Goal: Task Accomplishment & Management: Manage account settings

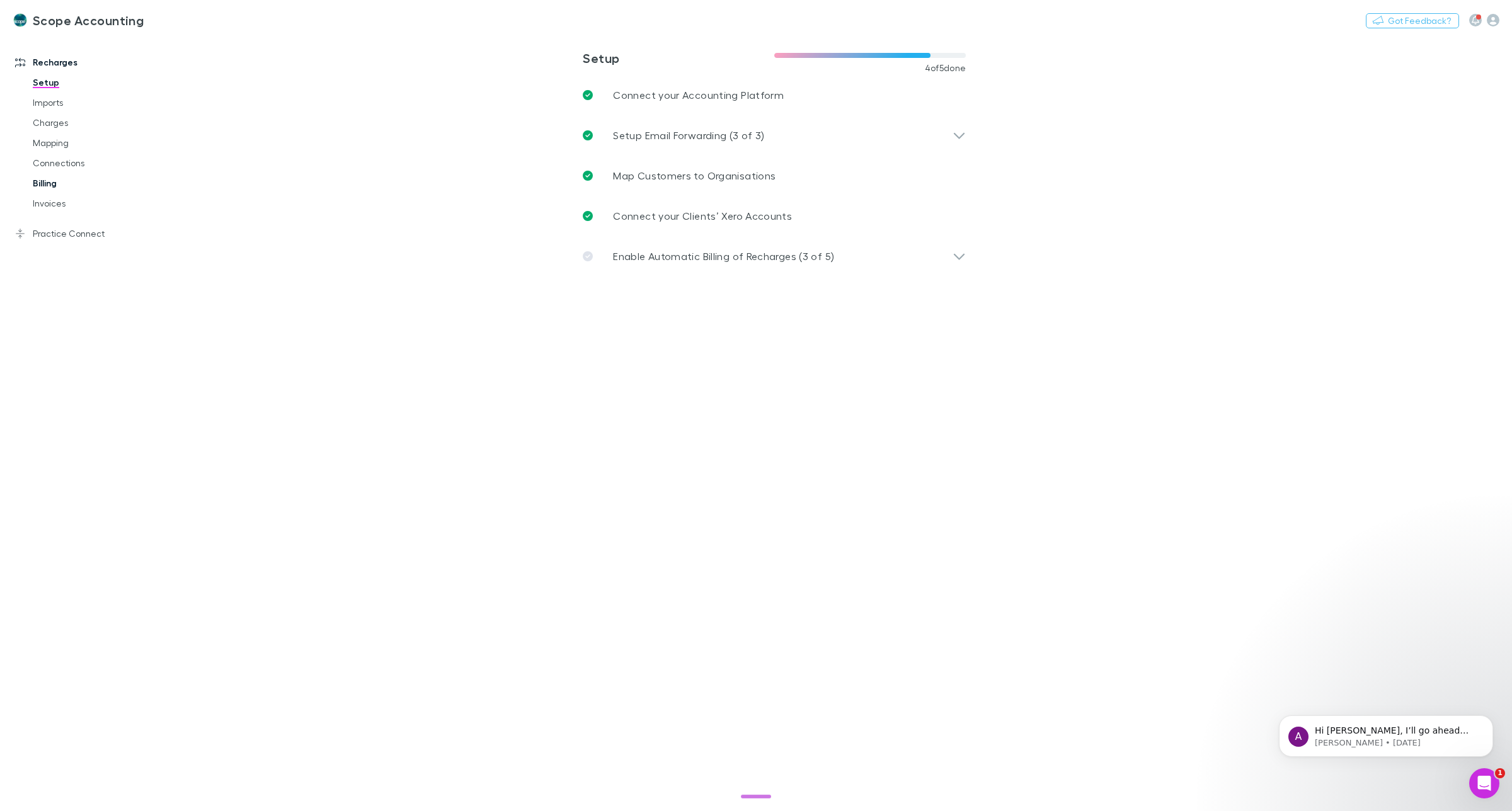
click at [64, 186] on link "Billing" at bounding box center [99, 183] width 157 height 20
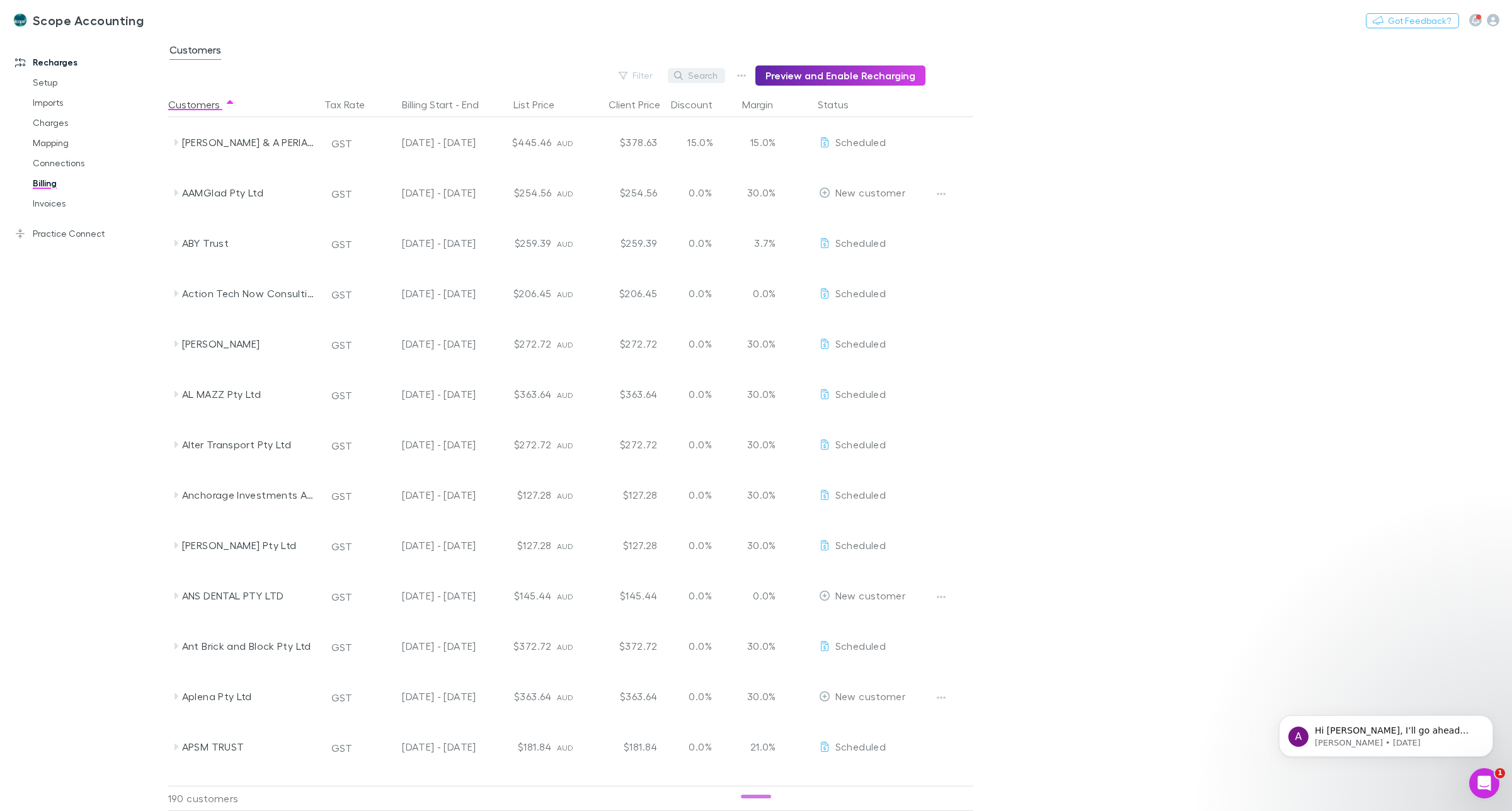
click at [701, 72] on button "Search" at bounding box center [696, 75] width 57 height 15
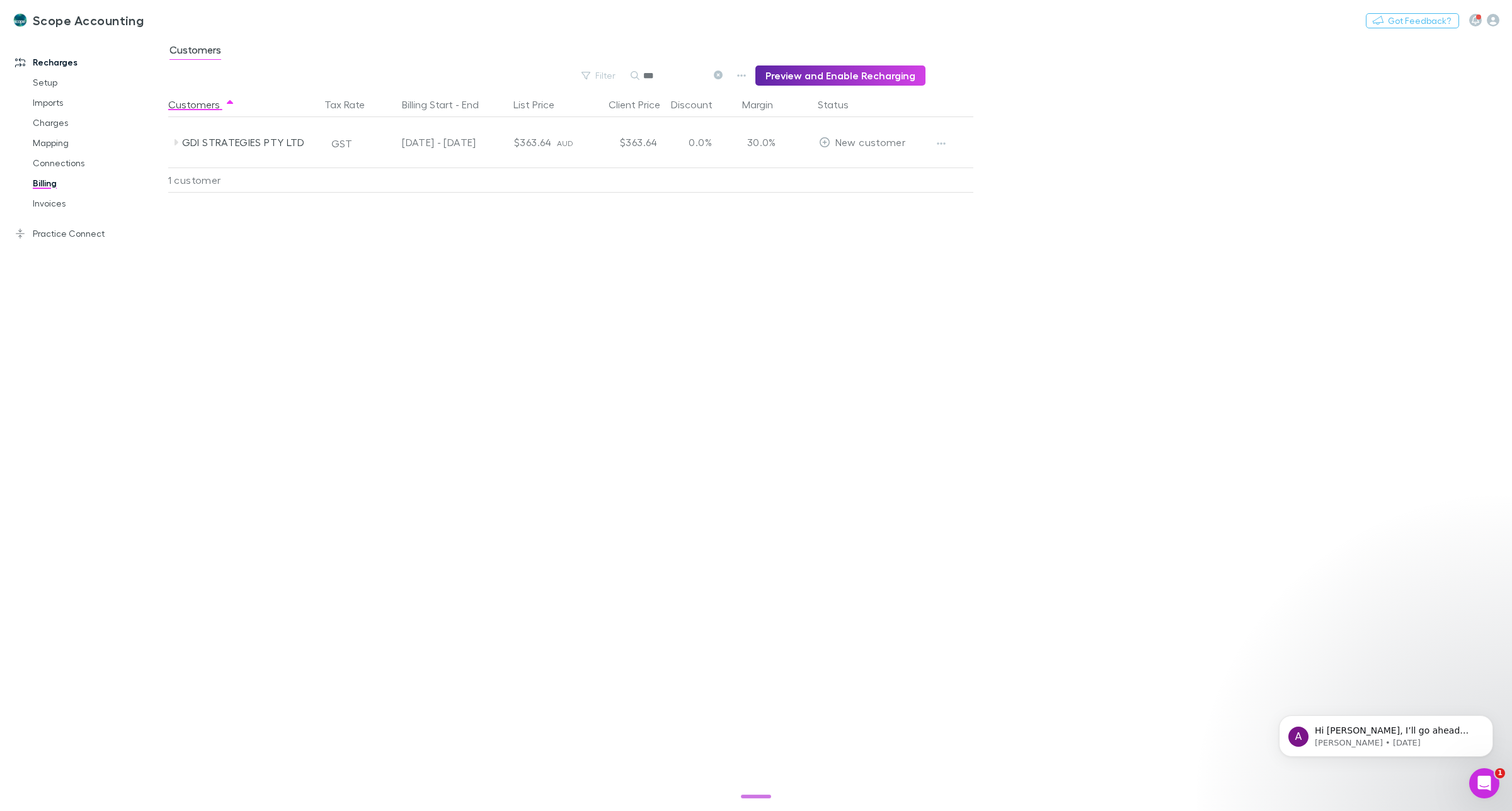
type input "***"
click at [52, 201] on link "Invoices" at bounding box center [99, 203] width 157 height 20
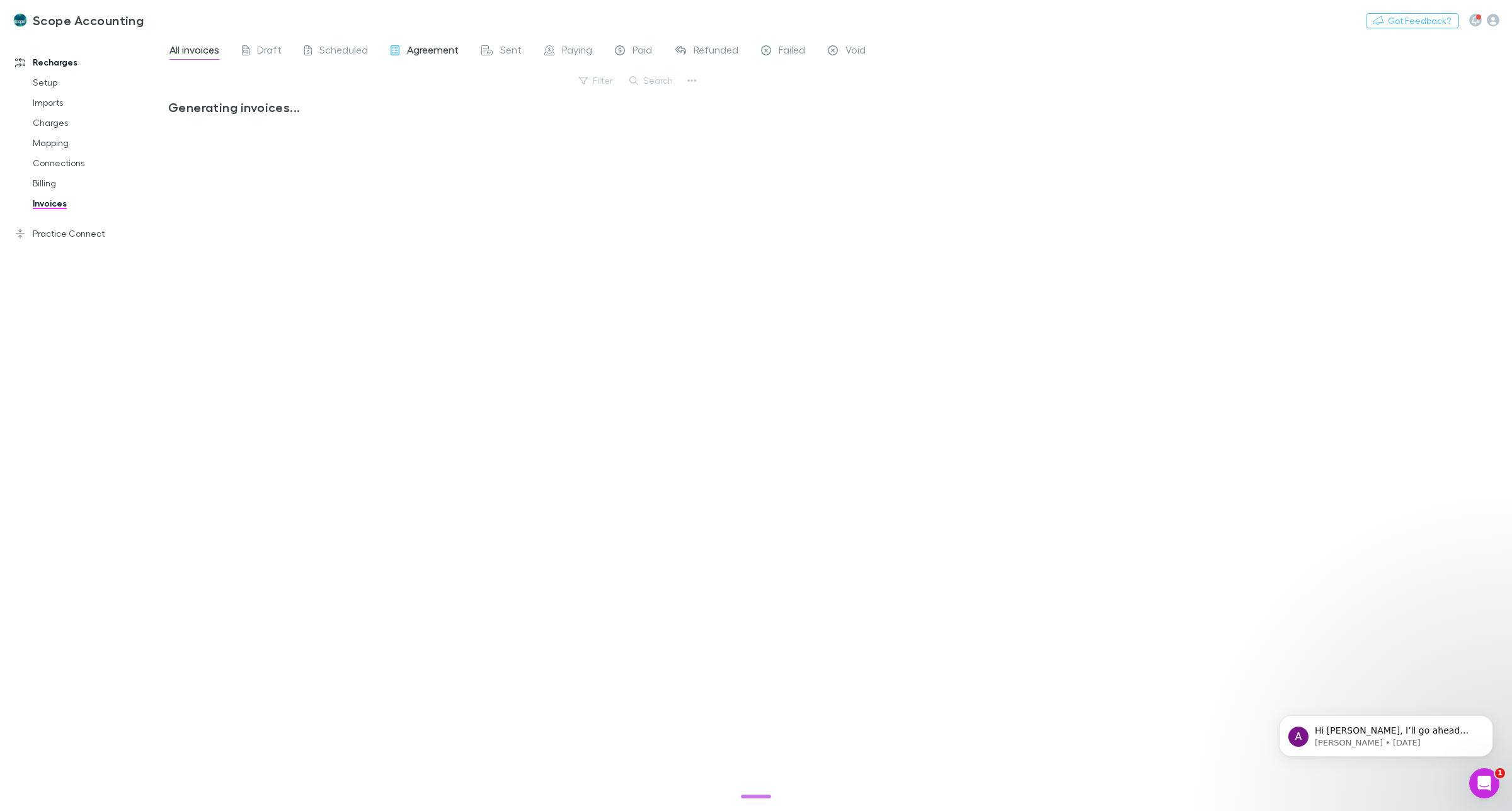
click at [650, 79] on button "Search" at bounding box center [652, 80] width 57 height 15
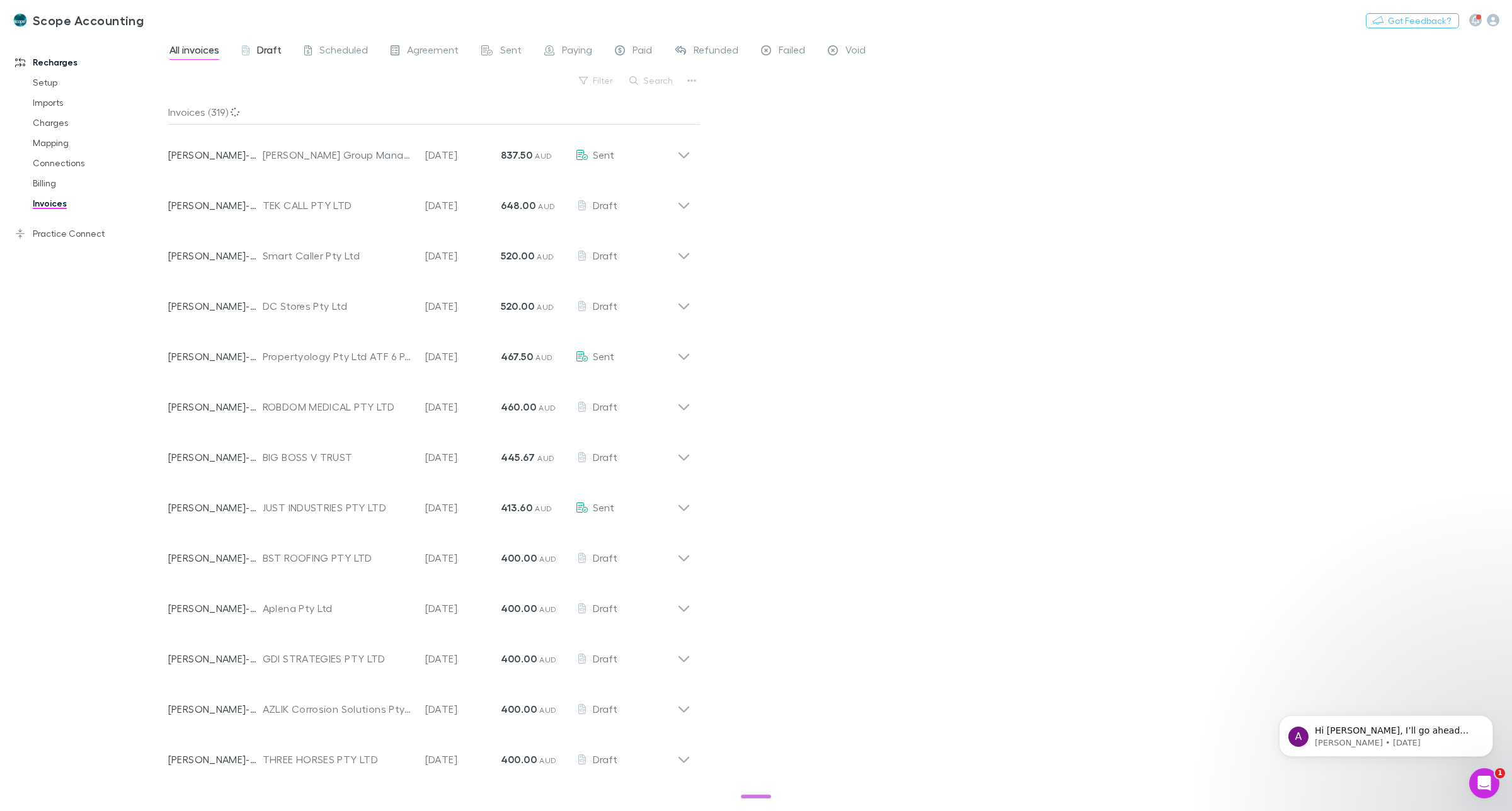
click at [265, 51] on span "Draft" at bounding box center [269, 52] width 25 height 16
click at [653, 82] on button "Search" at bounding box center [652, 80] width 57 height 15
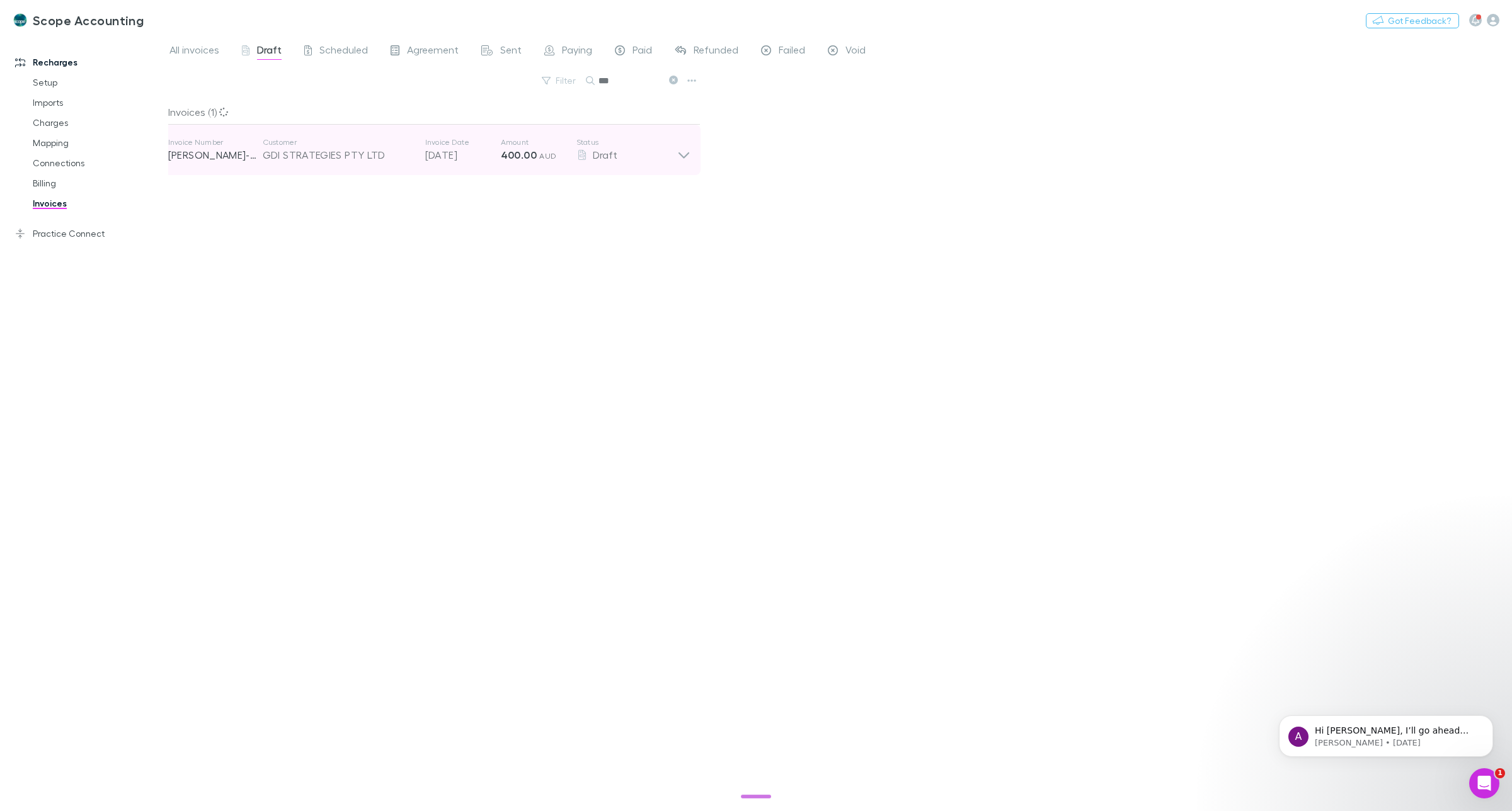
click at [681, 155] on icon at bounding box center [683, 155] width 11 height 6
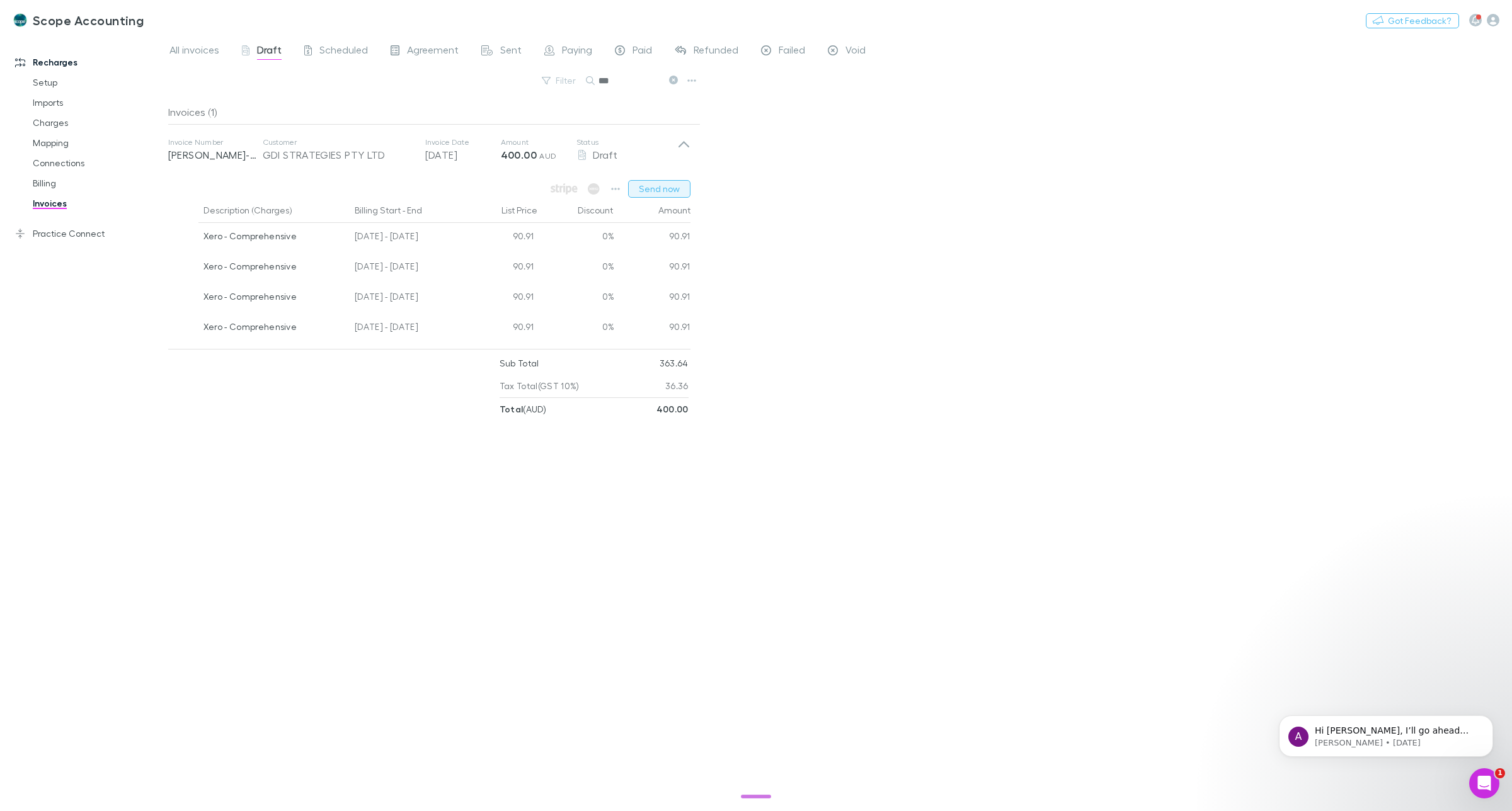
click at [665, 191] on button "Send now" at bounding box center [659, 189] width 62 height 18
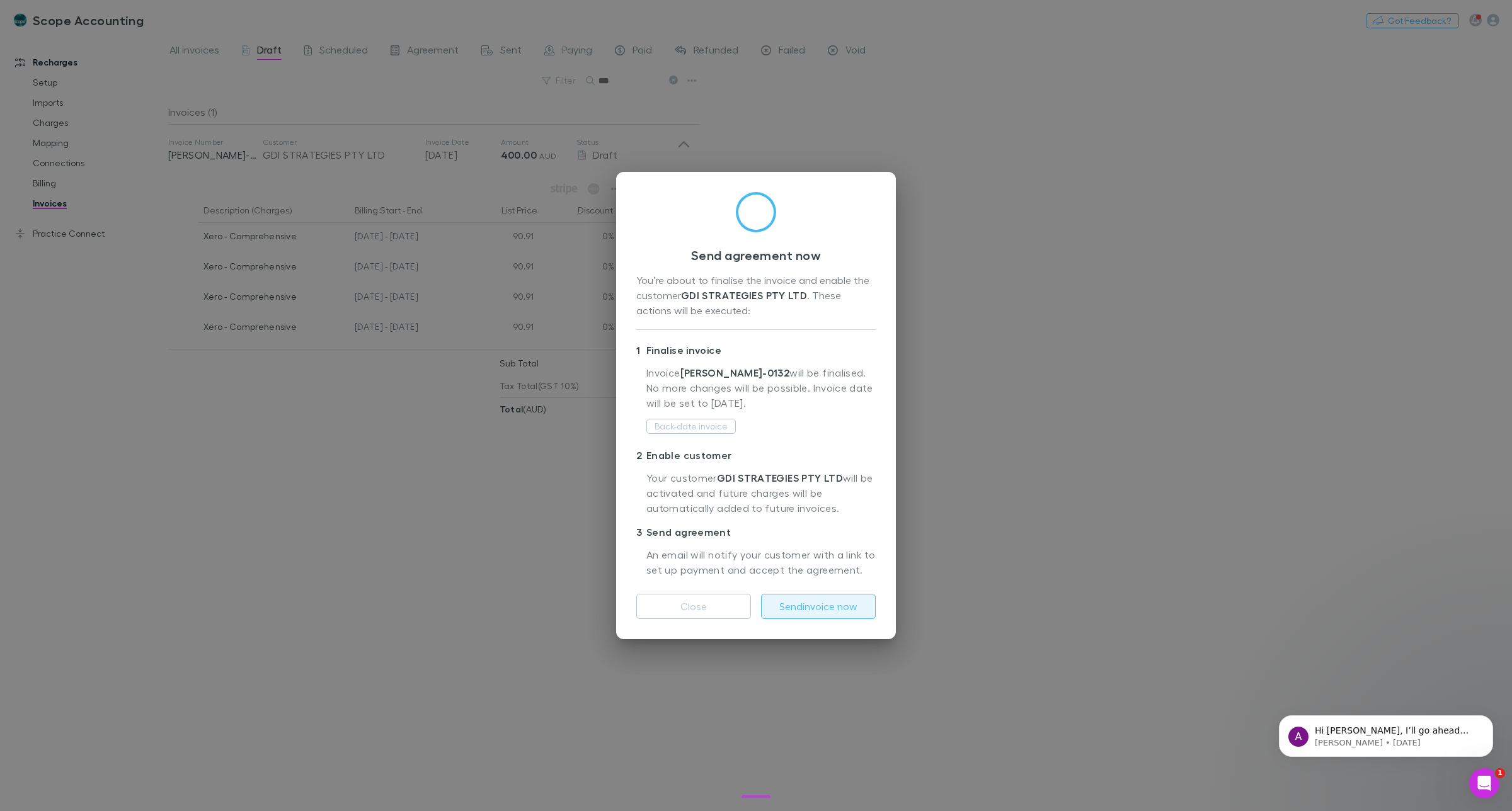
click at [843, 606] on button "Send invoice now" at bounding box center [818, 606] width 115 height 25
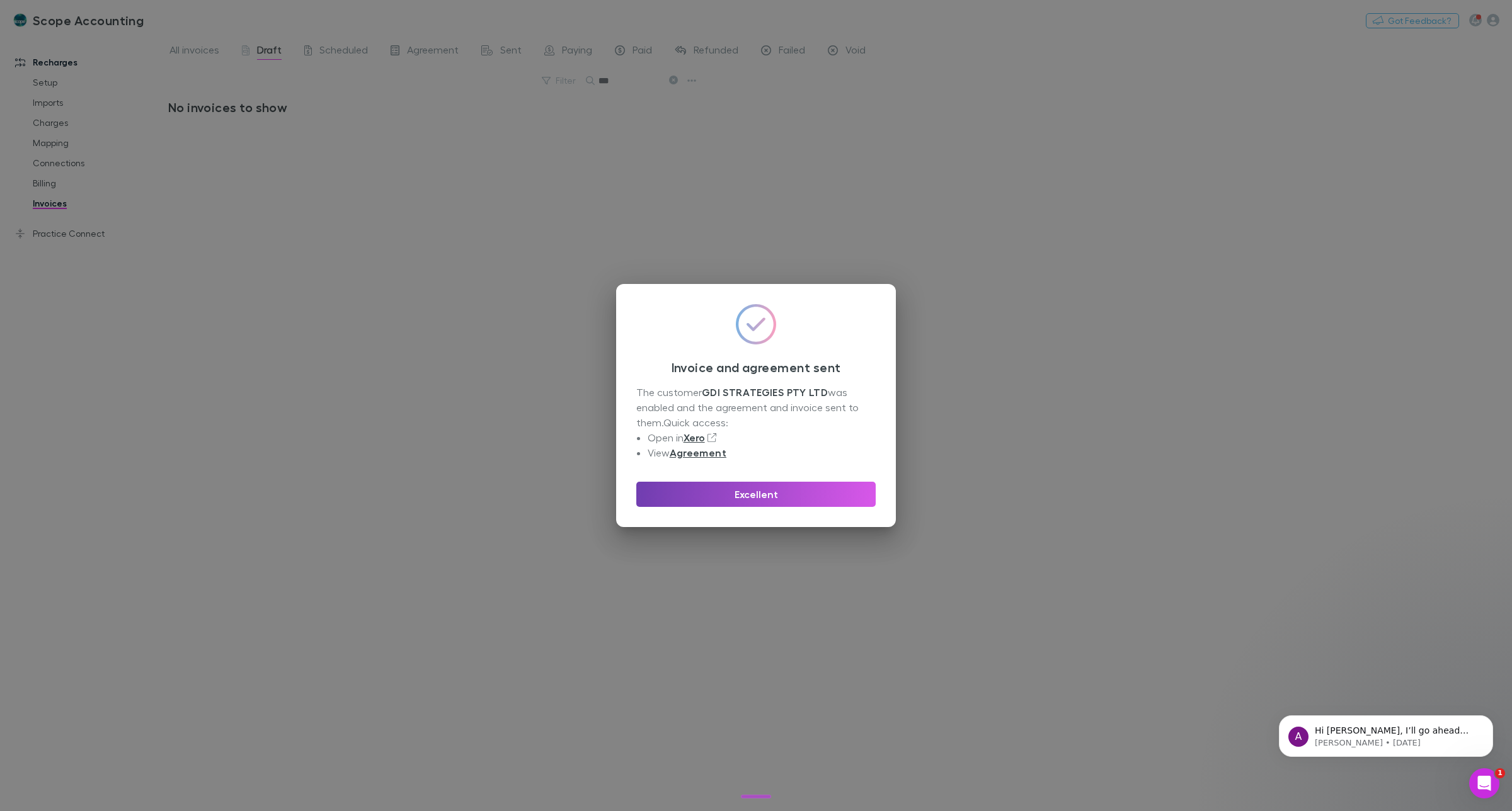
click at [757, 494] on button "Excellent" at bounding box center [756, 494] width 240 height 25
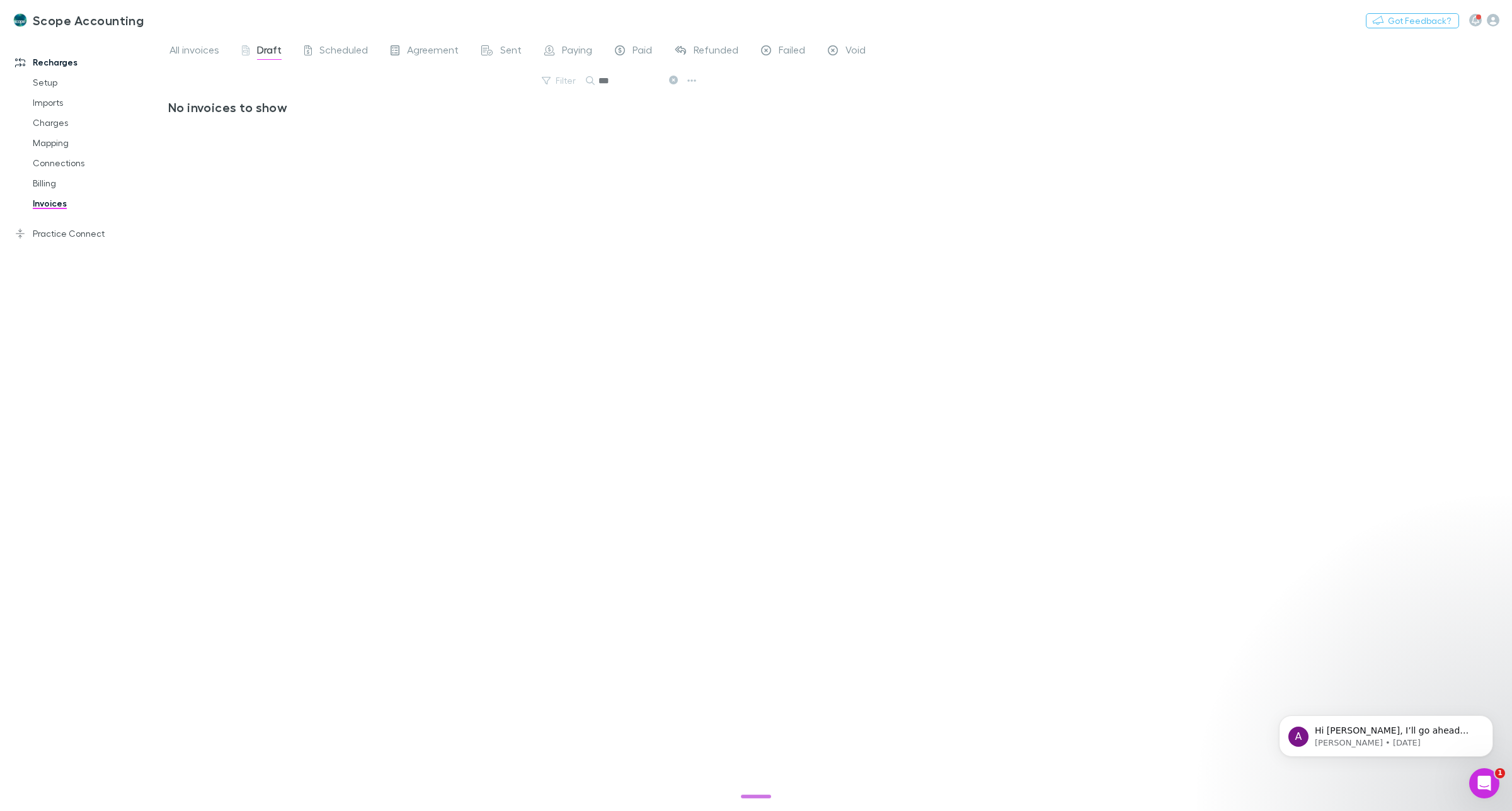
drag, startPoint x: 616, startPoint y: 79, endPoint x: 574, endPoint y: 101, distance: 47.4
click at [589, 77] on div "***" at bounding box center [633, 80] width 94 height 15
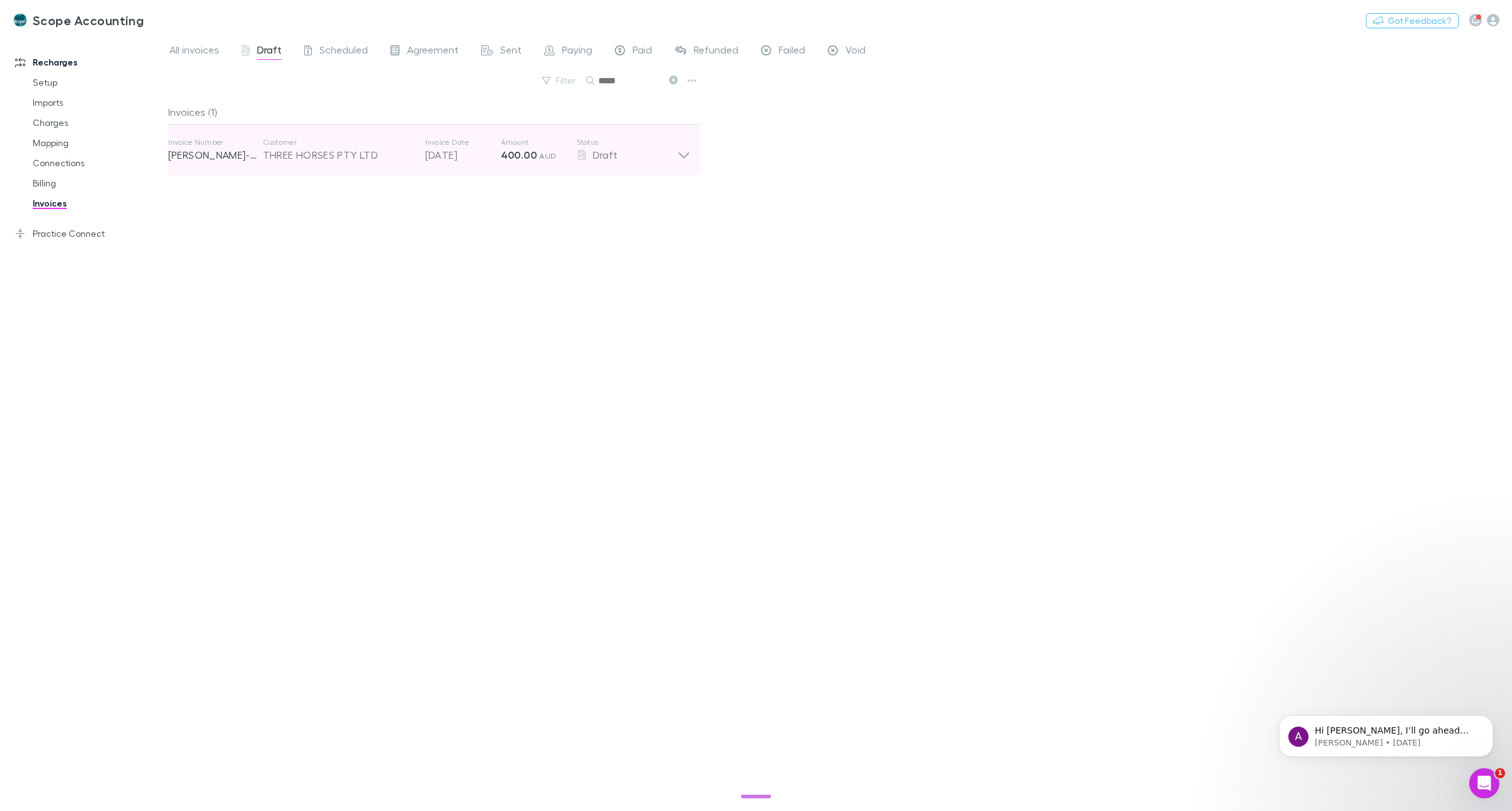
type input "*****"
click at [683, 155] on icon at bounding box center [683, 150] width 13 height 25
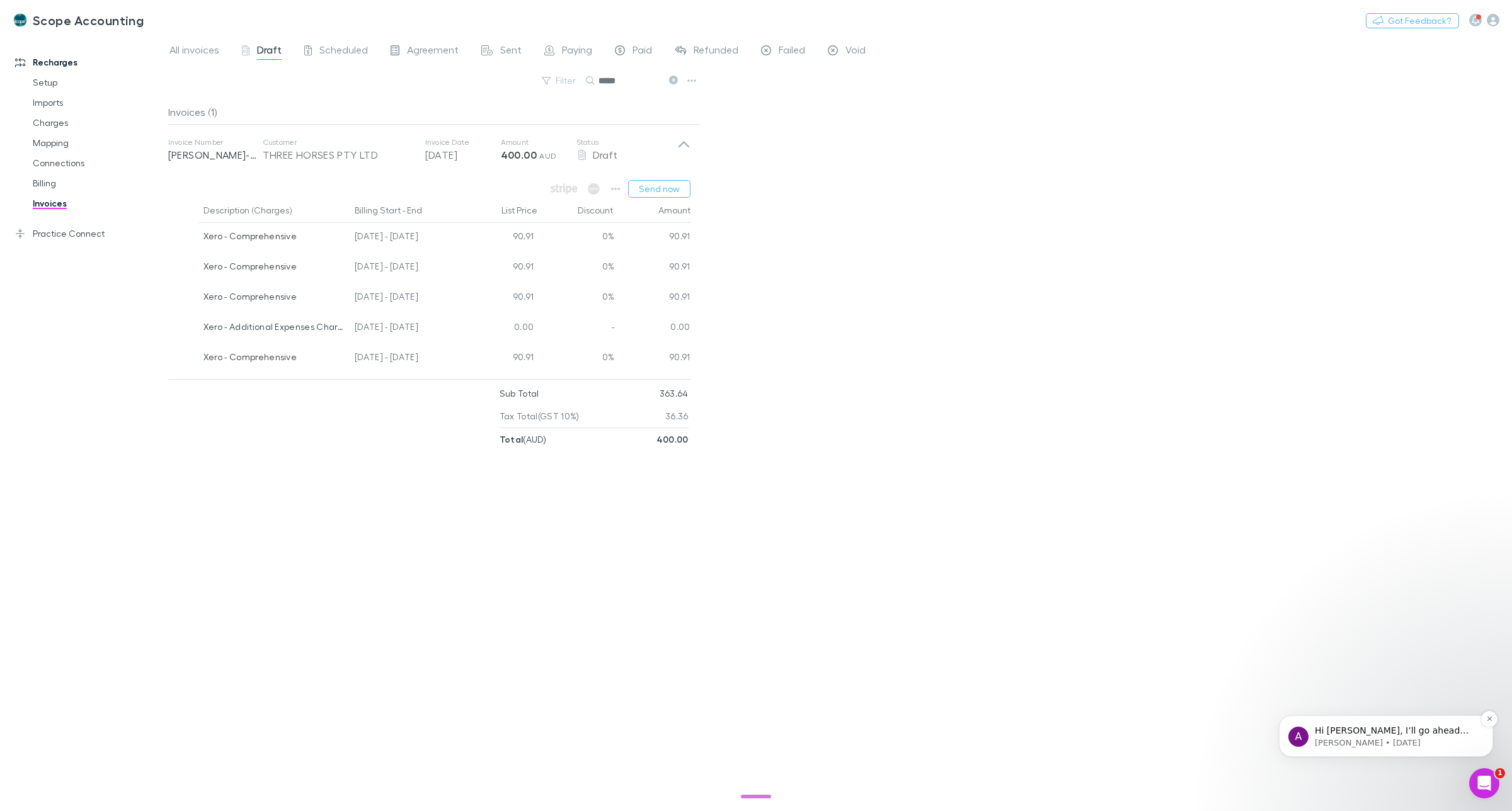
click at [1391, 727] on span "Hi Sharon, I’ll go ahead and close this ticket for now. If you have any other q…" at bounding box center [1392, 755] width 153 height 60
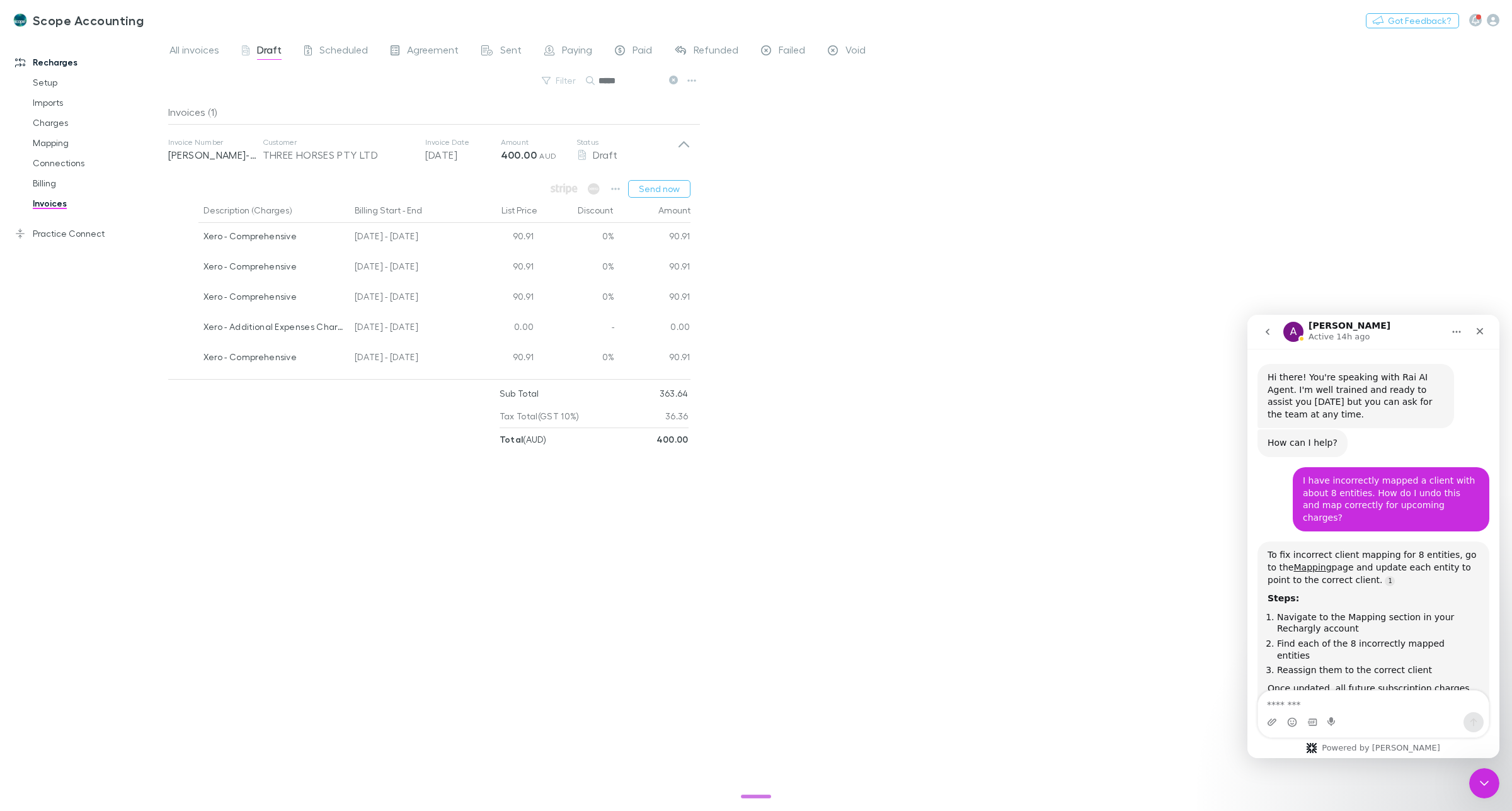
scroll to position [14, 0]
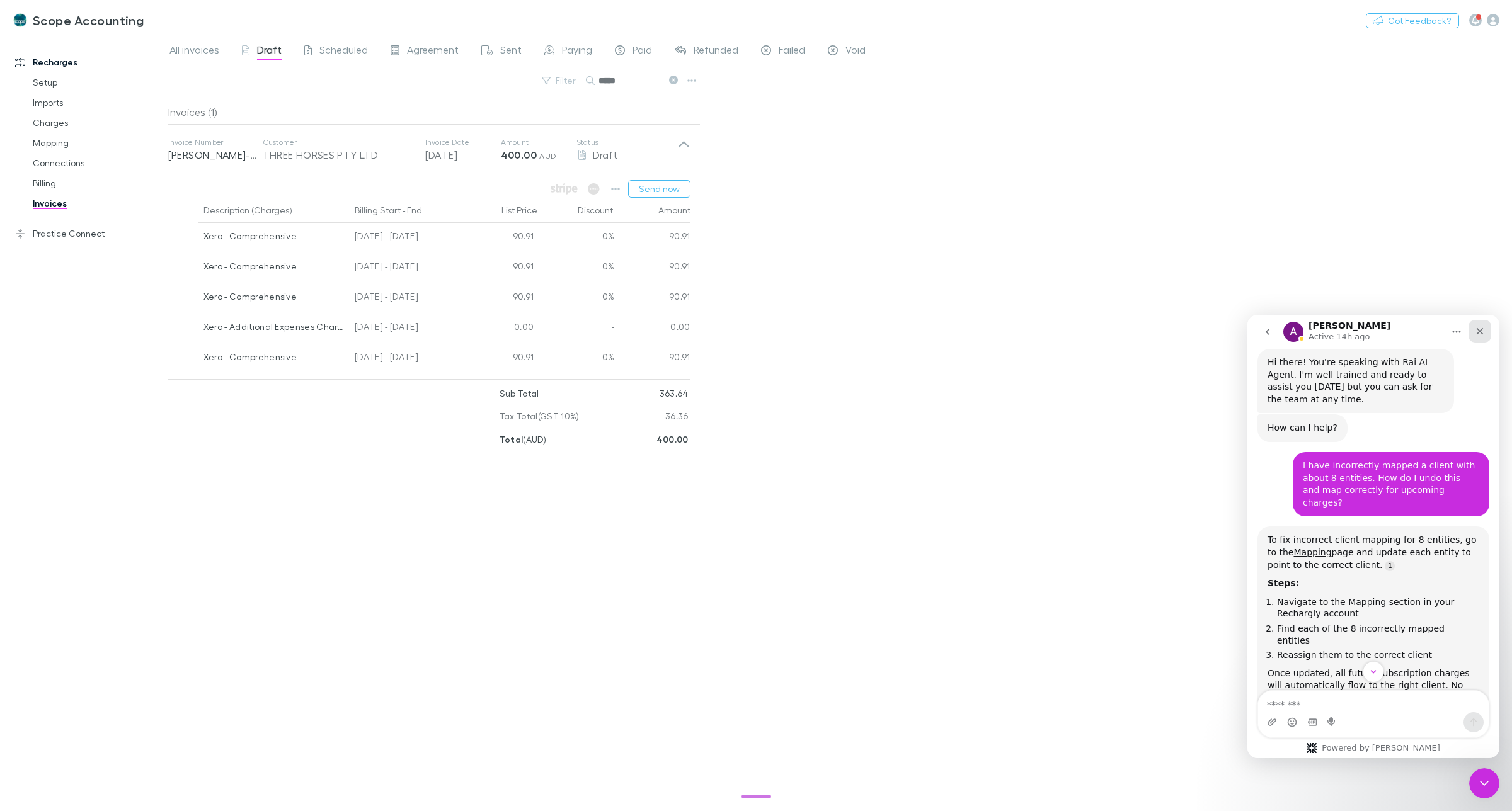
click at [1477, 331] on icon "Close" at bounding box center [1480, 331] width 10 height 10
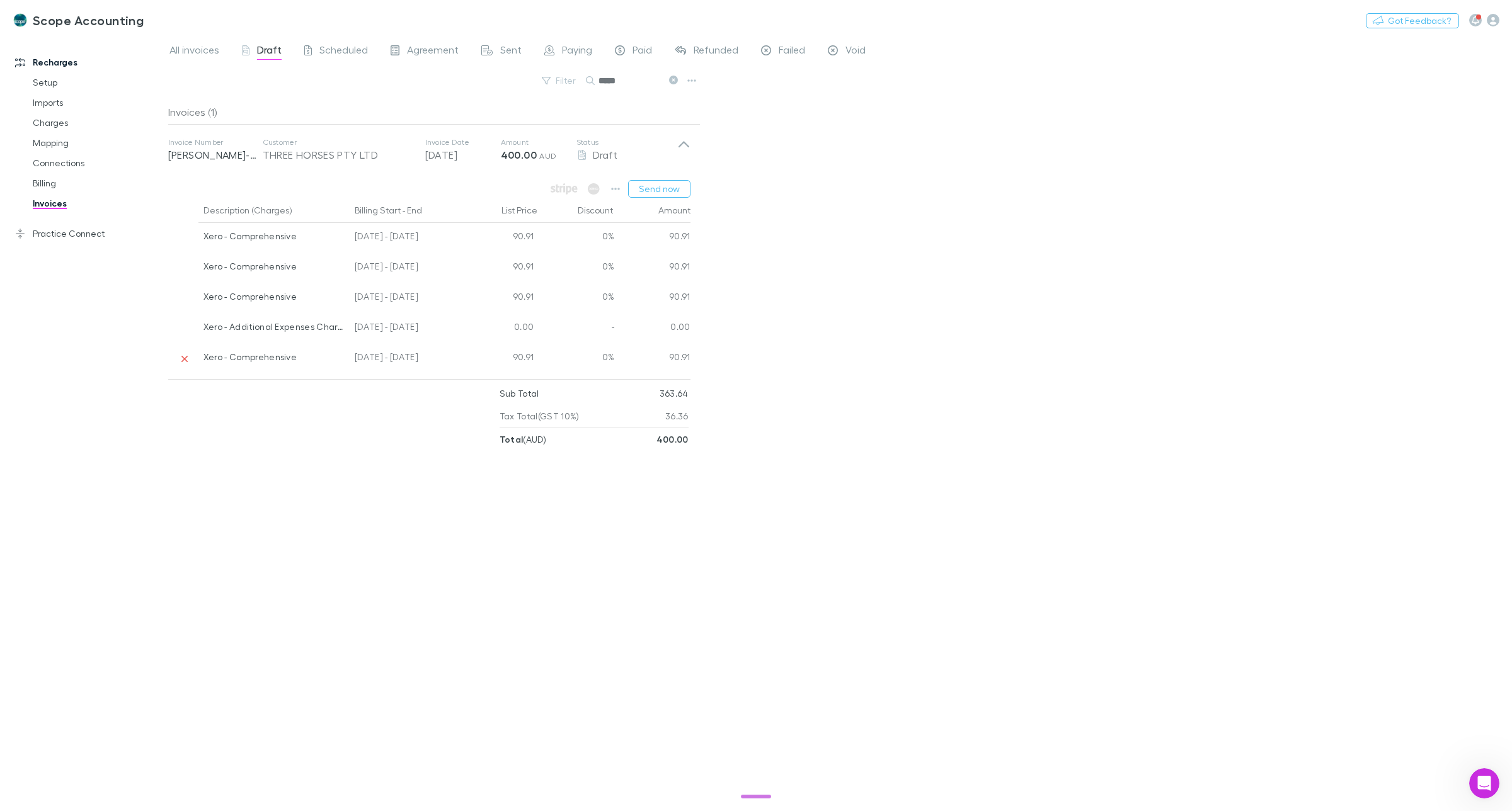
scroll to position [6716, 0]
click at [680, 186] on button "Send now" at bounding box center [659, 189] width 62 height 18
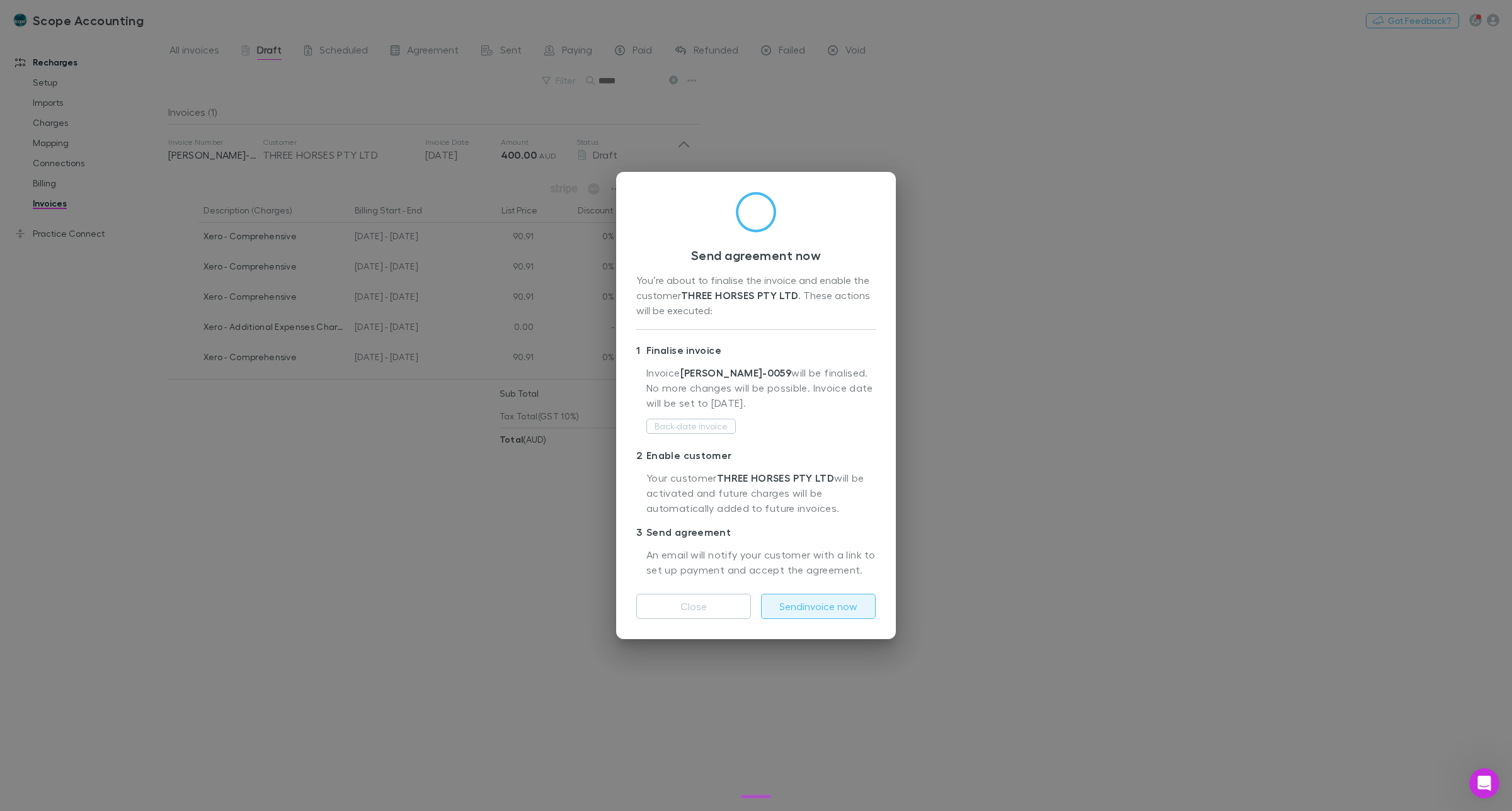
click at [821, 606] on button "Send invoice now" at bounding box center [818, 606] width 115 height 25
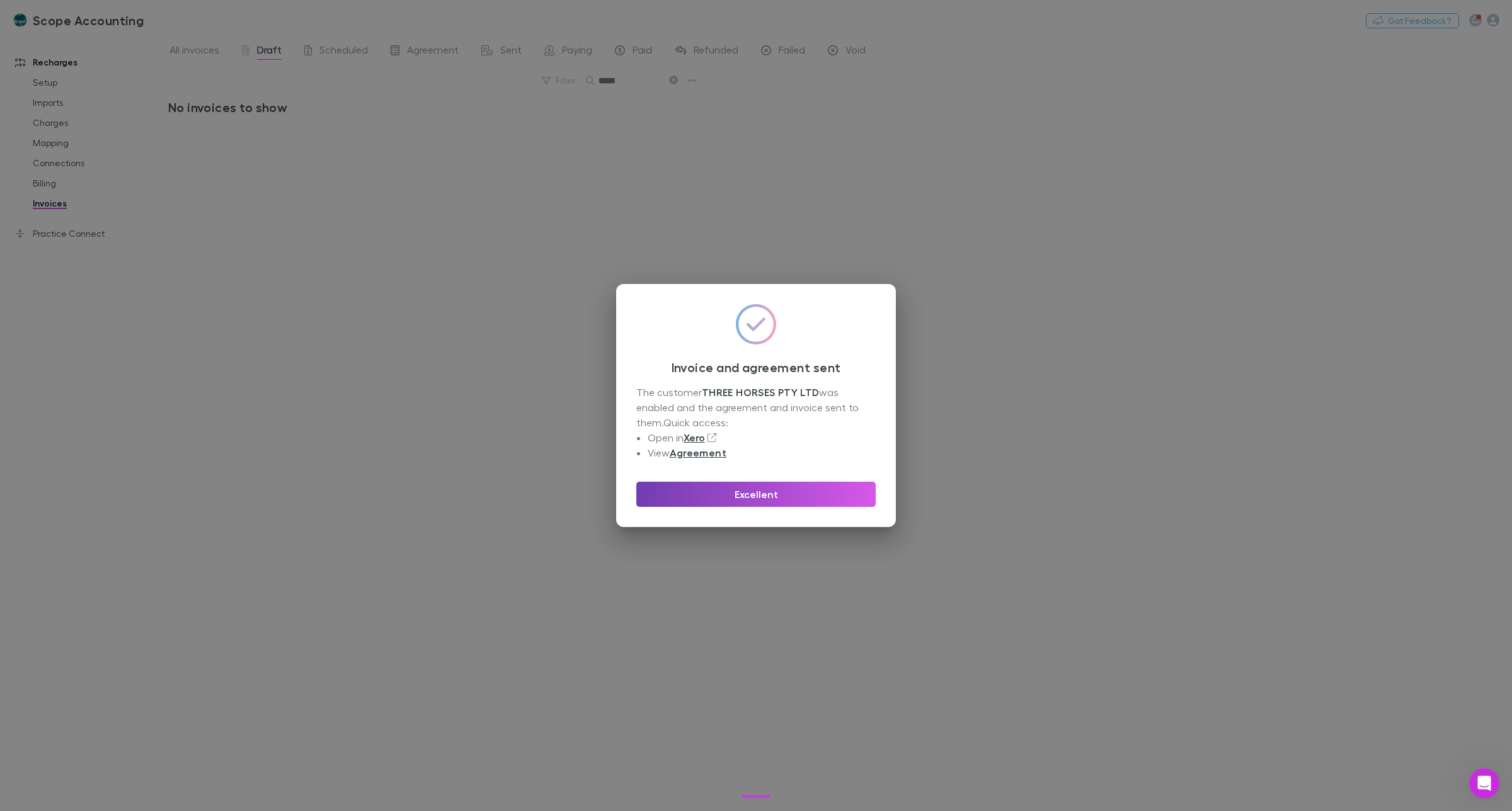
click at [766, 496] on button "Excellent" at bounding box center [756, 494] width 240 height 25
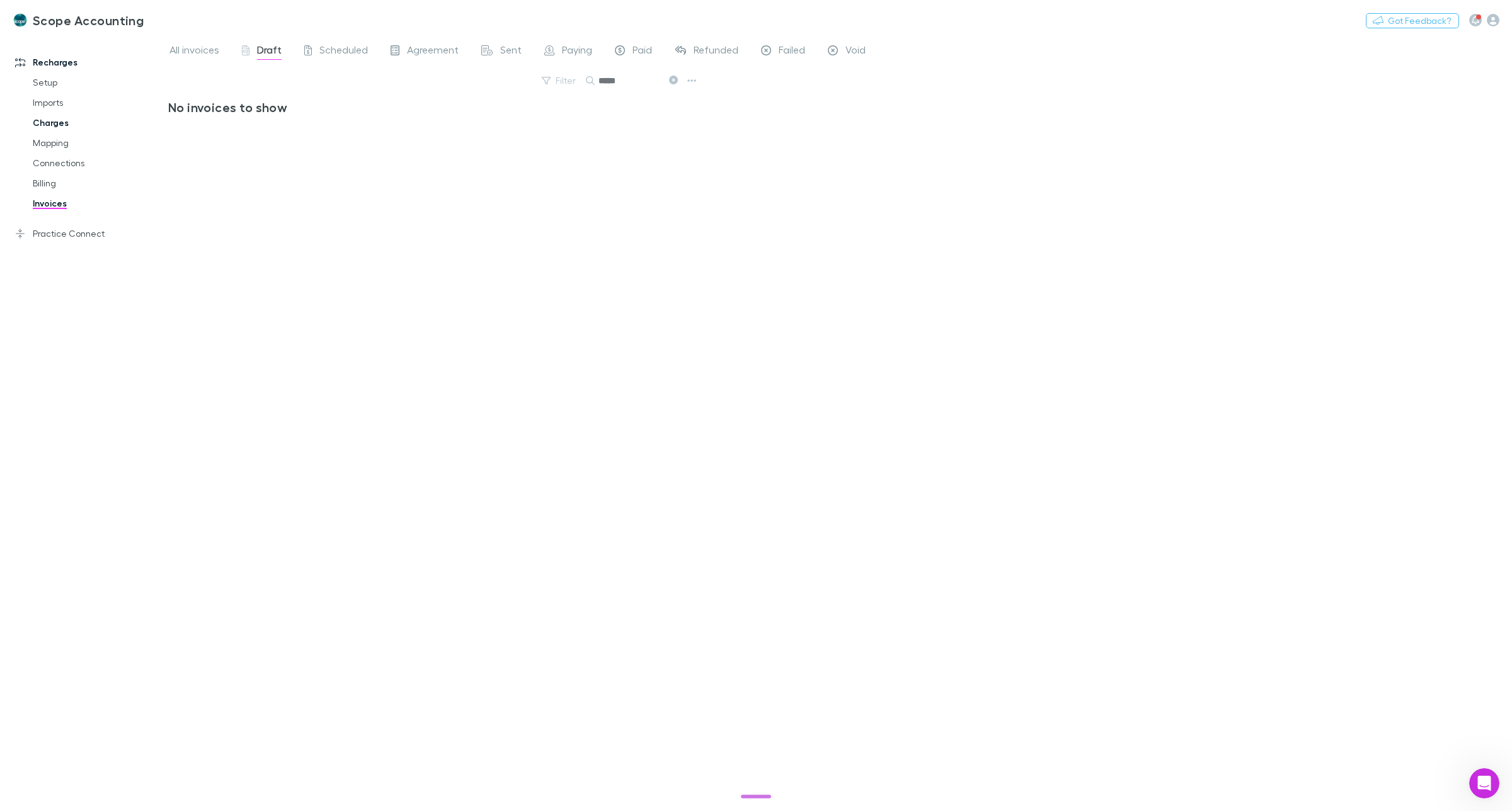
click at [51, 120] on link "Charges" at bounding box center [99, 123] width 157 height 20
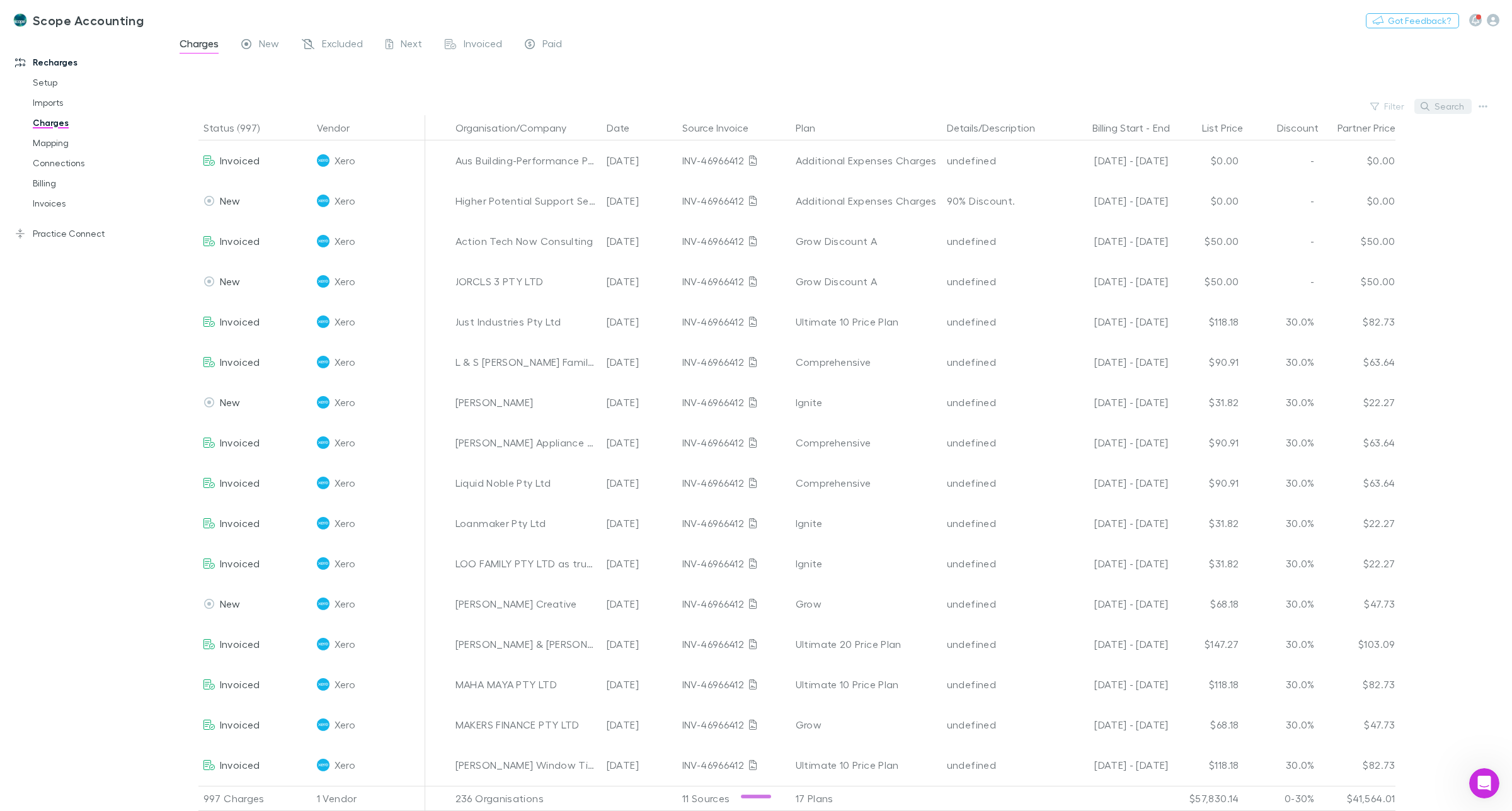
click at [1442, 105] on button "Search" at bounding box center [1443, 106] width 57 height 15
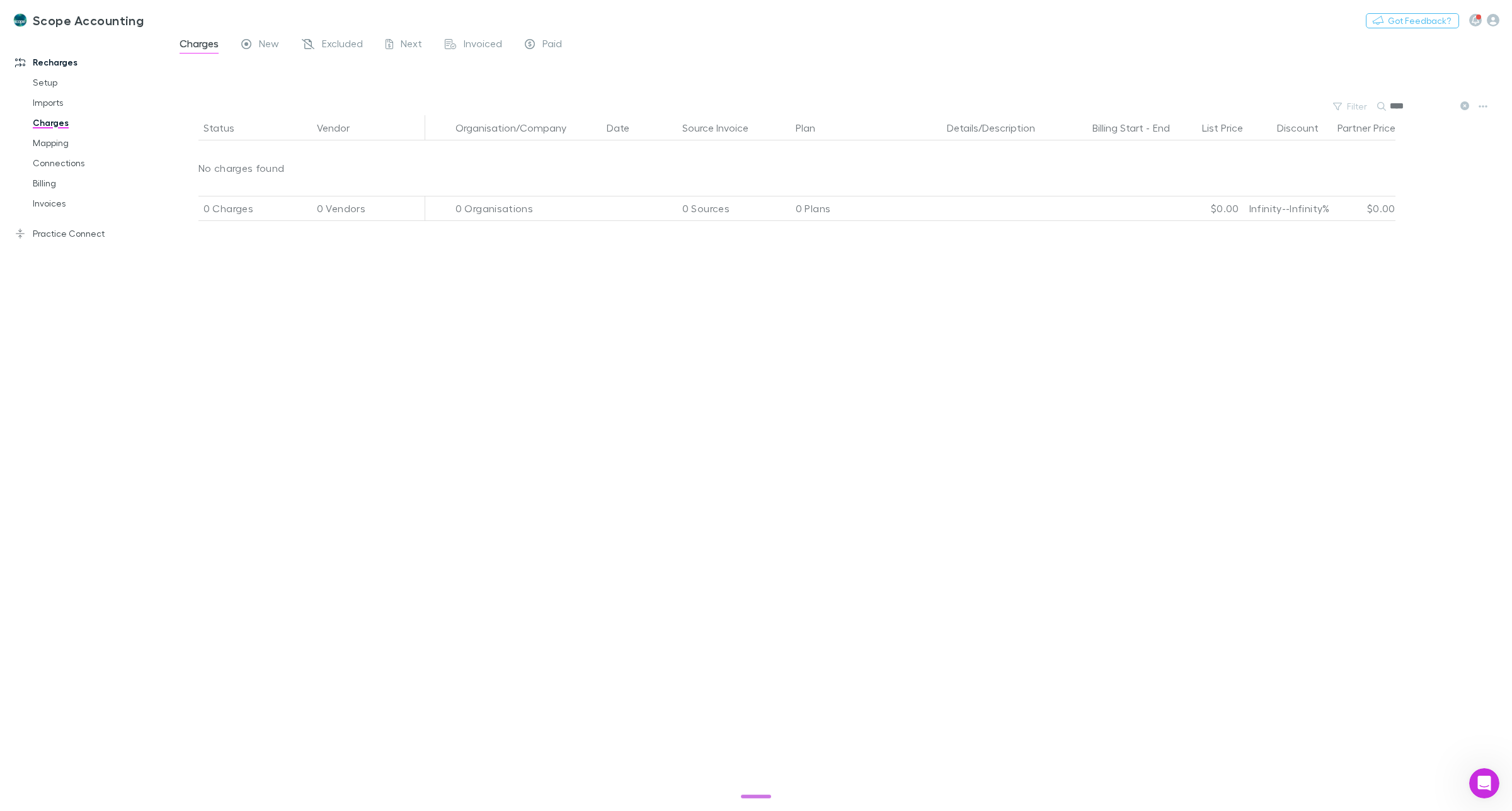
drag, startPoint x: 1400, startPoint y: 108, endPoint x: 1421, endPoint y: 108, distance: 21.0
click at [1421, 108] on input "****" at bounding box center [1421, 106] width 63 height 18
type input "****"
click at [462, 44] on div "Invoiced" at bounding box center [474, 46] width 57 height 16
click at [60, 143] on link "Mapping" at bounding box center [99, 143] width 157 height 20
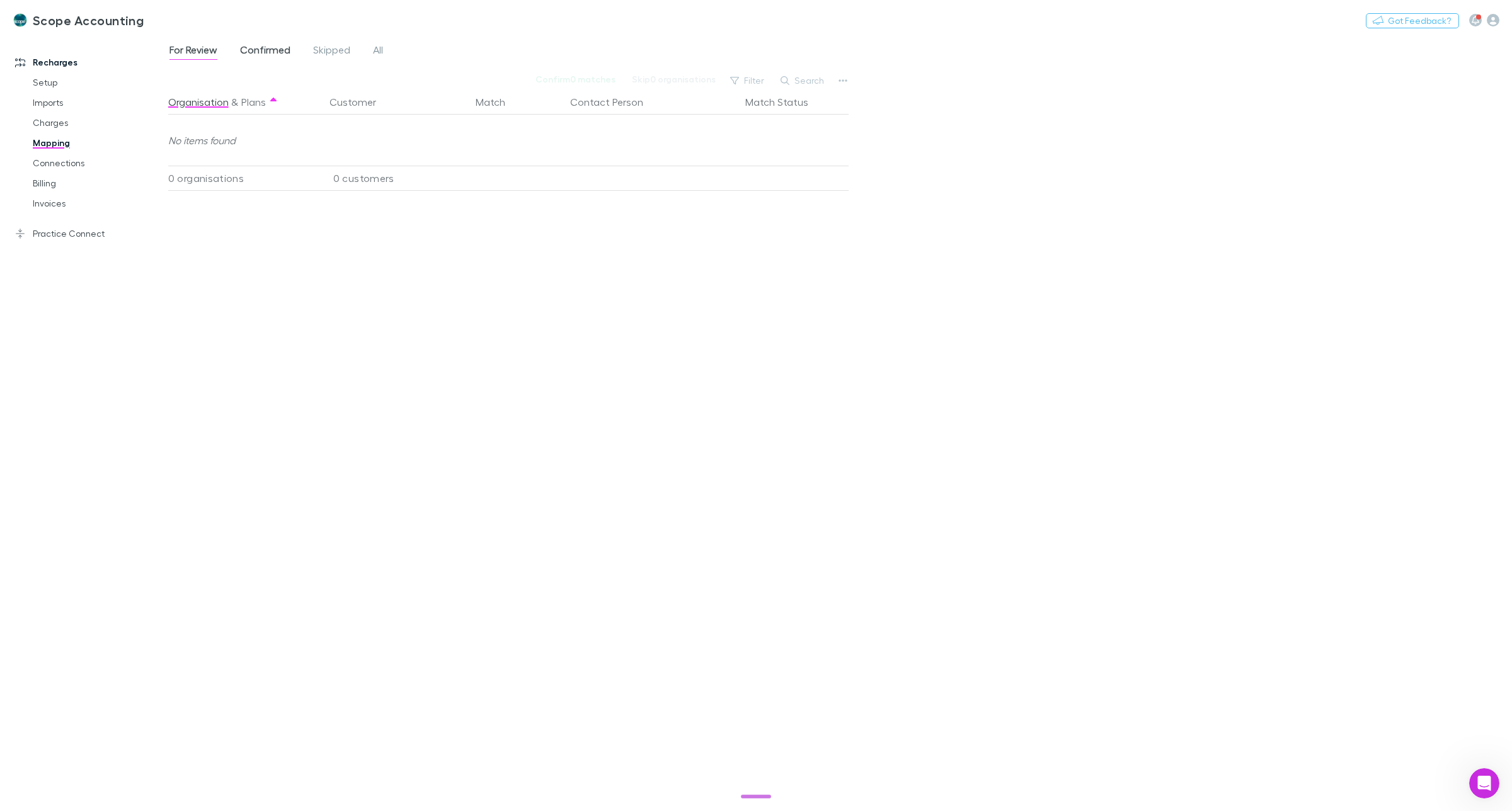
click at [259, 48] on span "Confirmed" at bounding box center [265, 52] width 50 height 16
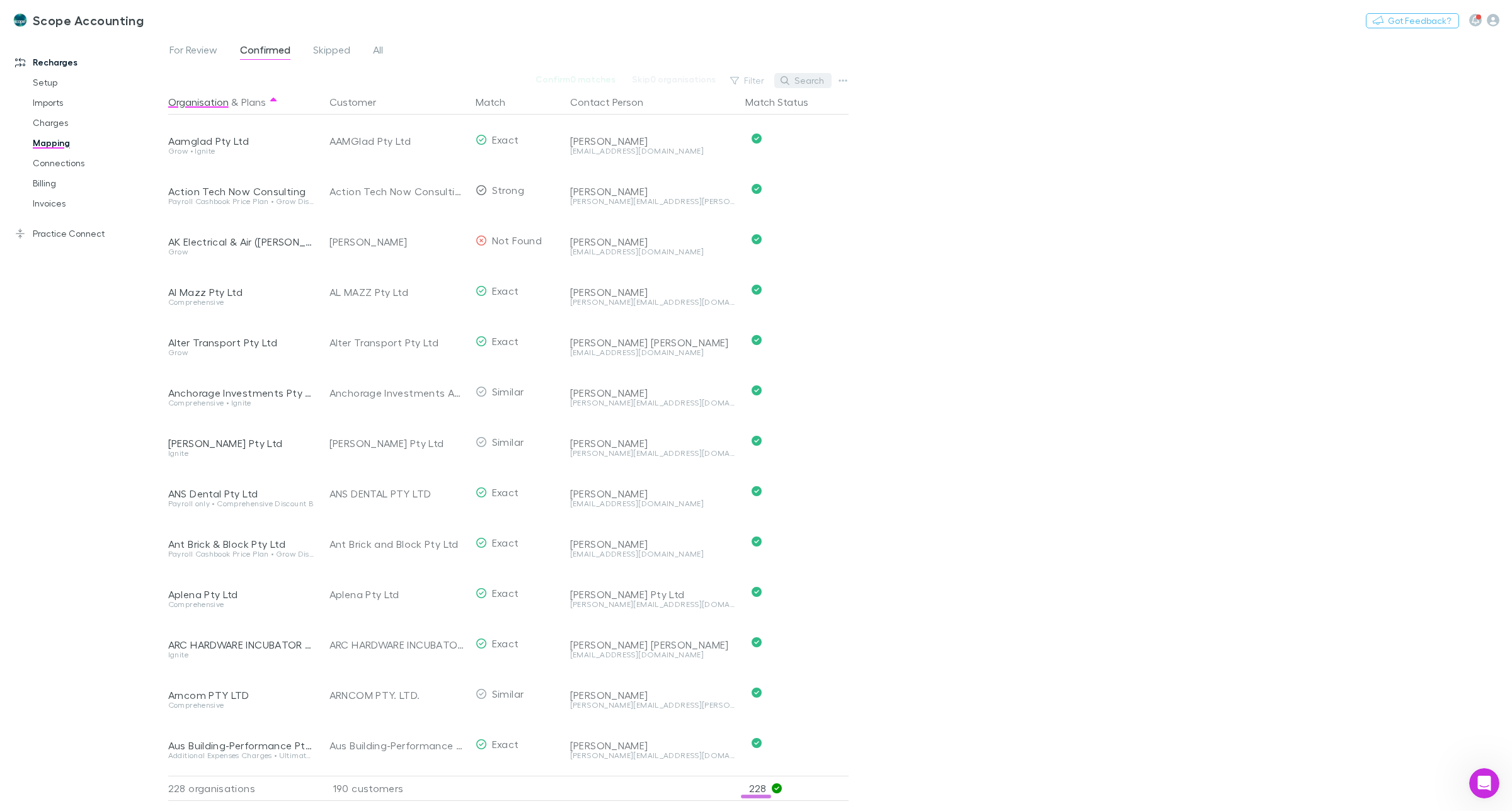
click at [803, 80] on button "Search" at bounding box center [803, 80] width 57 height 15
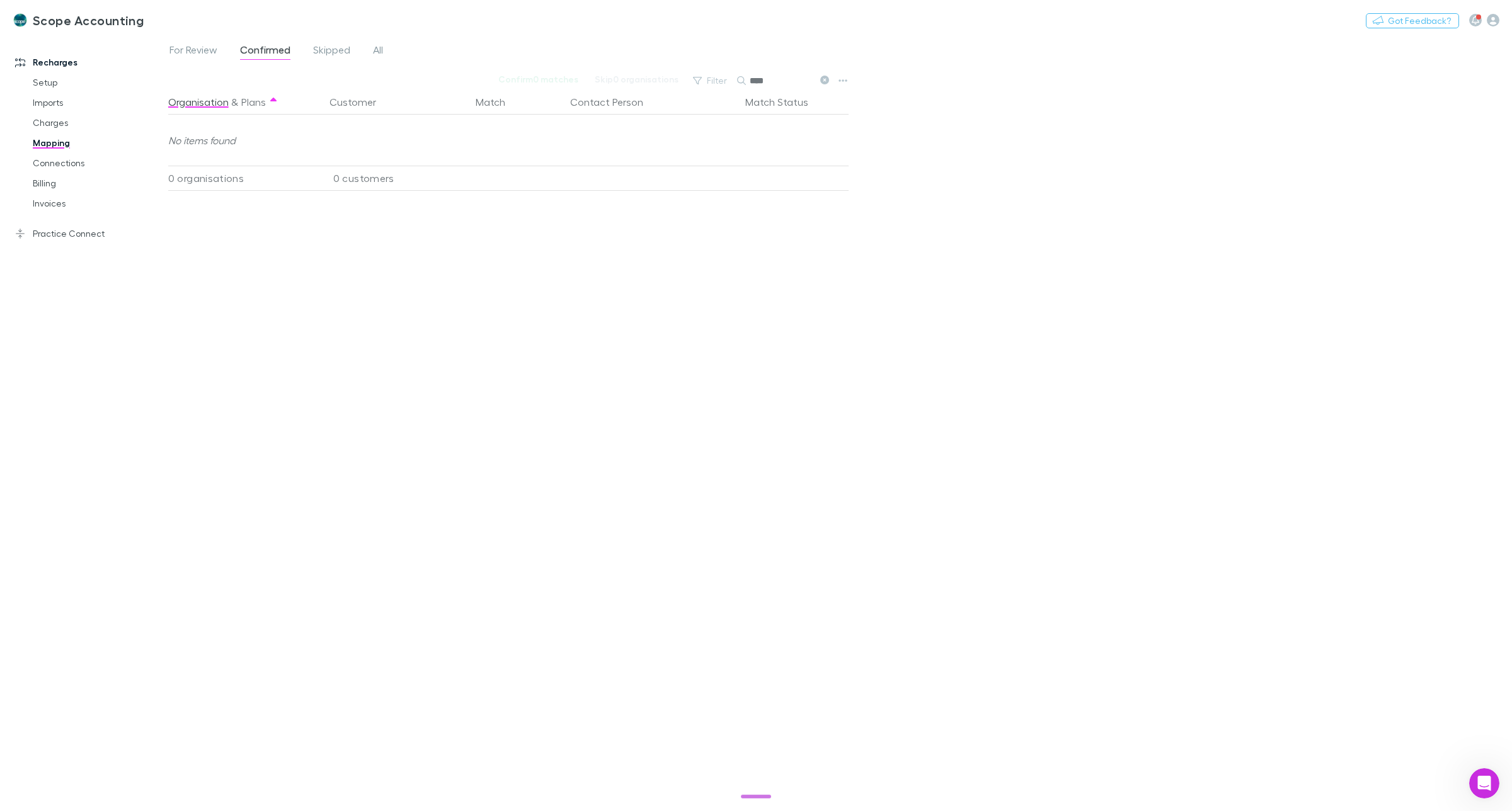
type input "****"
click at [42, 180] on link "Billing" at bounding box center [99, 183] width 157 height 20
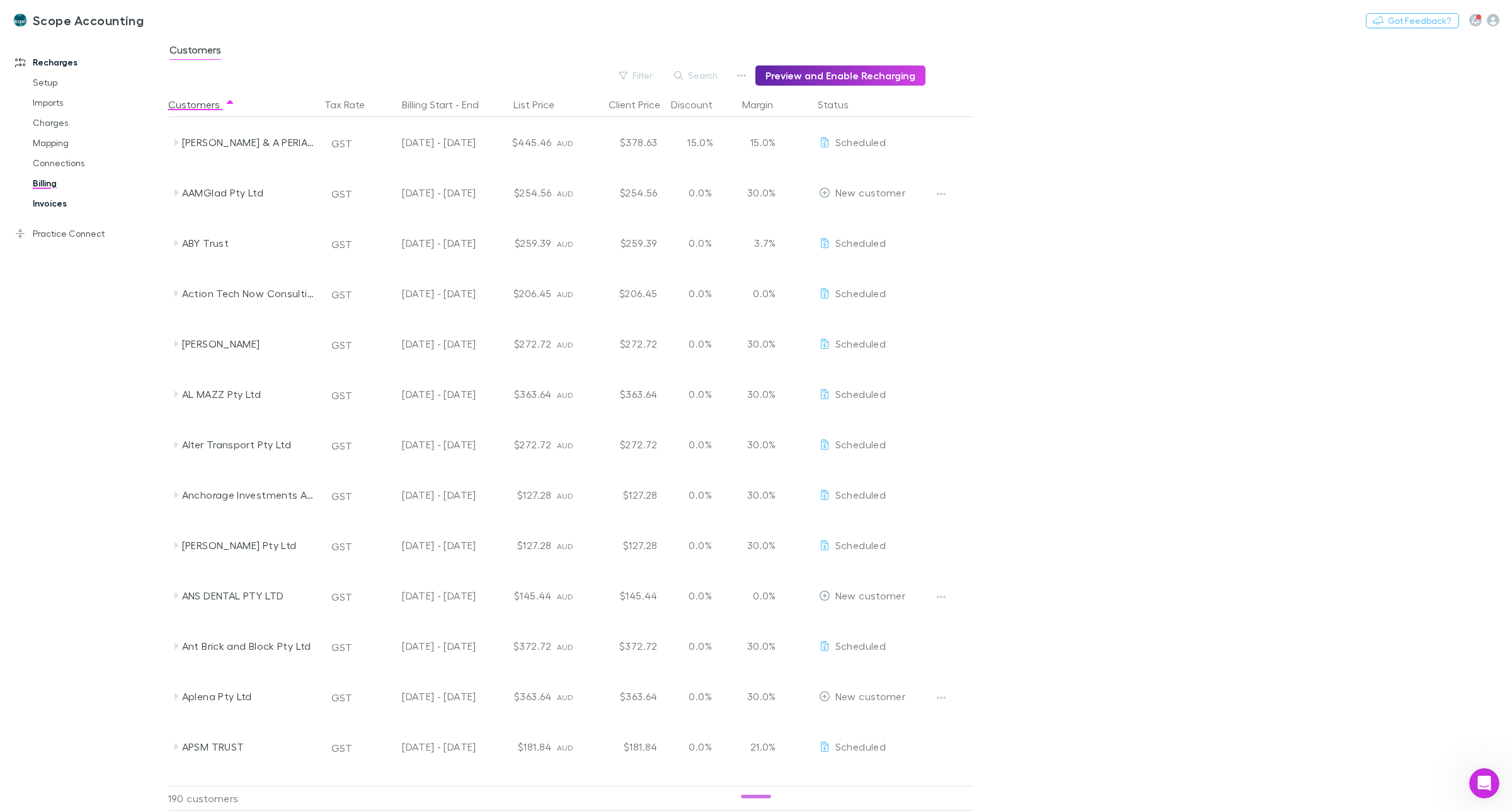
click at [42, 205] on link "Invoices" at bounding box center [99, 203] width 157 height 20
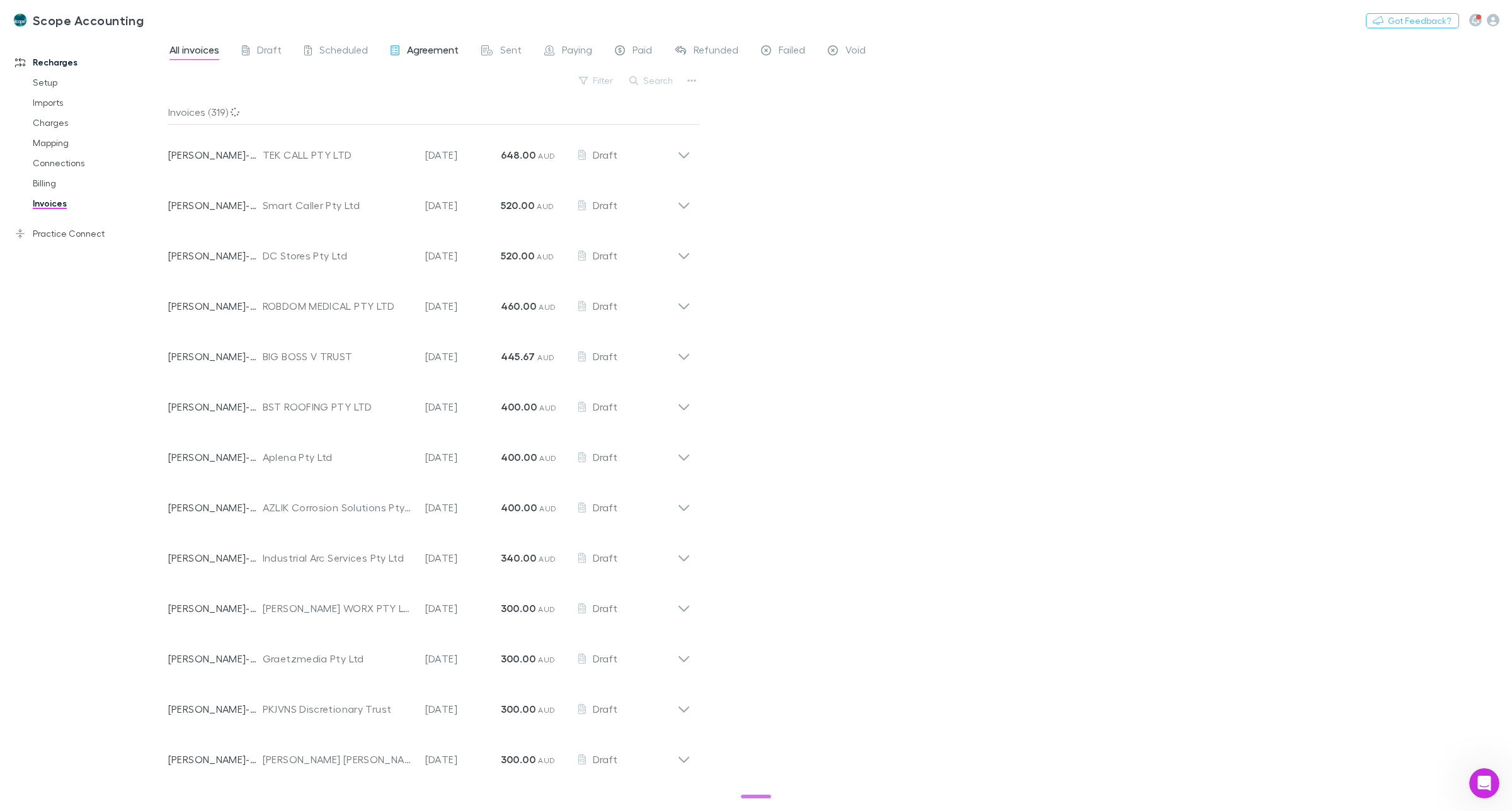
click at [438, 49] on span "Agreement" at bounding box center [432, 52] width 51 height 16
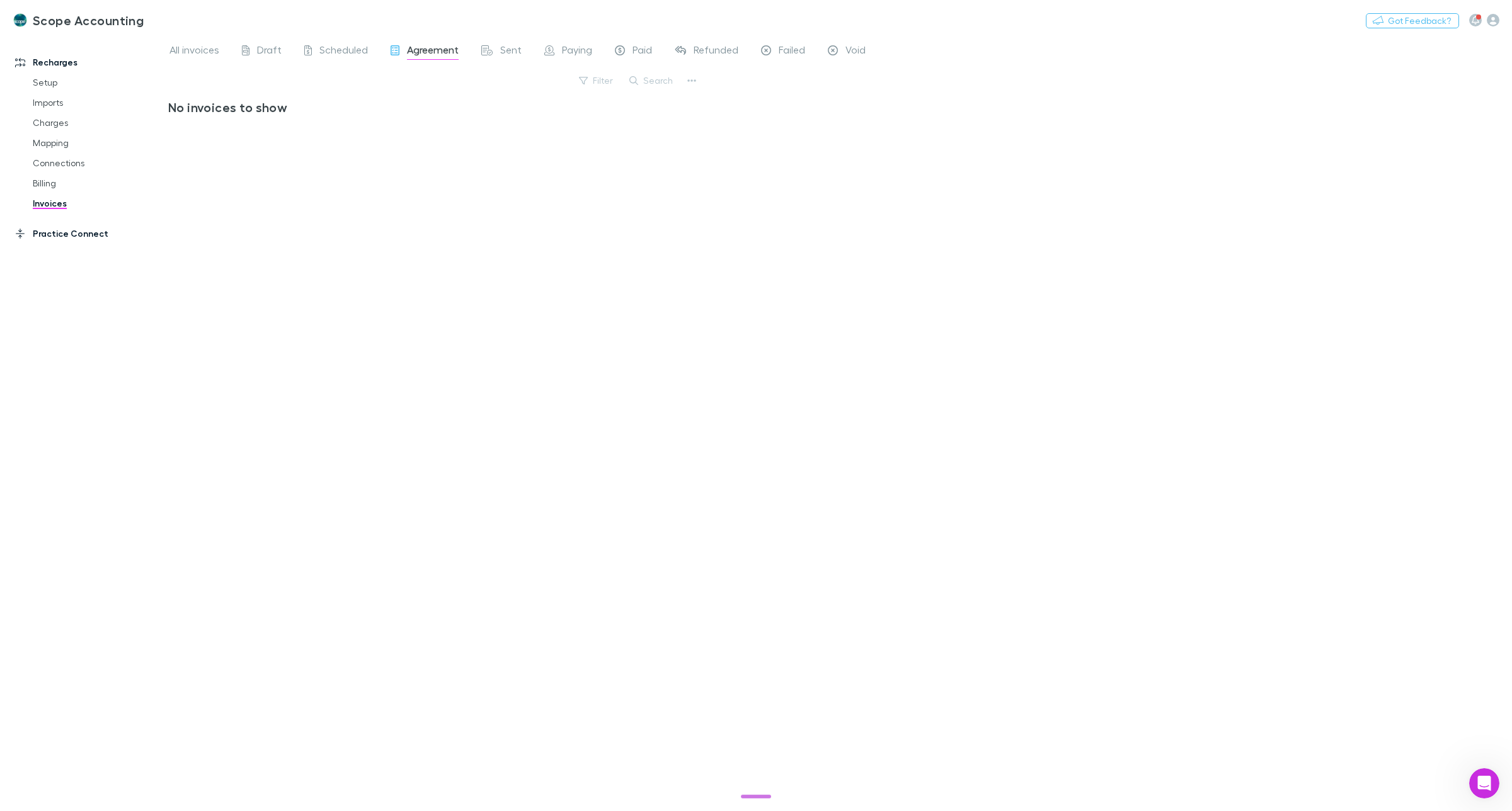
click at [89, 232] on link "Practice Connect" at bounding box center [90, 234] width 175 height 20
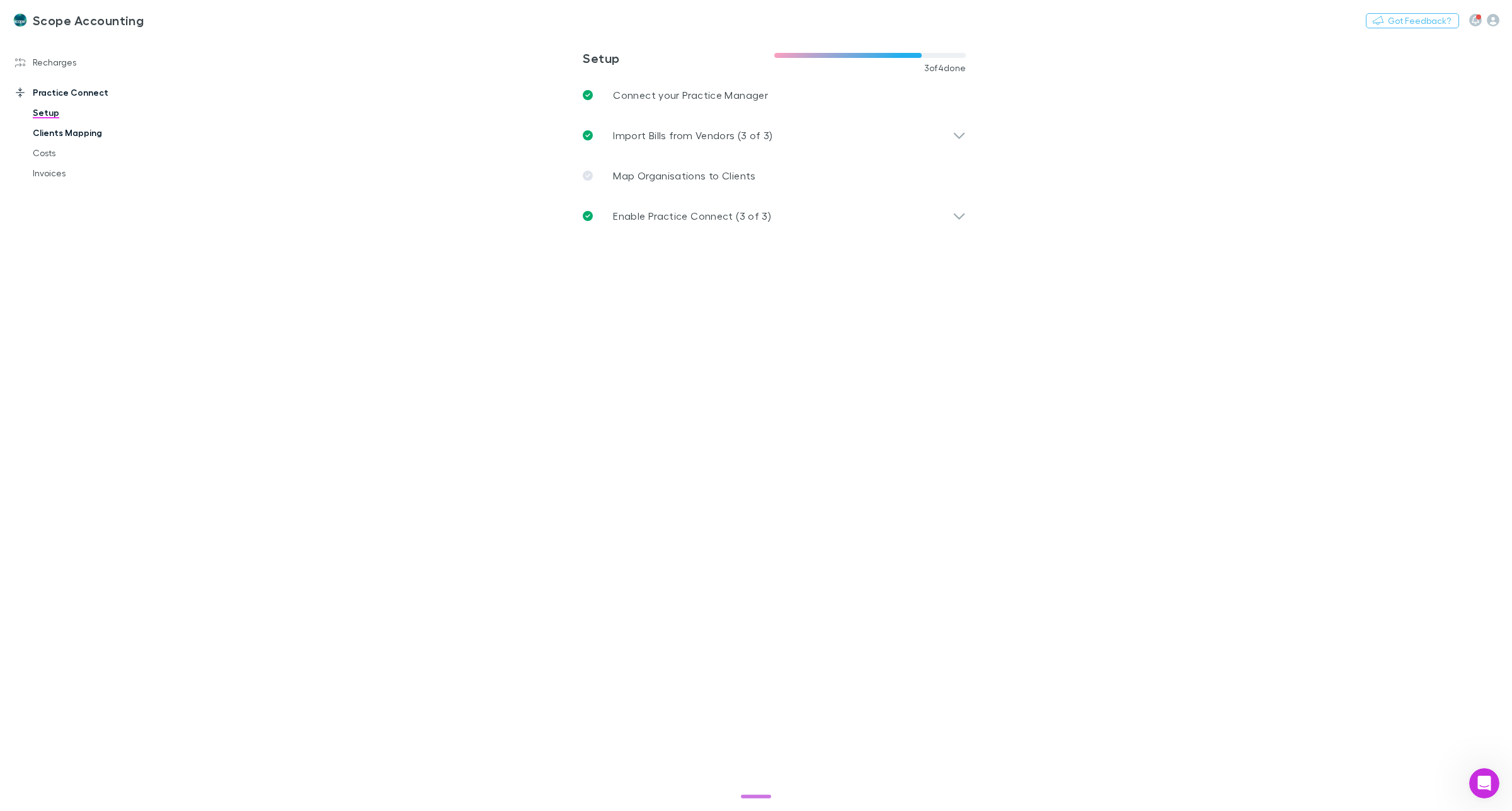
click at [69, 133] on link "Clients Mapping" at bounding box center [99, 133] width 157 height 20
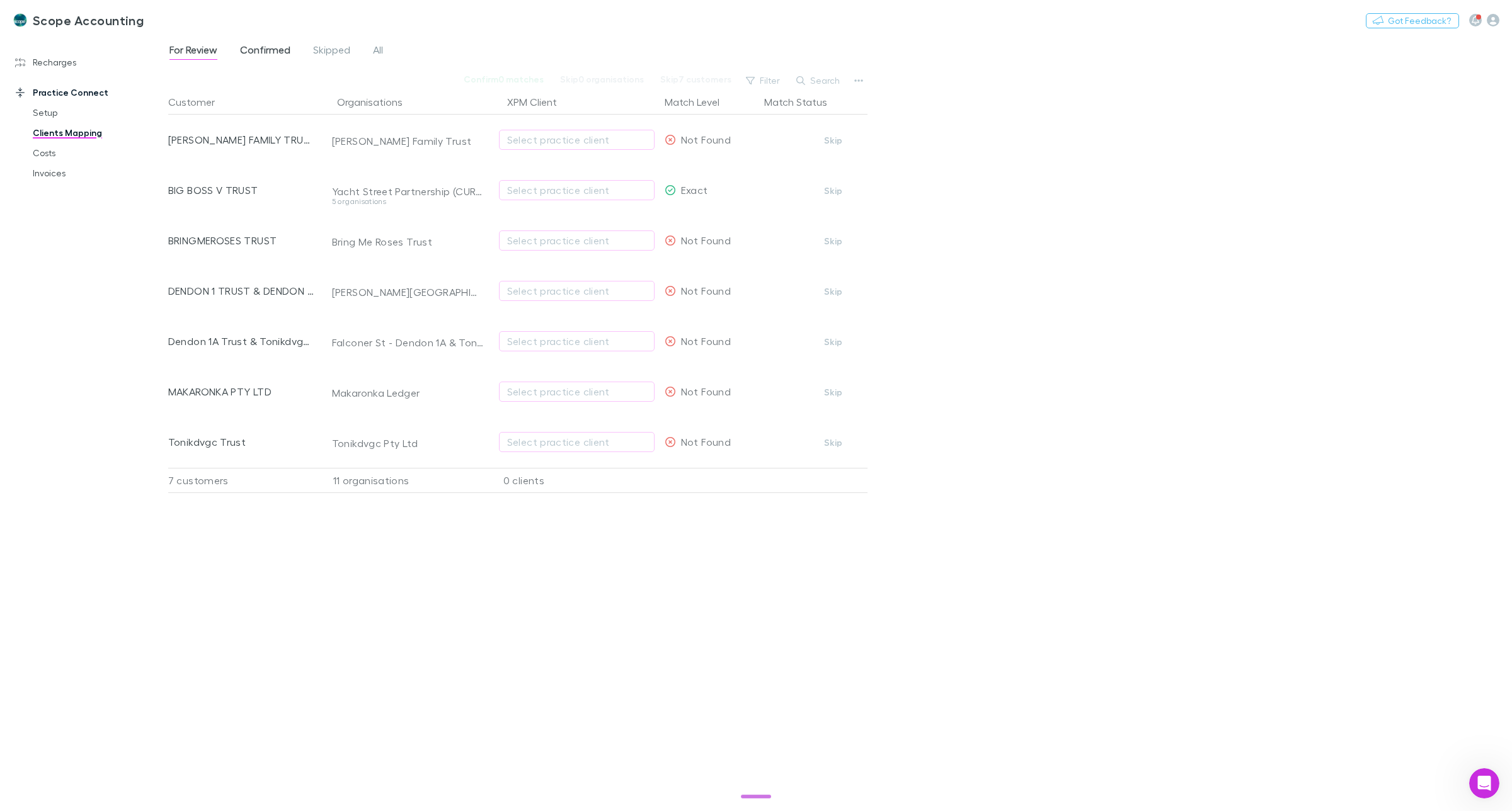
click at [273, 44] on span "Confirmed" at bounding box center [265, 52] width 50 height 16
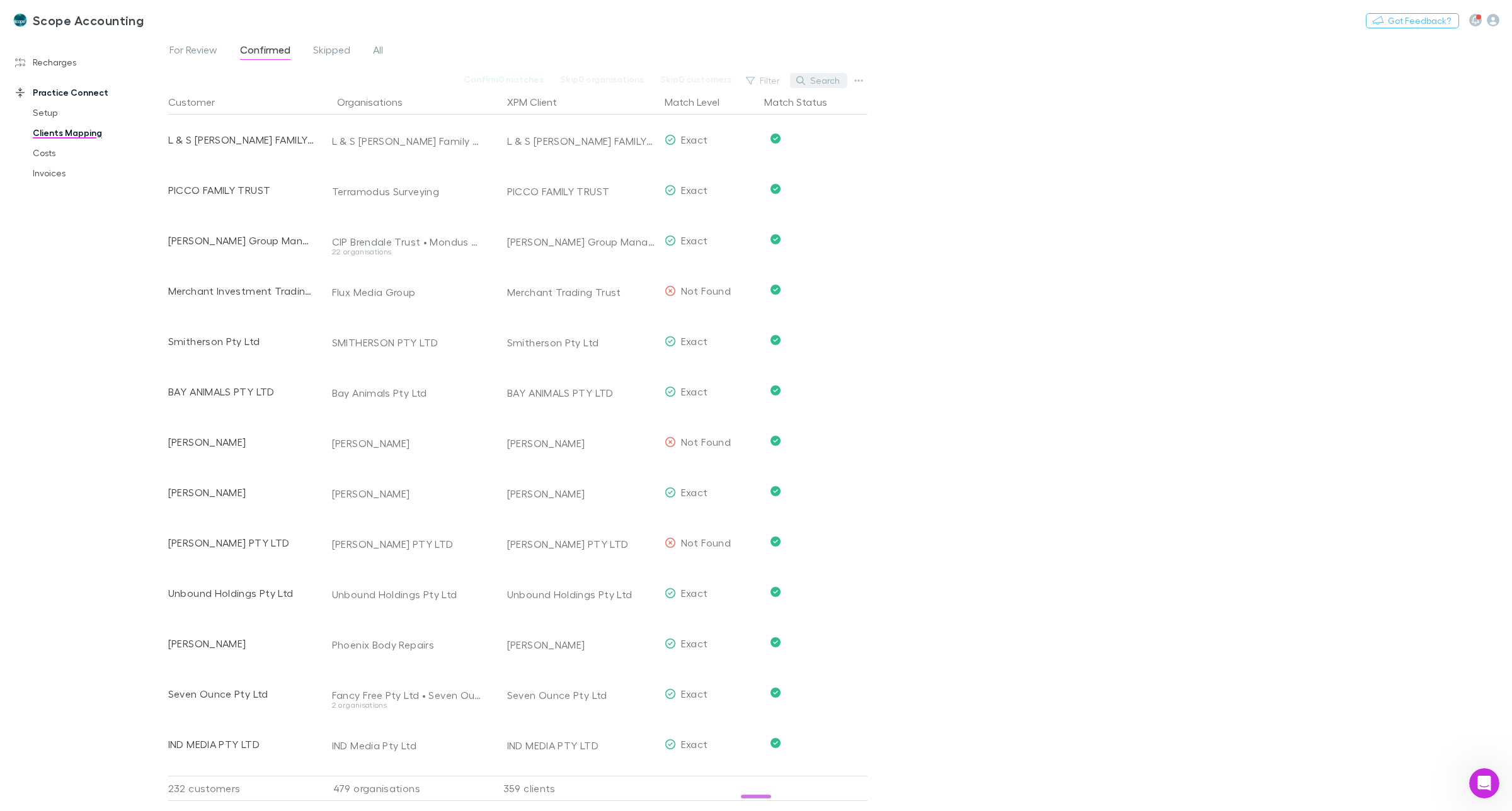
click at [805, 82] on icon "button" at bounding box center [801, 80] width 9 height 9
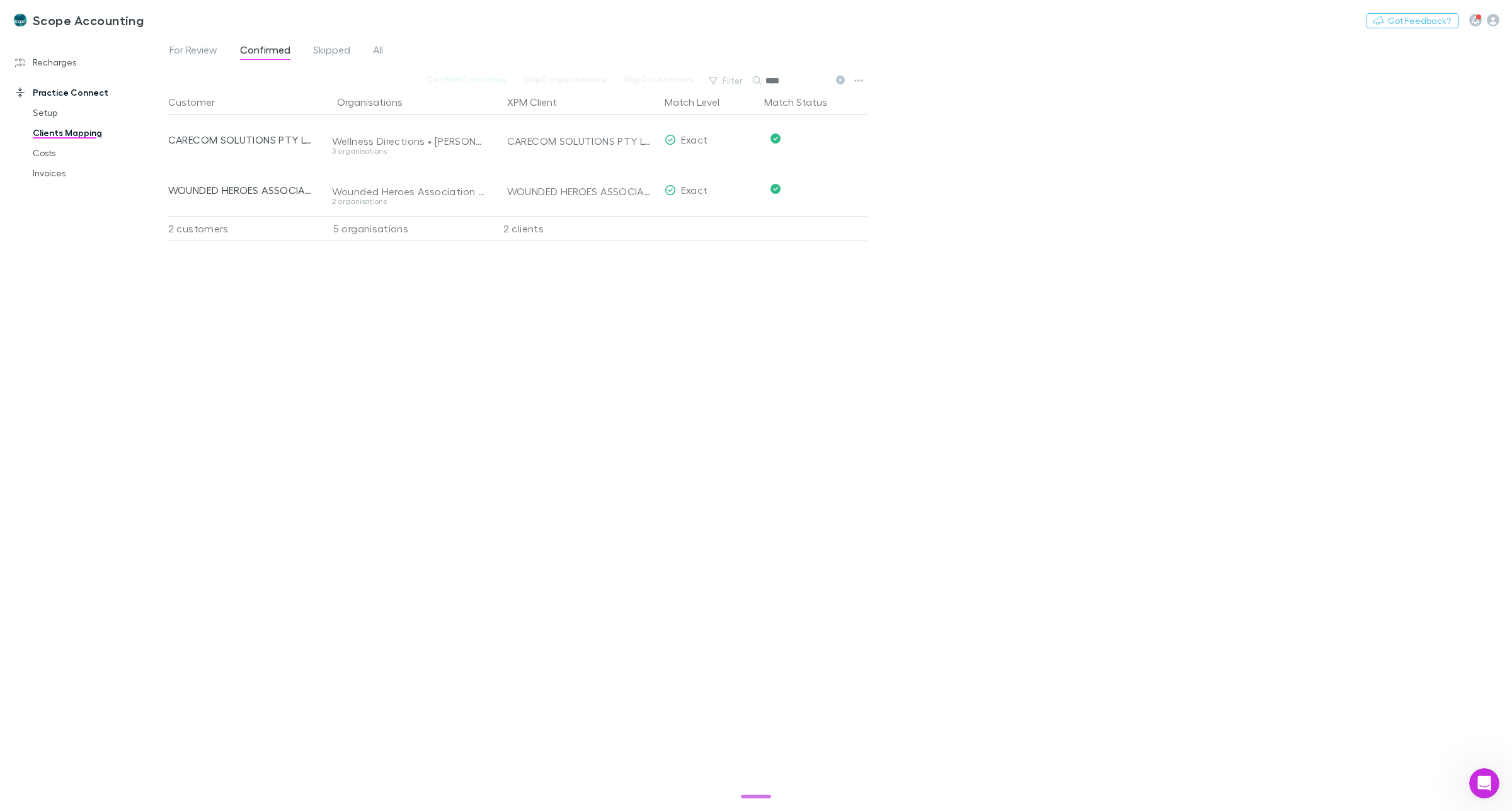
type input "****"
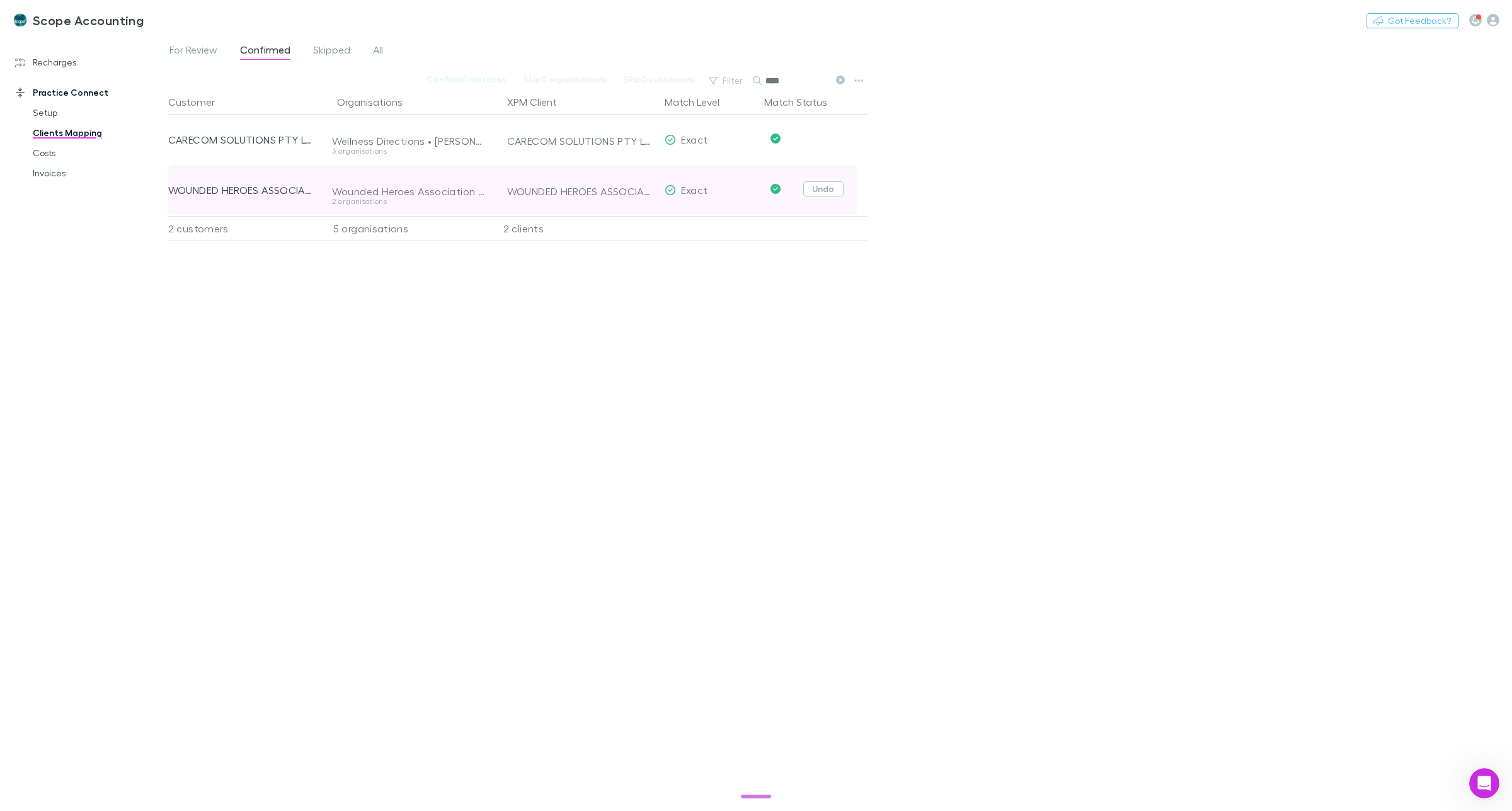
click at [821, 190] on button "Undo" at bounding box center [824, 189] width 41 height 15
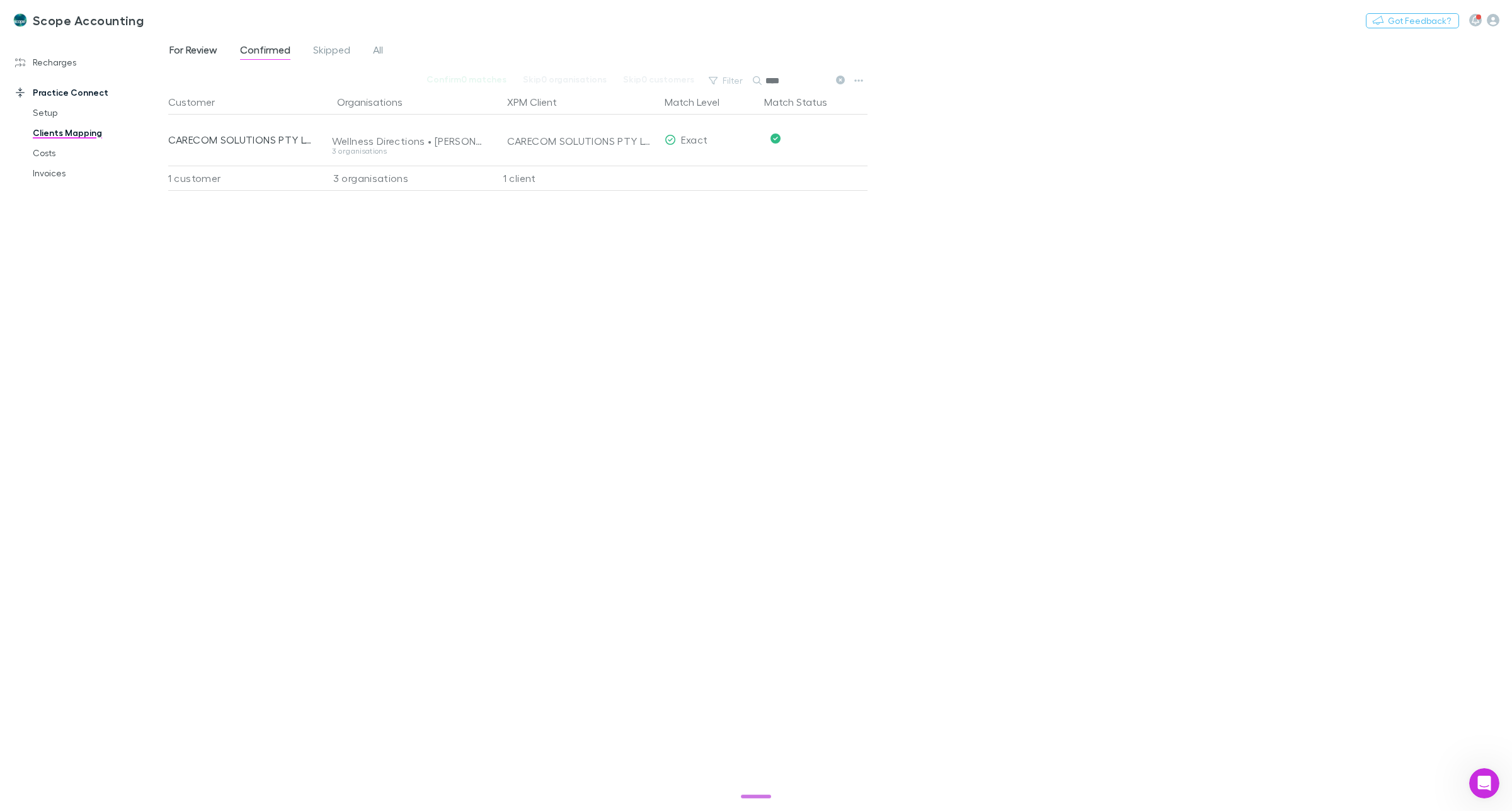
click at [197, 44] on span "For Review" at bounding box center [193, 52] width 48 height 16
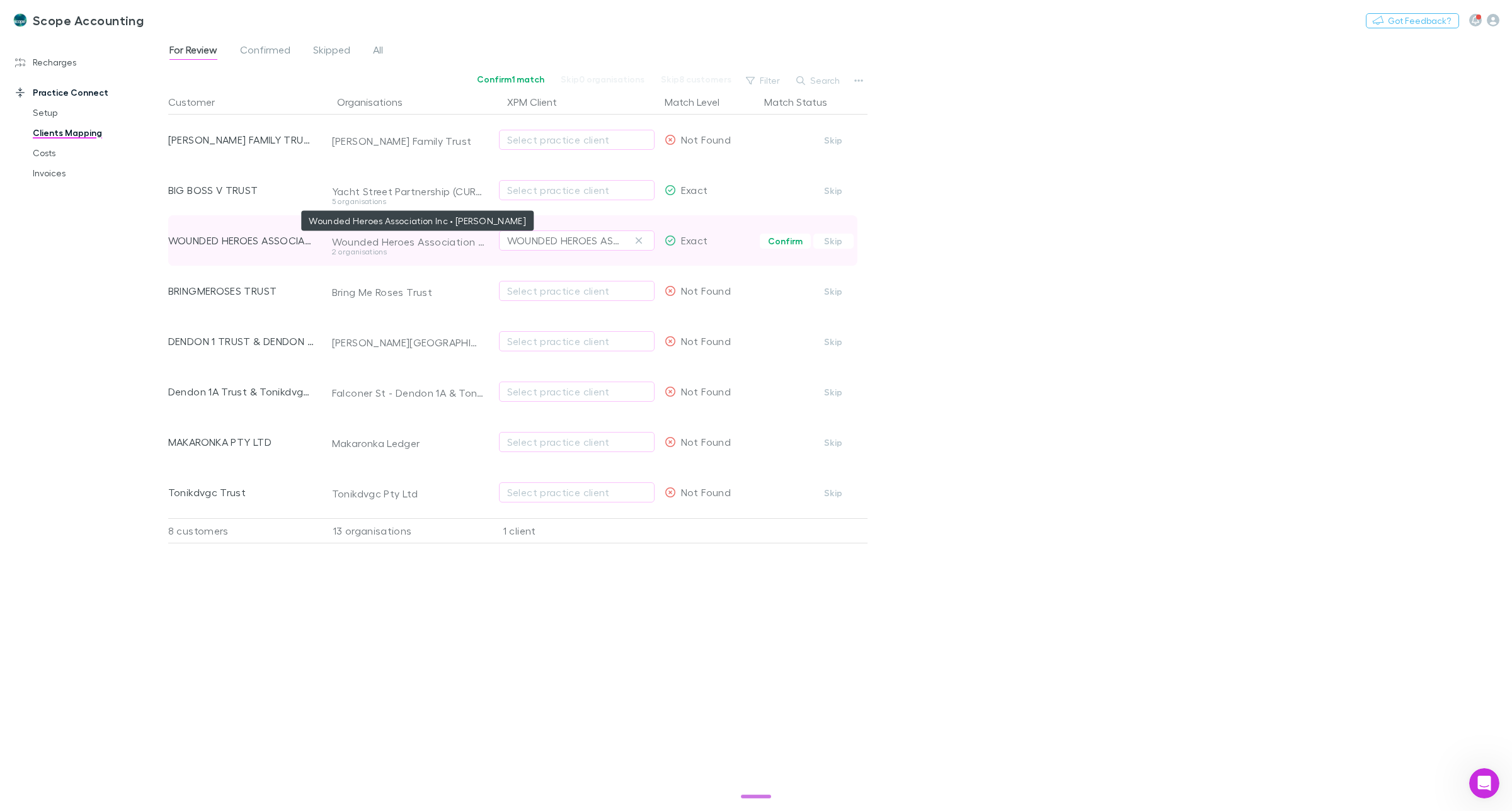
click at [382, 241] on div "Wounded Heroes Association Inc • [PERSON_NAME]" at bounding box center [408, 242] width 152 height 13
click at [369, 250] on div "2 organisations" at bounding box center [408, 252] width 152 height 8
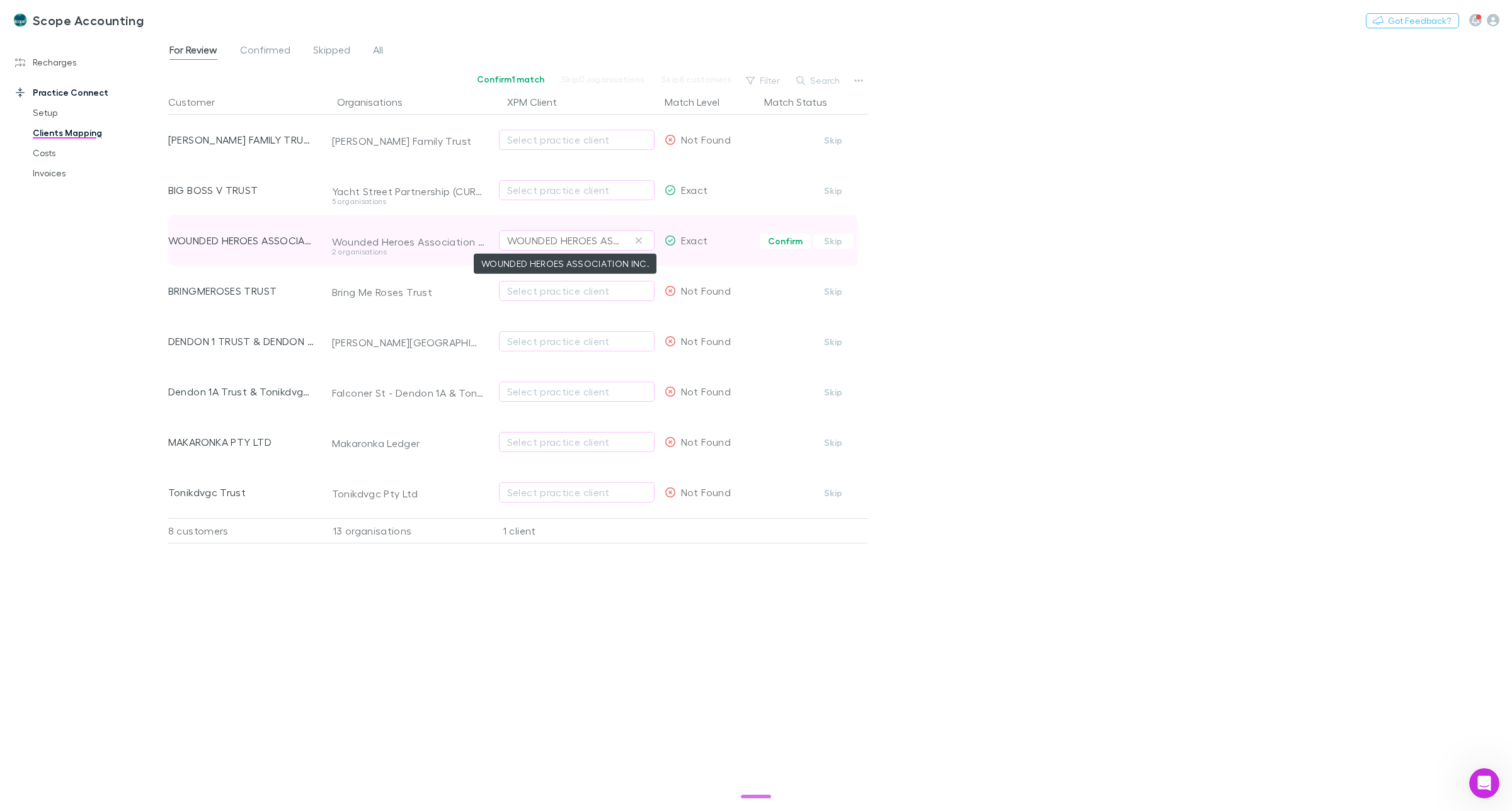
click at [544, 237] on div "WOUNDED HEROES ASSOCIATION INC." at bounding box center [564, 241] width 114 height 15
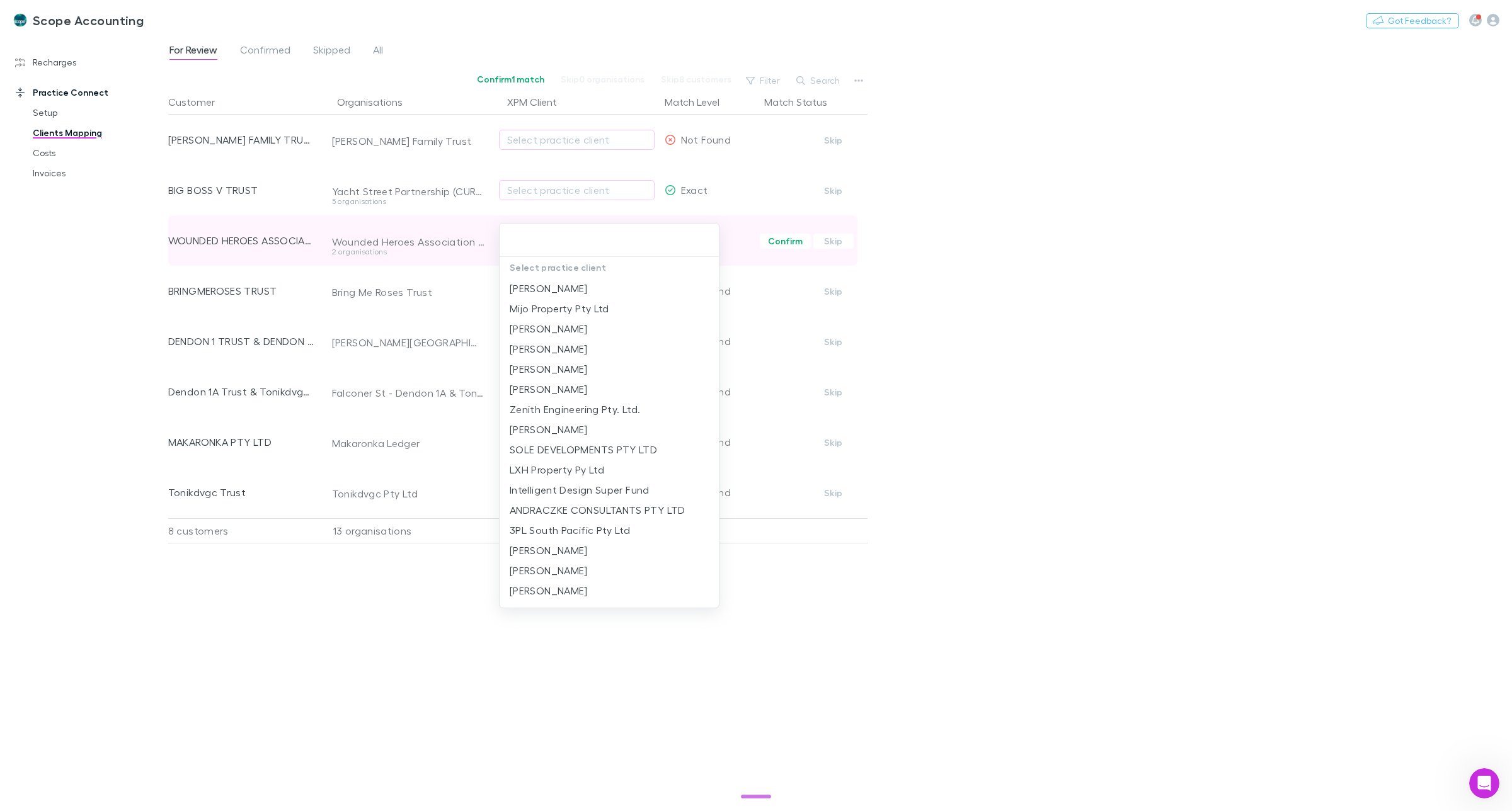
click at [544, 237] on input "text" at bounding box center [609, 240] width 209 height 23
click at [1108, 329] on div at bounding box center [756, 406] width 1512 height 811
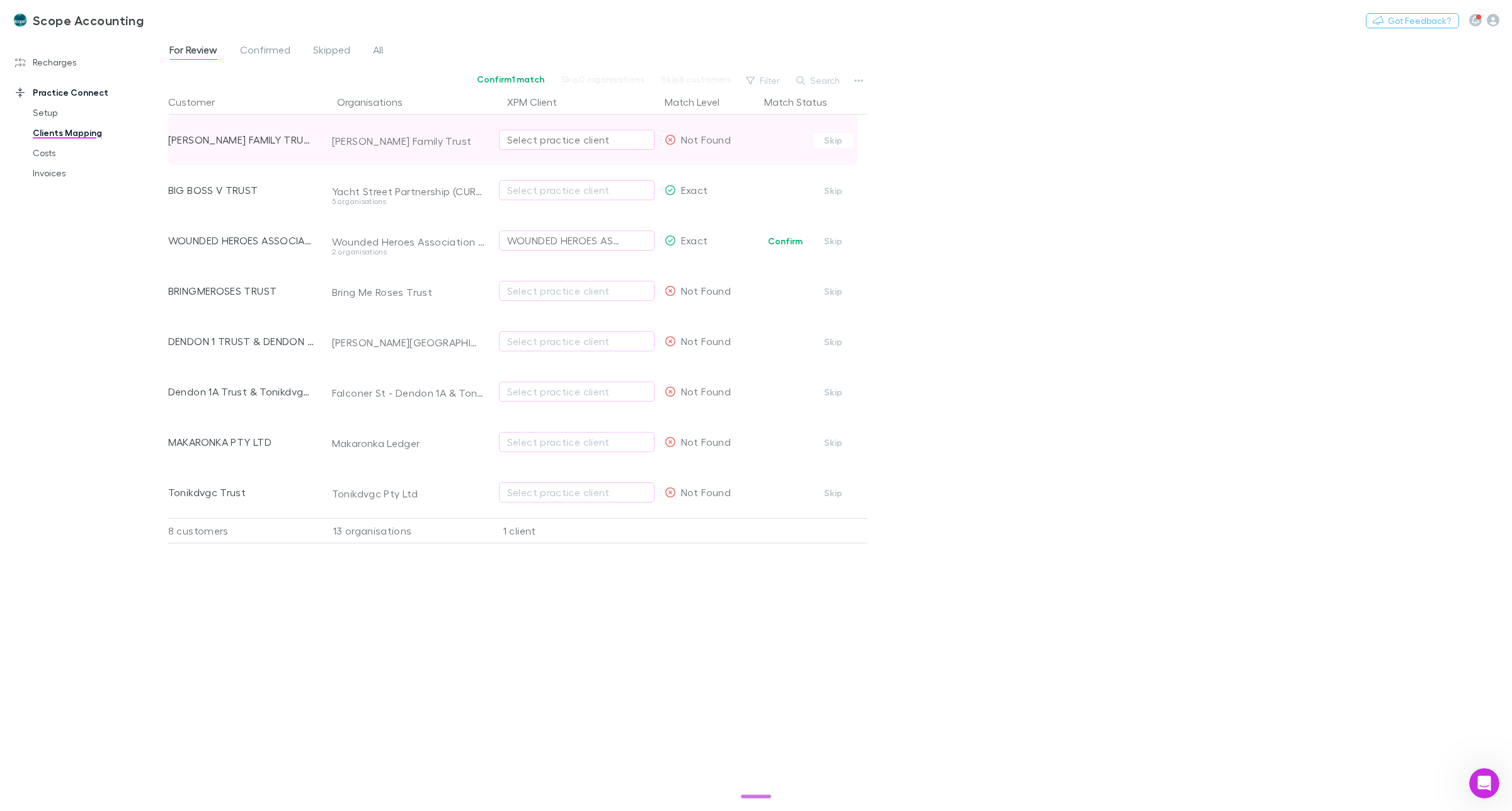
click at [524, 137] on div "Select practice client" at bounding box center [577, 140] width 139 height 15
type input "***"
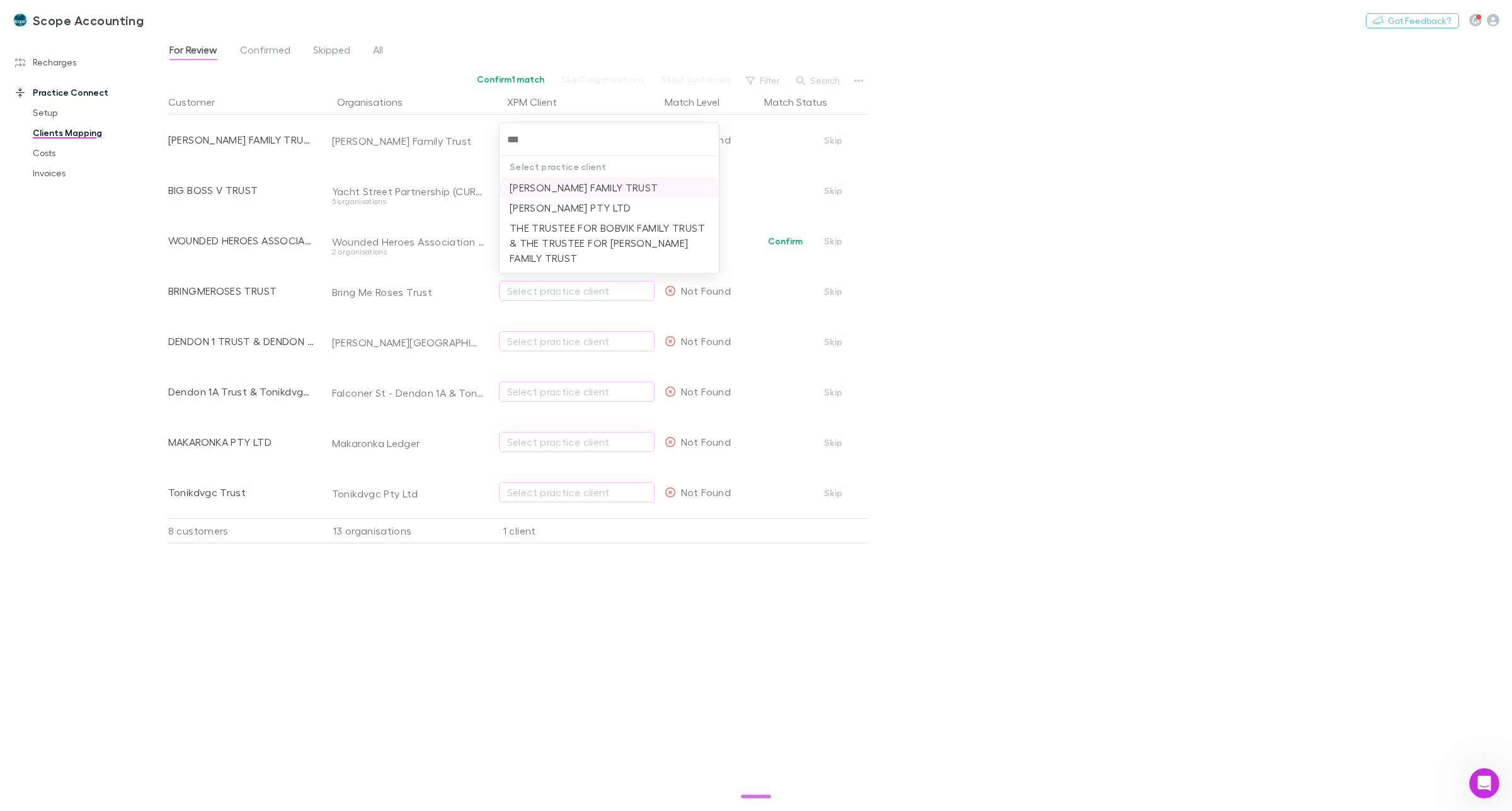
click at [562, 186] on li "DOJKA FAMILY TRUST" at bounding box center [609, 188] width 219 height 20
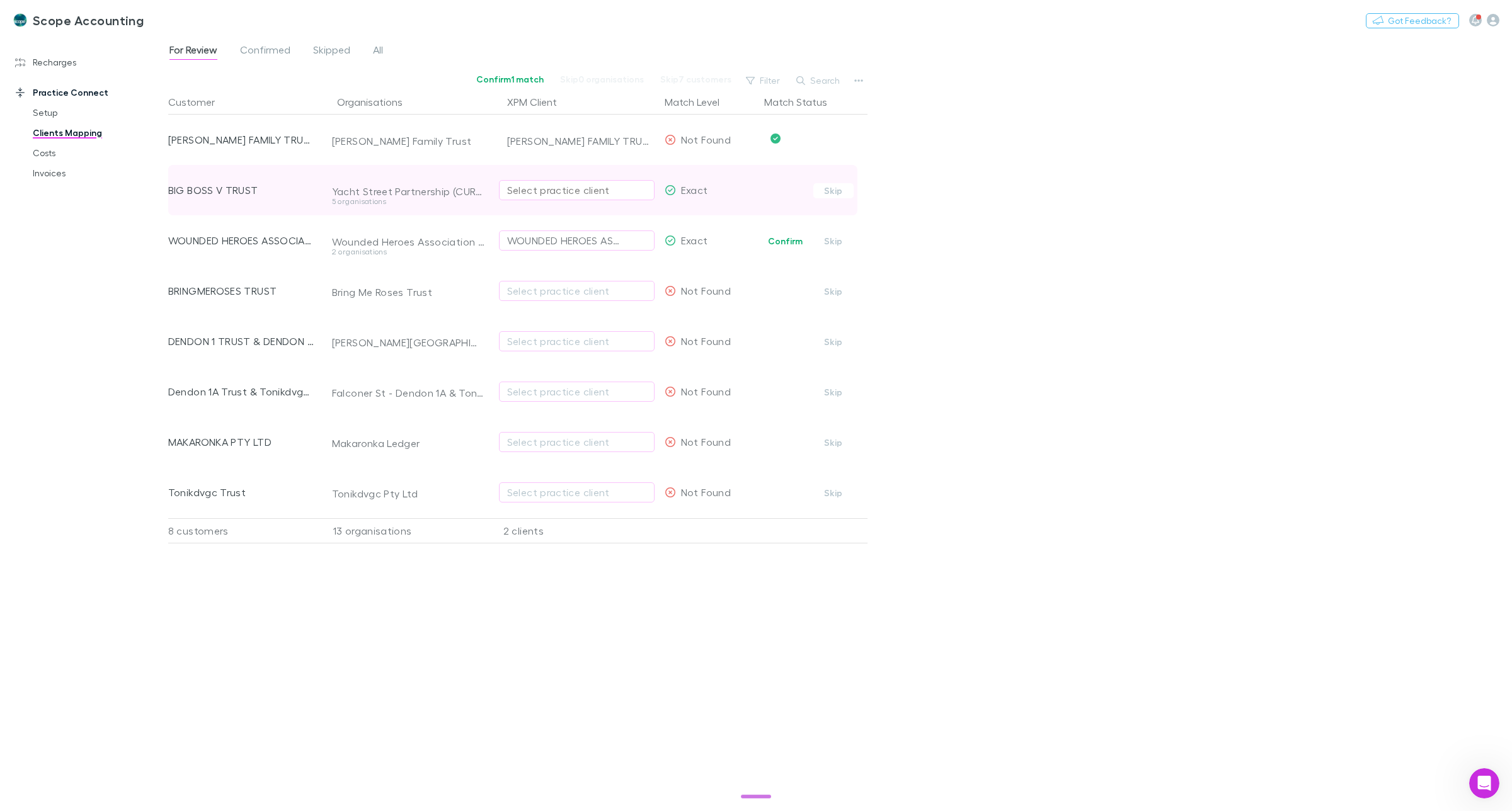
click at [540, 189] on div "Select practice client" at bounding box center [577, 190] width 139 height 15
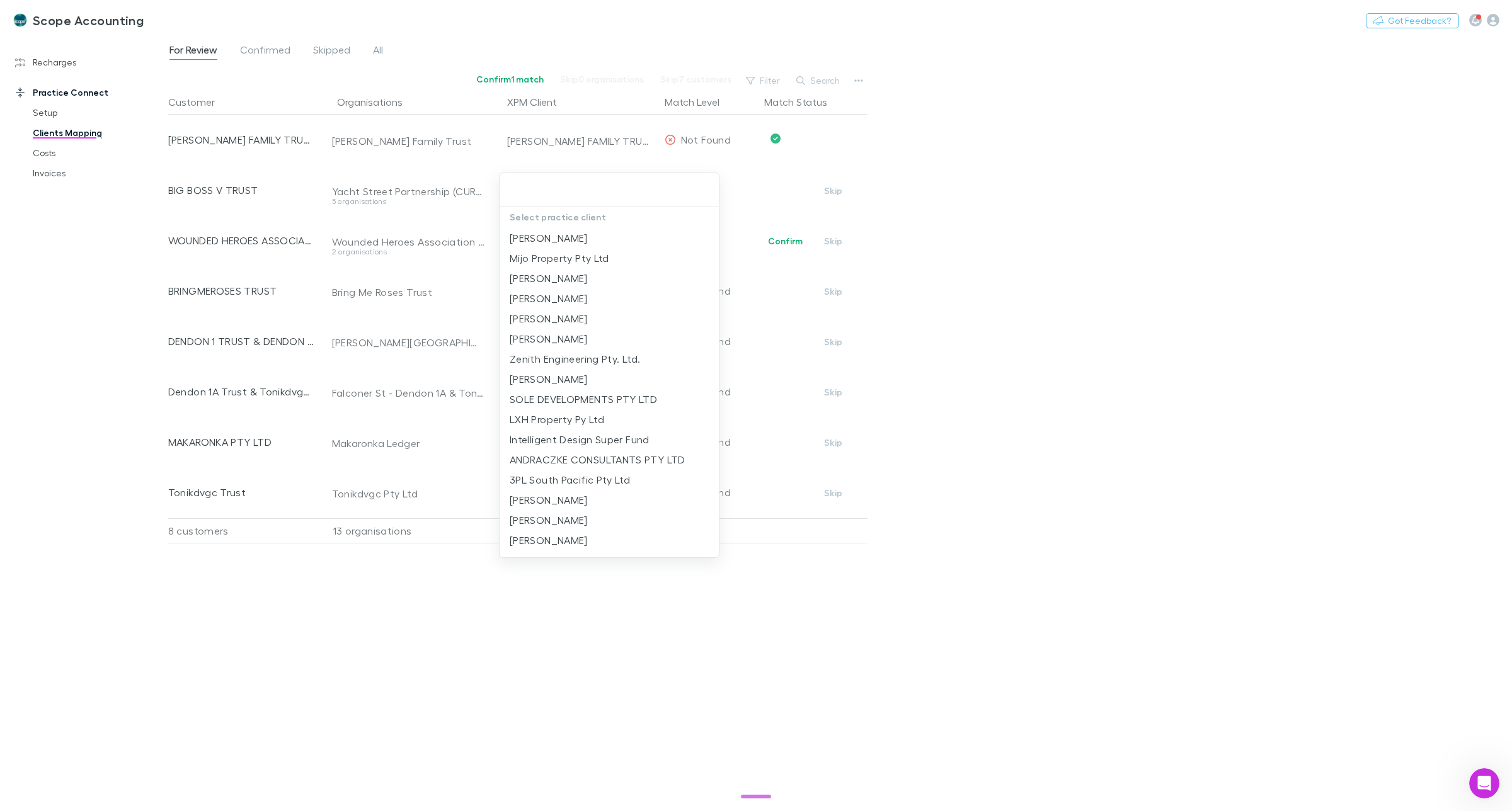
click at [934, 243] on div at bounding box center [756, 406] width 1512 height 811
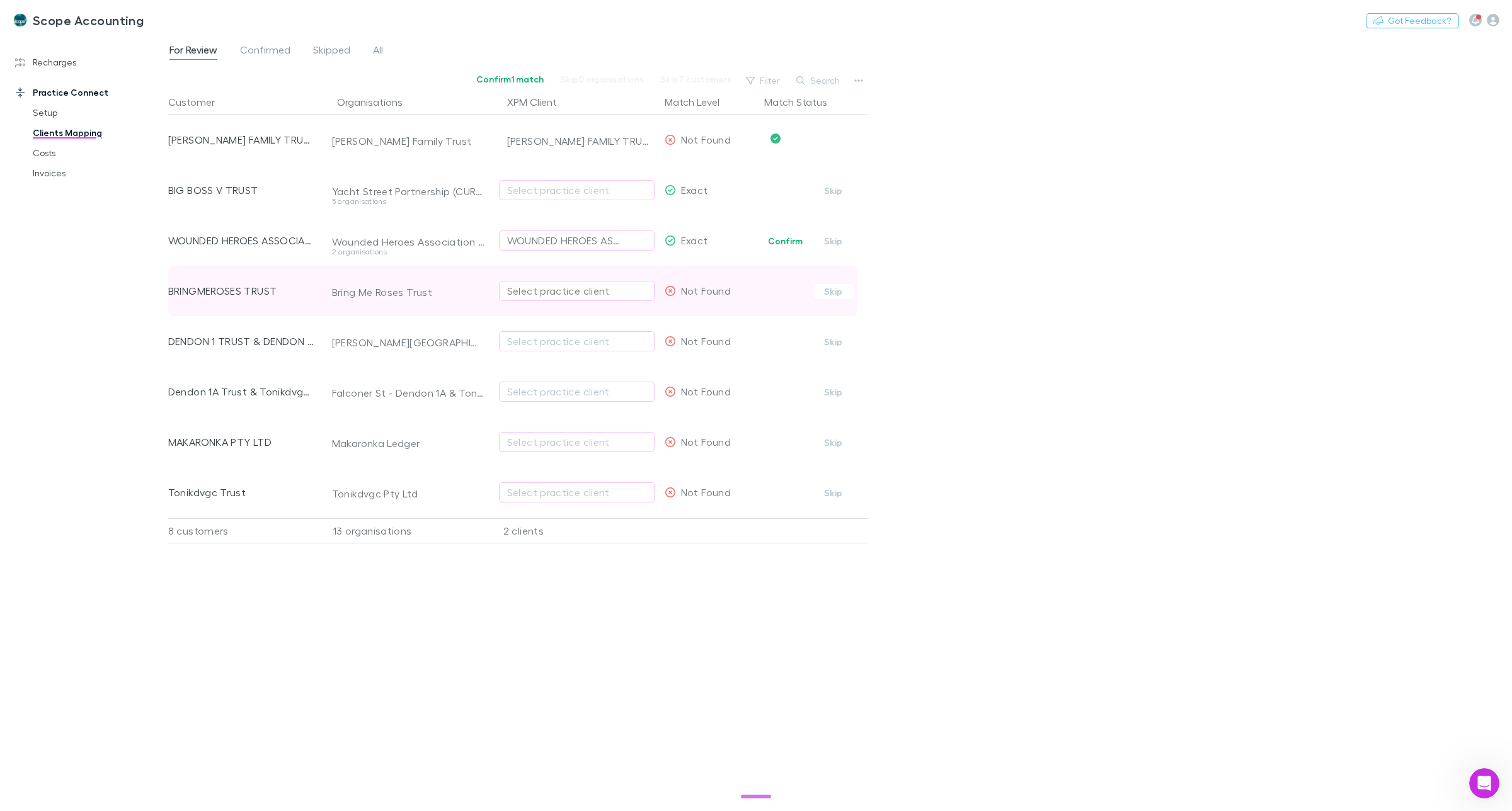
click at [520, 293] on div "Select practice client" at bounding box center [577, 291] width 139 height 15
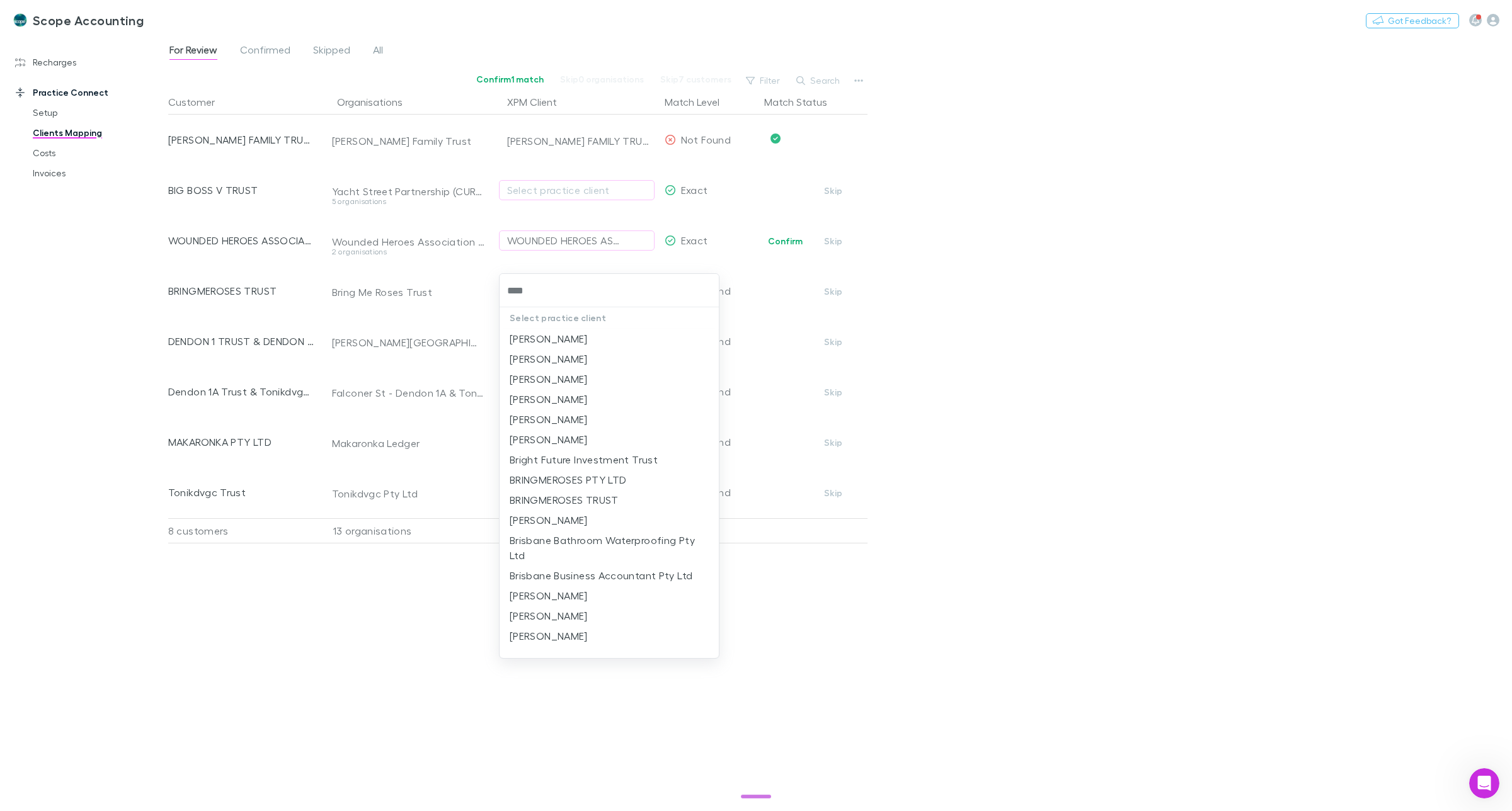
type input "*****"
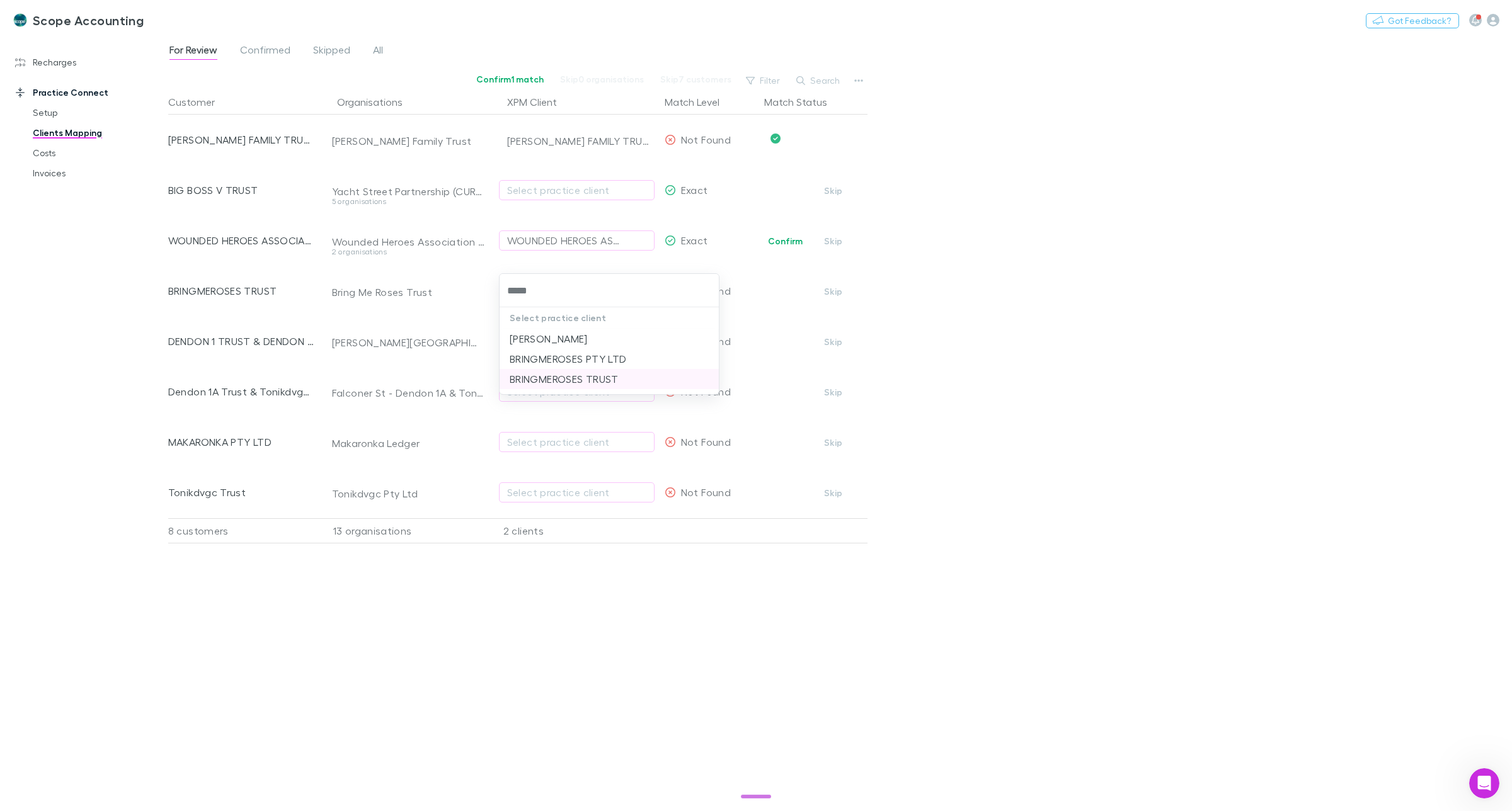
click at [543, 379] on li "BRINGMEROSES TRUST" at bounding box center [609, 379] width 219 height 20
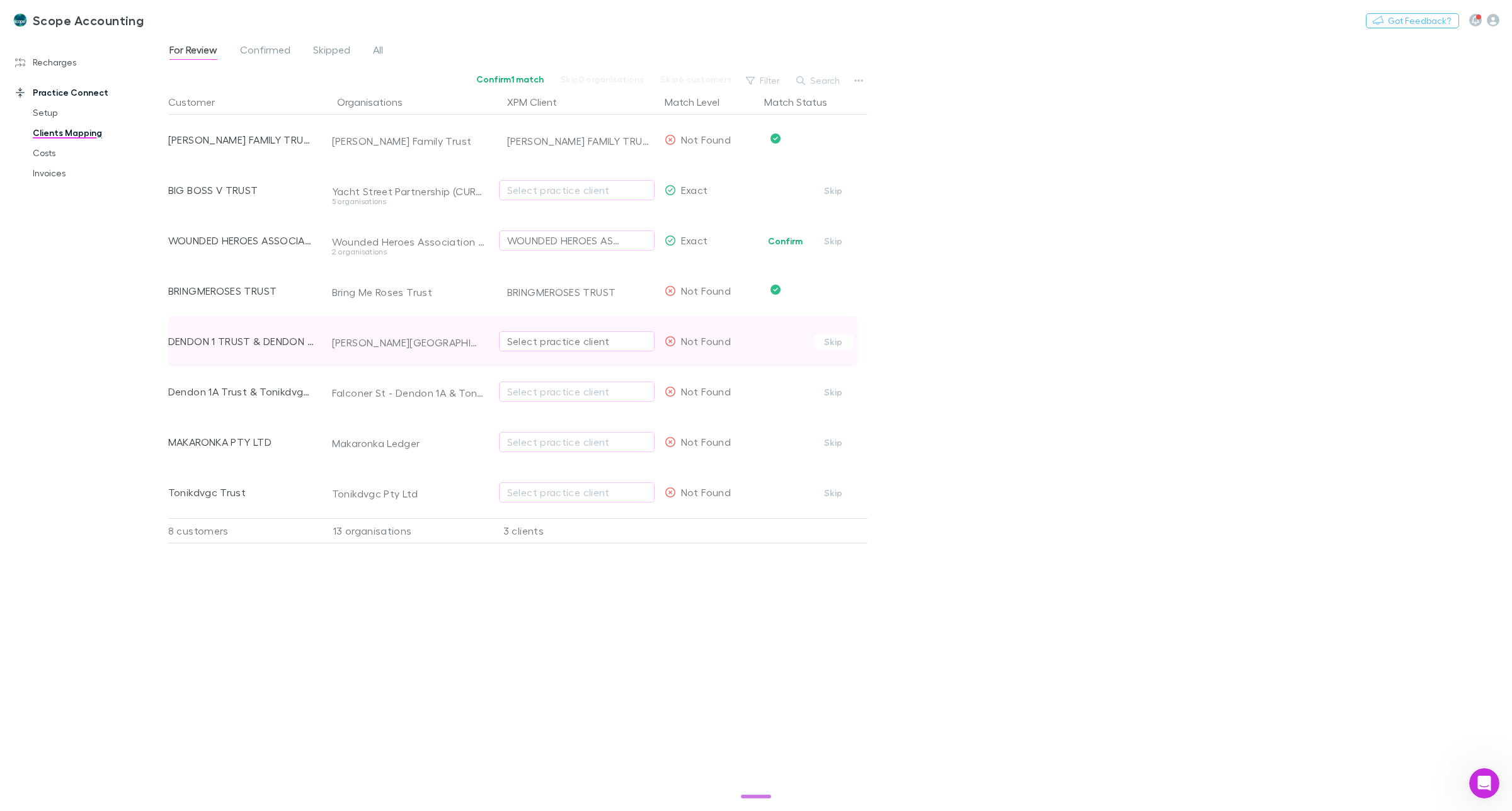
click at [529, 338] on div "Select practice client" at bounding box center [577, 342] width 139 height 15
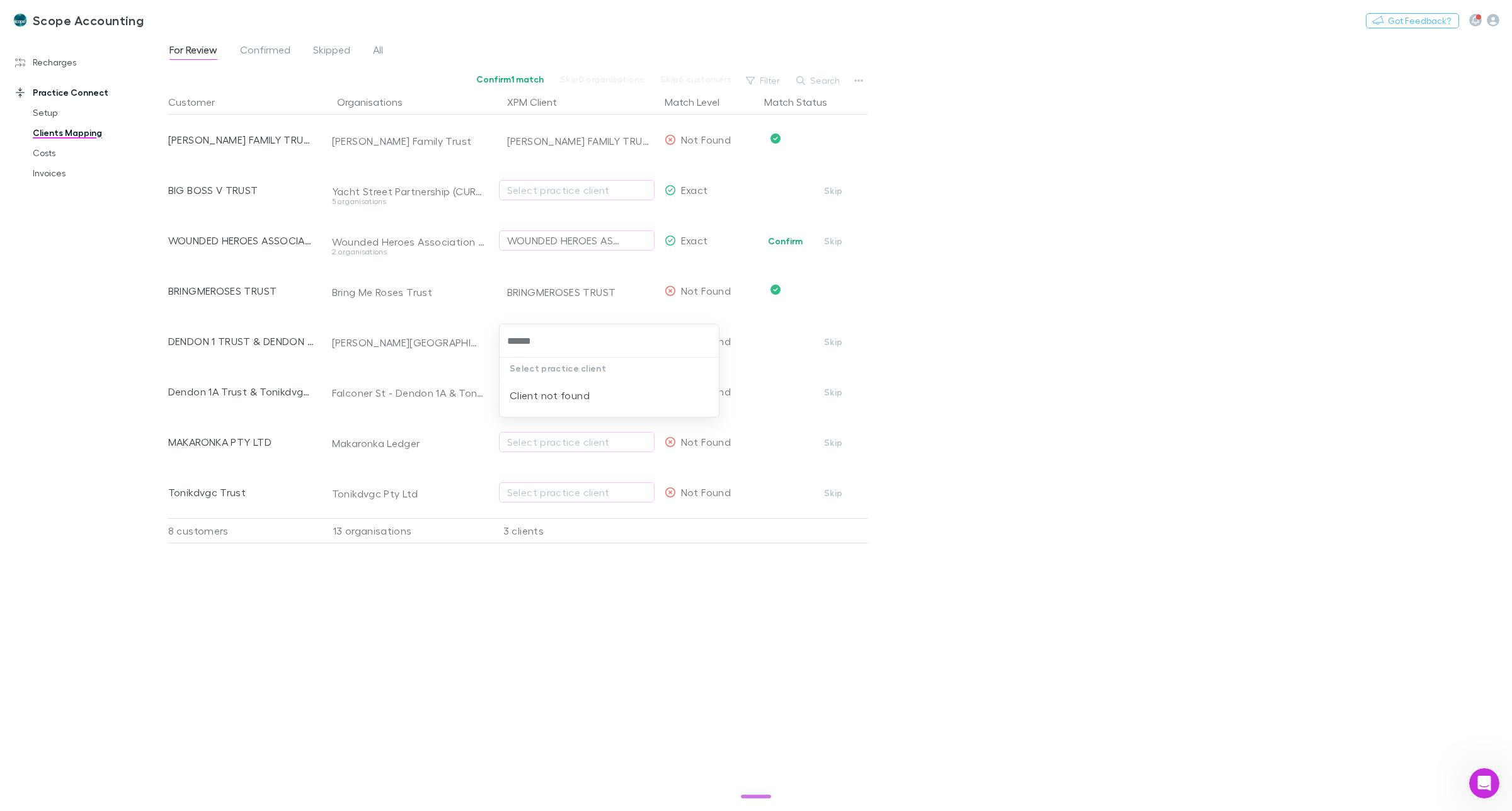
drag, startPoint x: 514, startPoint y: 342, endPoint x: 573, endPoint y: 342, distance: 59.0
click at [573, 342] on input "******" at bounding box center [609, 341] width 209 height 23
type input "******"
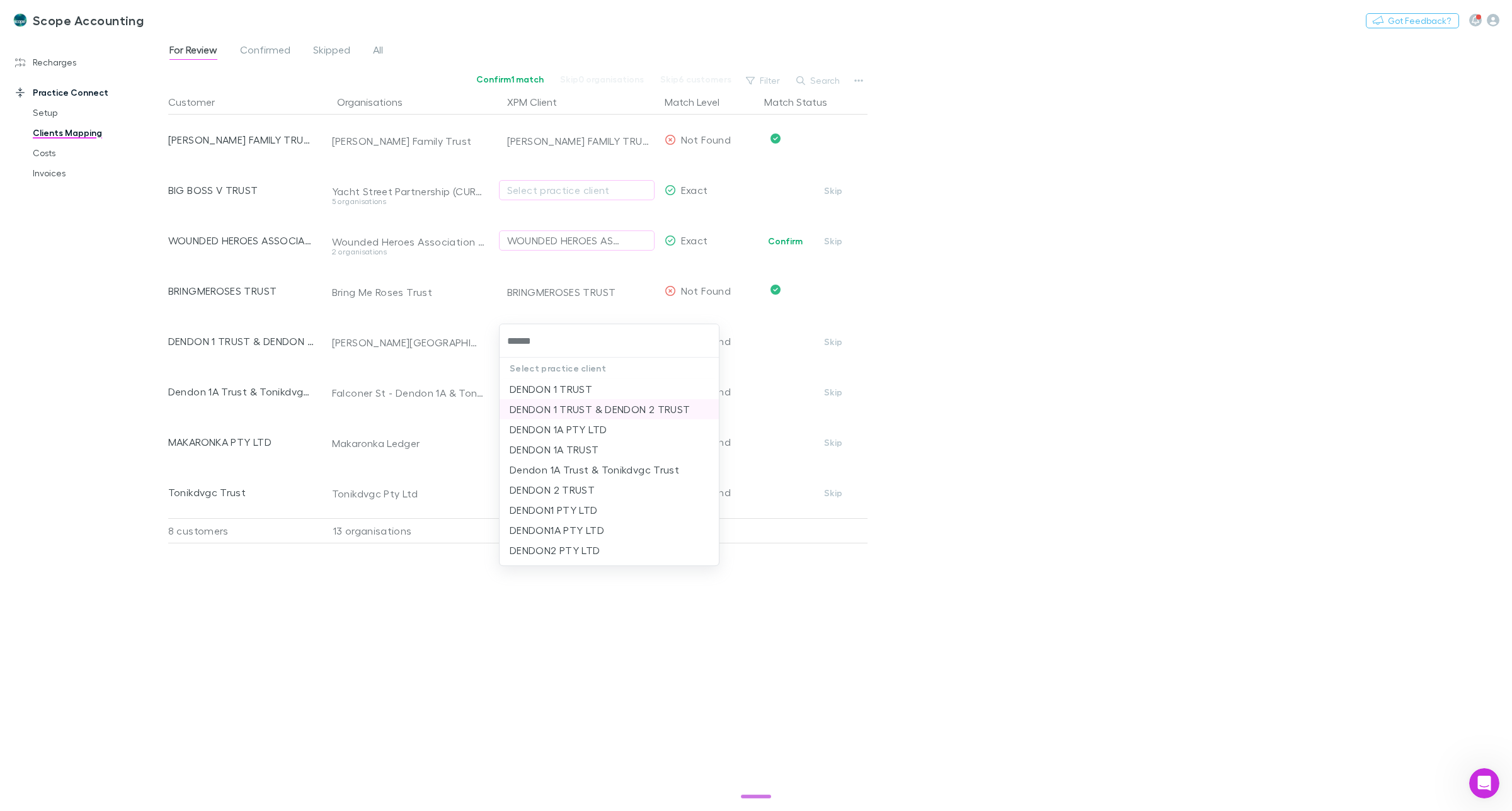
click at [591, 407] on li "DENDON 1 TRUST & DENDON 2 TRUST" at bounding box center [609, 409] width 219 height 20
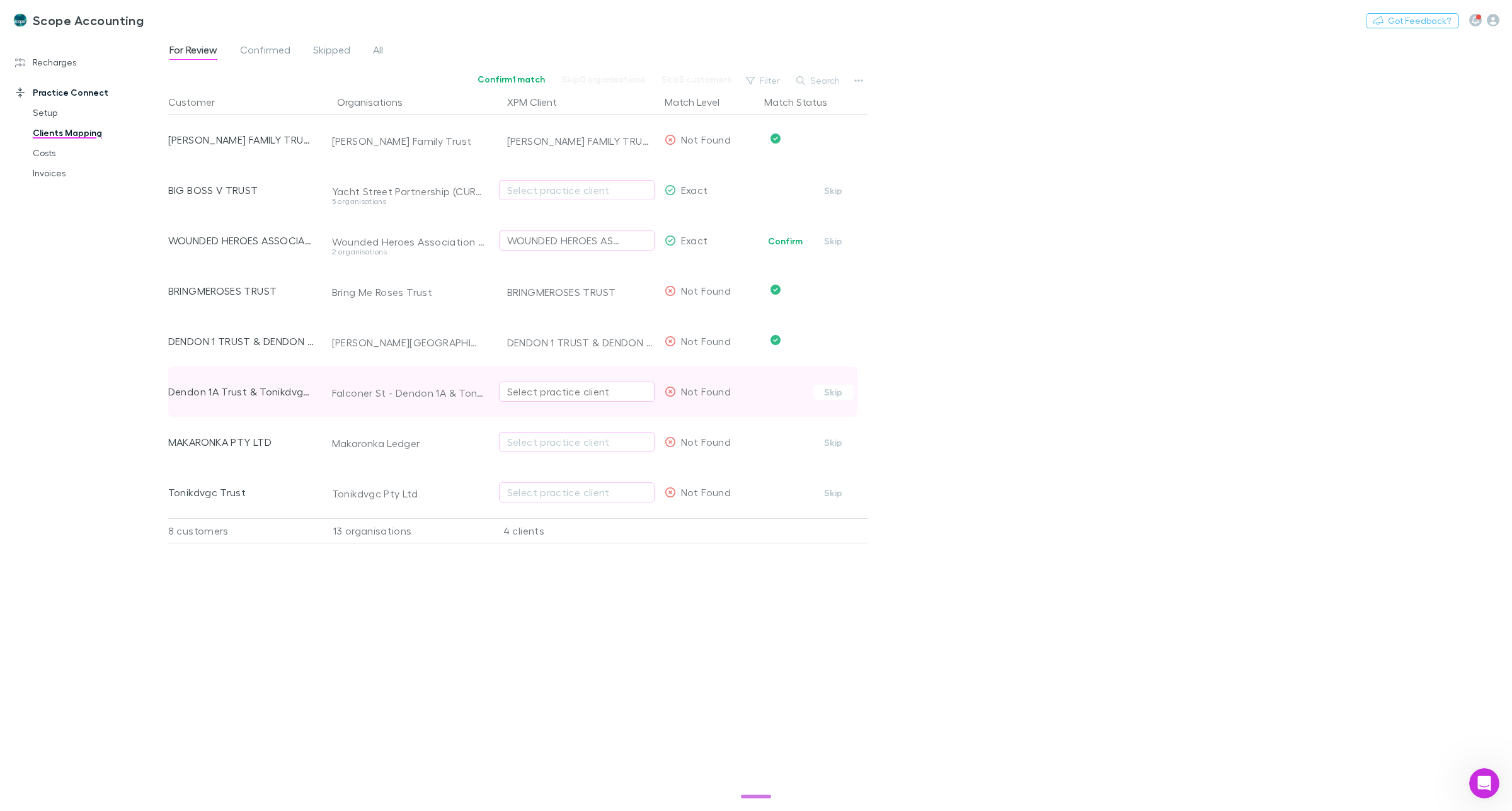
click at [524, 395] on div "Select practice client" at bounding box center [577, 392] width 139 height 15
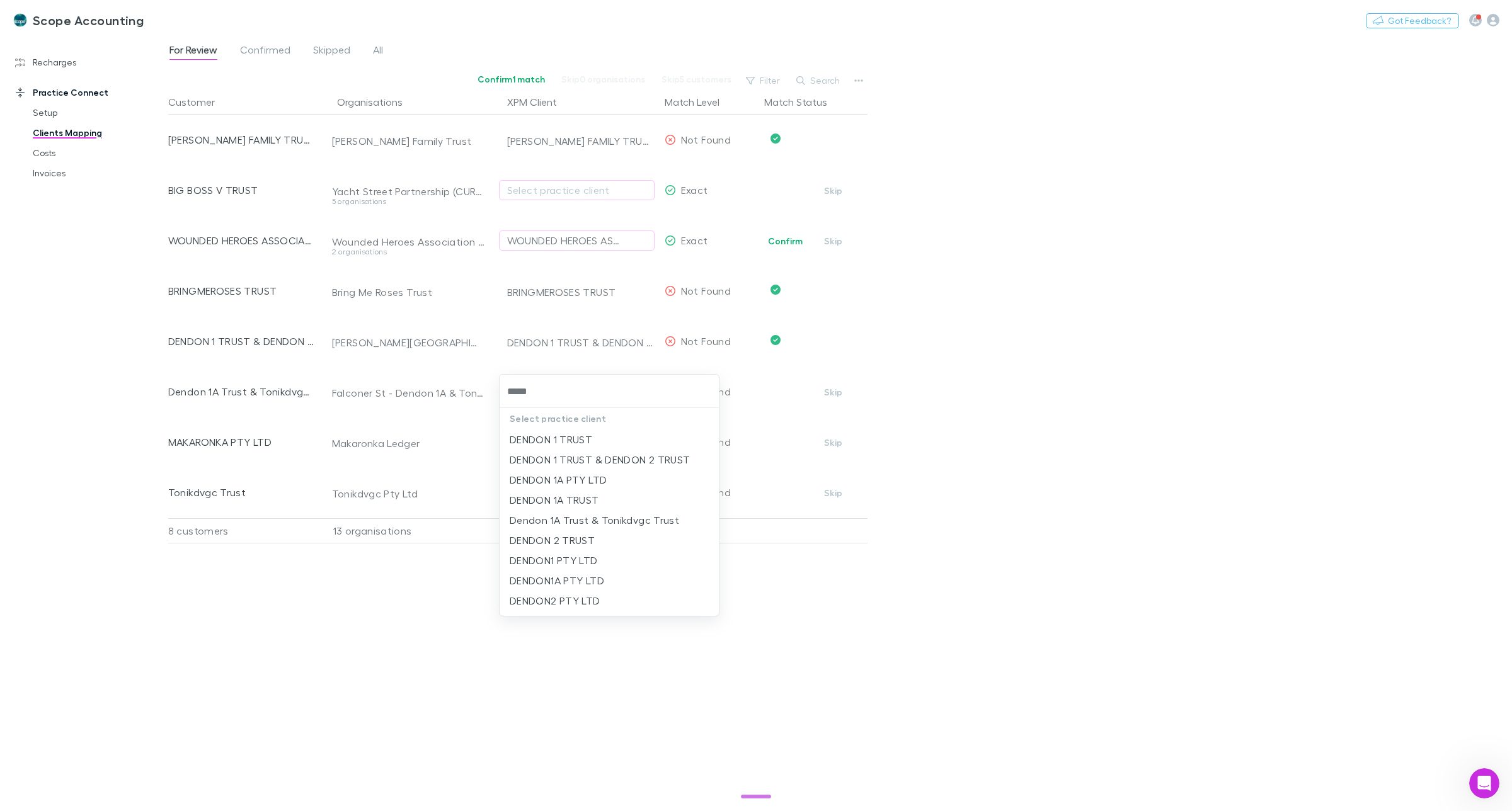
type input "******"
click at [573, 518] on li "Dendon 1A Trust & Tonikdvgc Trust" at bounding box center [609, 520] width 219 height 20
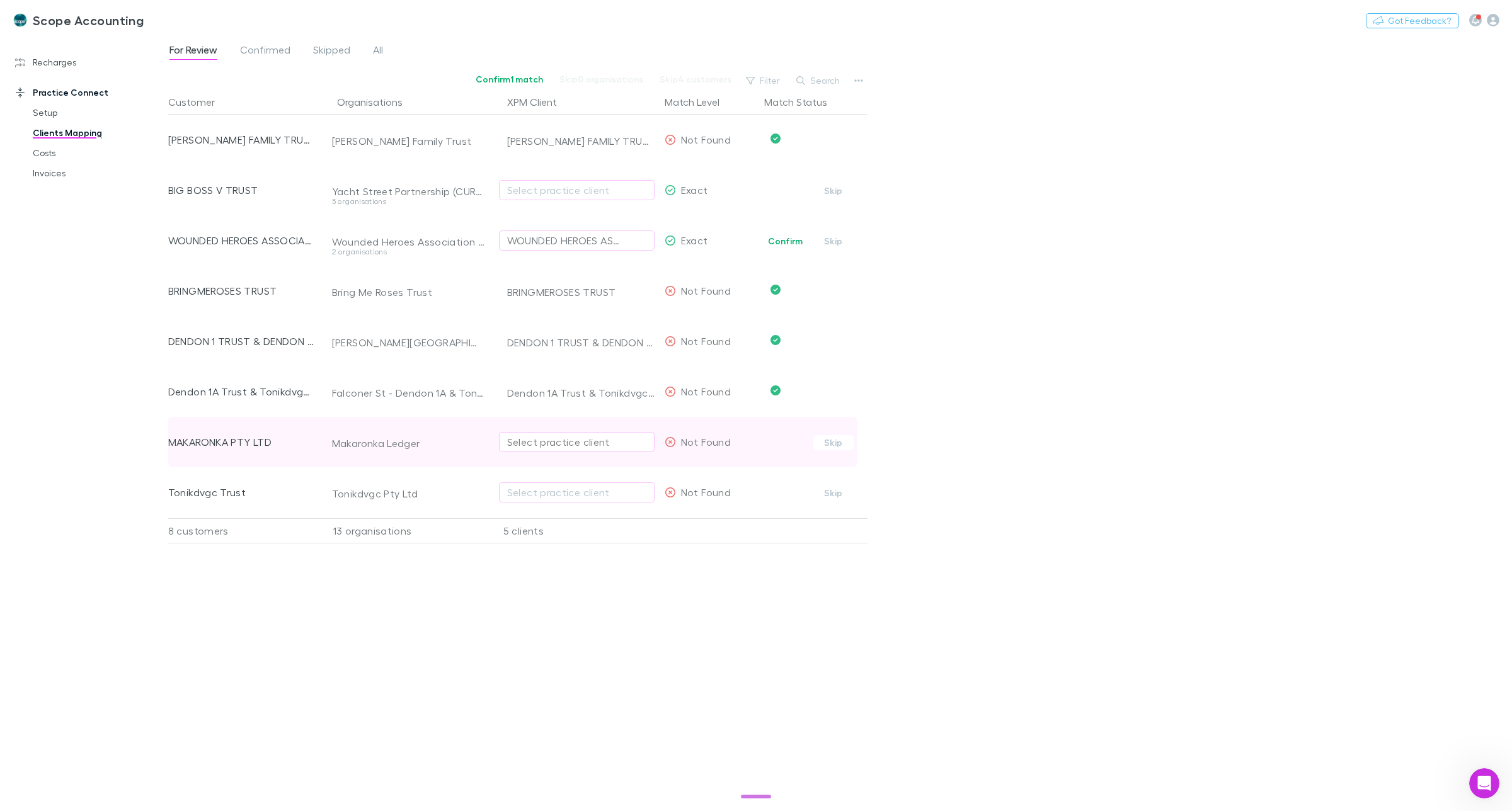
click at [531, 441] on div "Select practice client" at bounding box center [577, 442] width 139 height 15
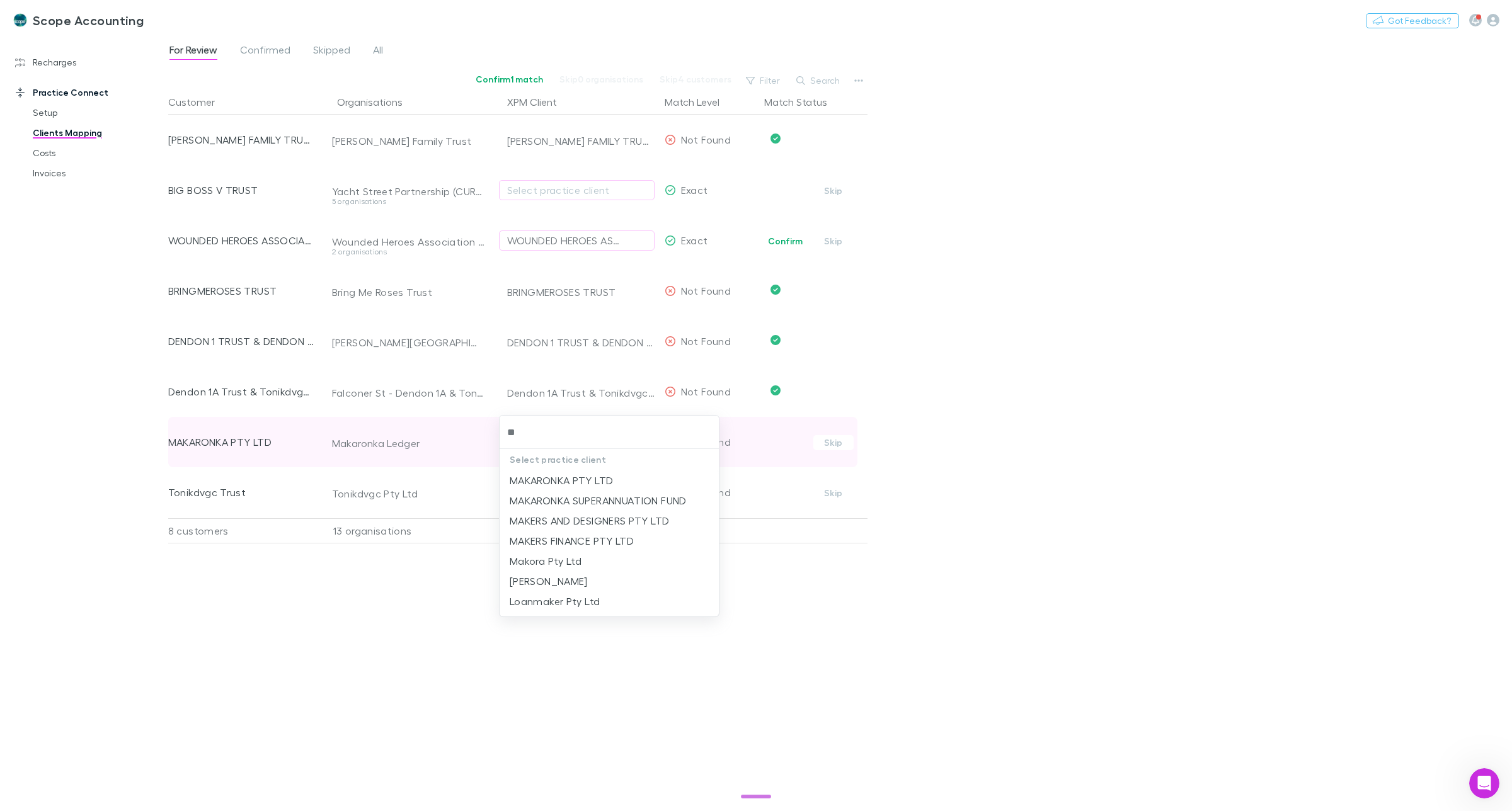
type input "***"
click at [593, 498] on li "MAKARONKA SUPERANNUATION FUND" at bounding box center [609, 501] width 219 height 20
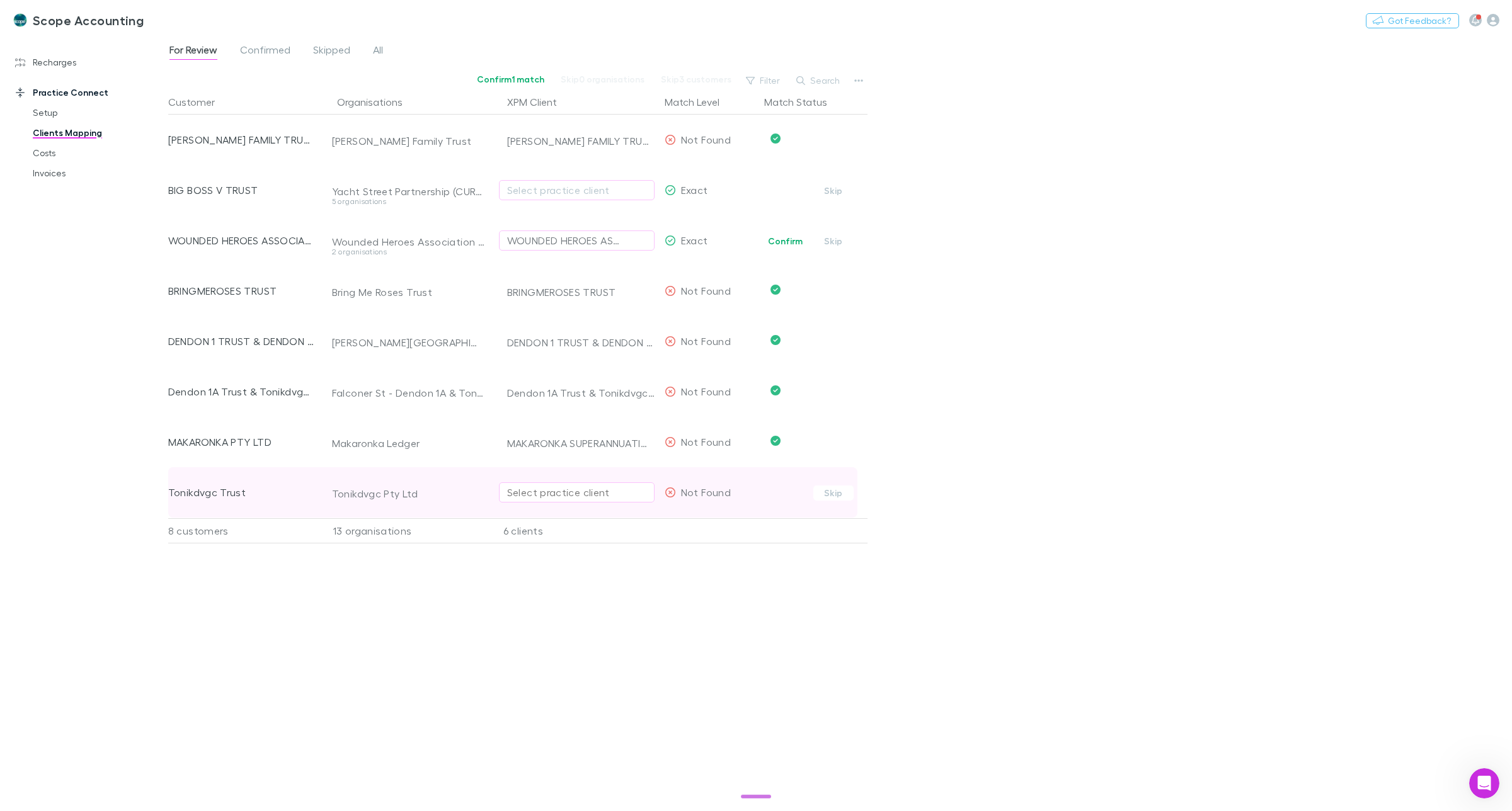
click at [545, 494] on div "Select practice client" at bounding box center [577, 492] width 139 height 15
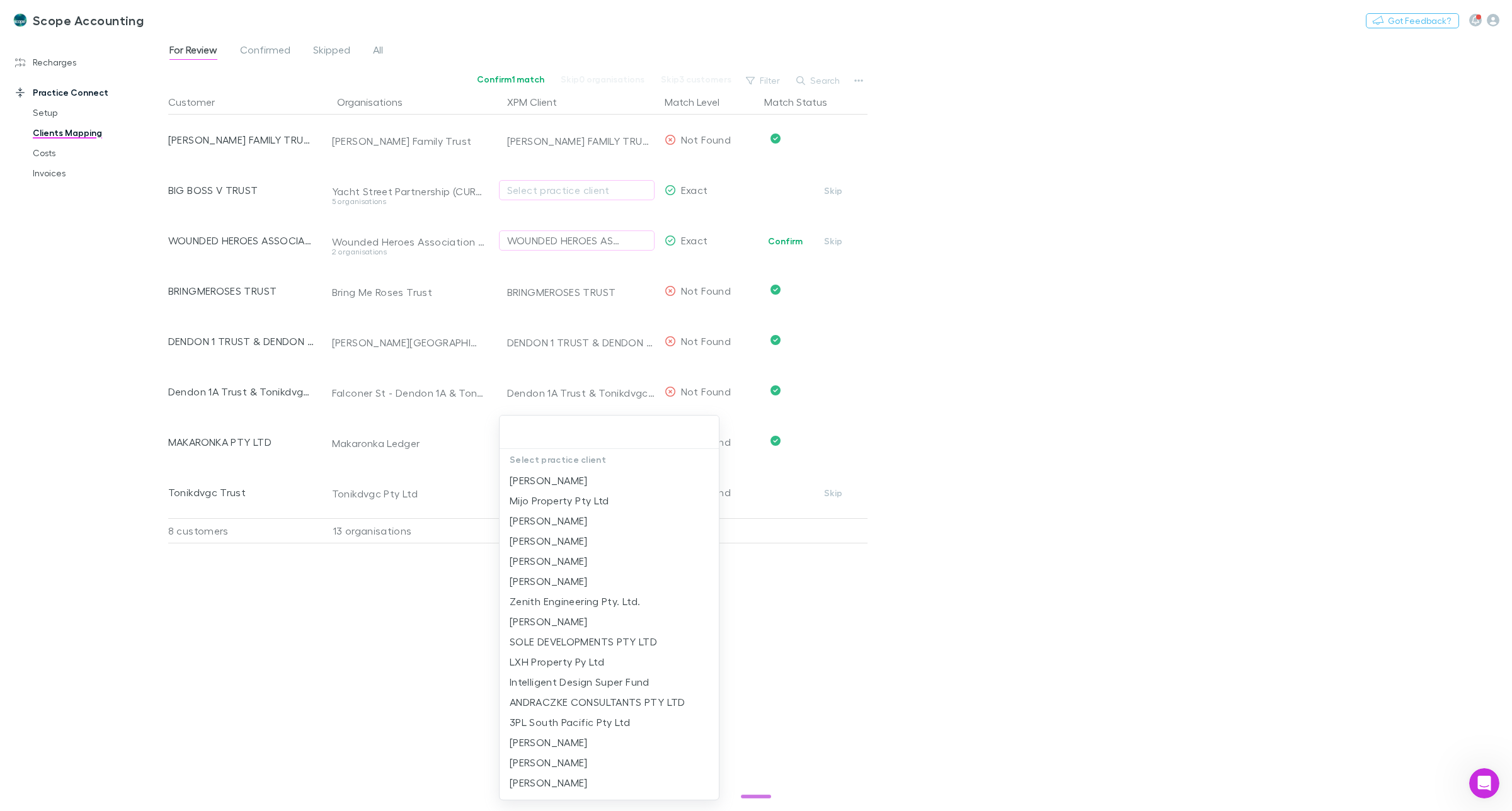
click at [915, 499] on div at bounding box center [756, 406] width 1512 height 811
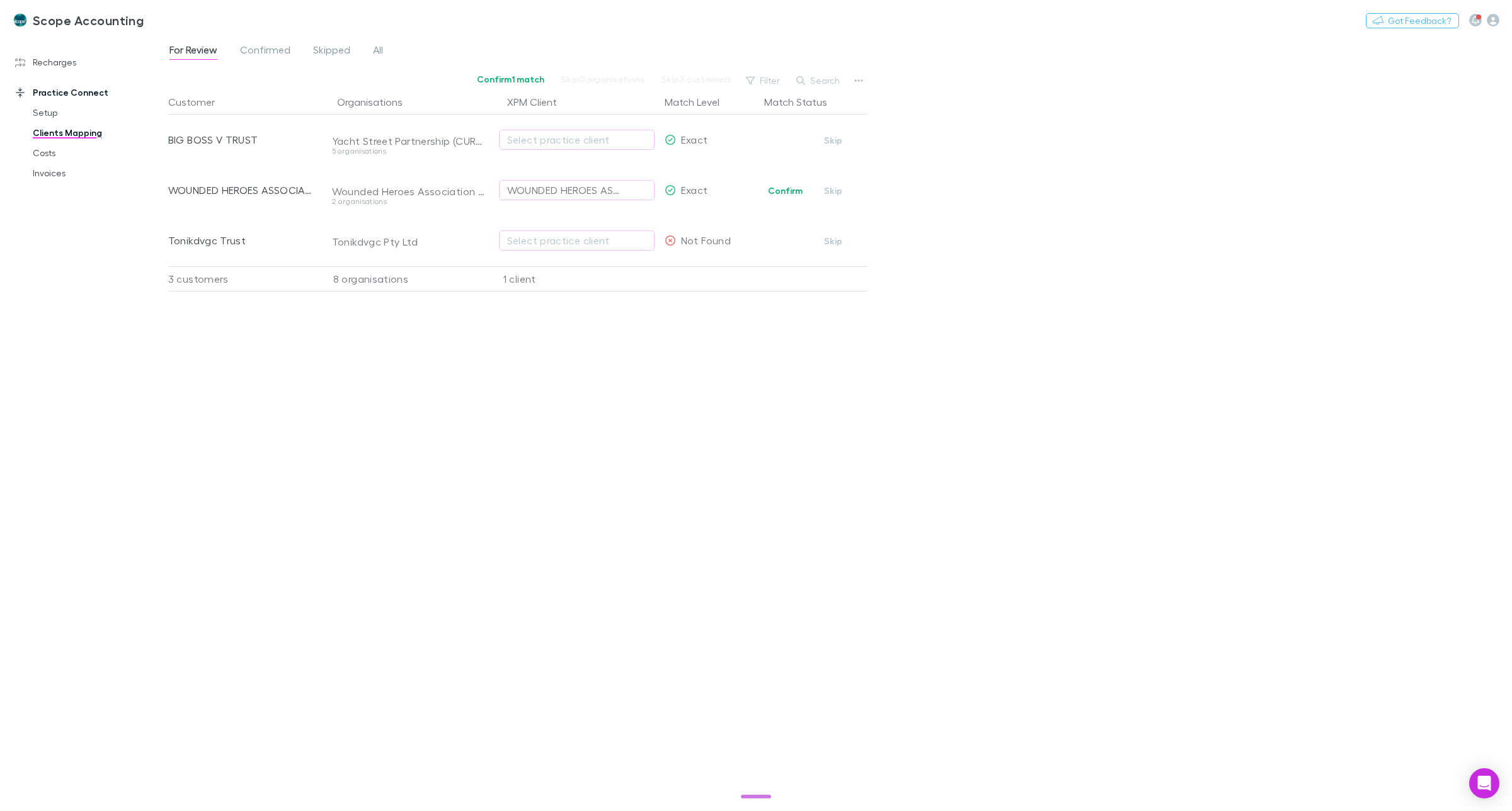
click at [50, 89] on link "Practice Connect" at bounding box center [90, 93] width 175 height 20
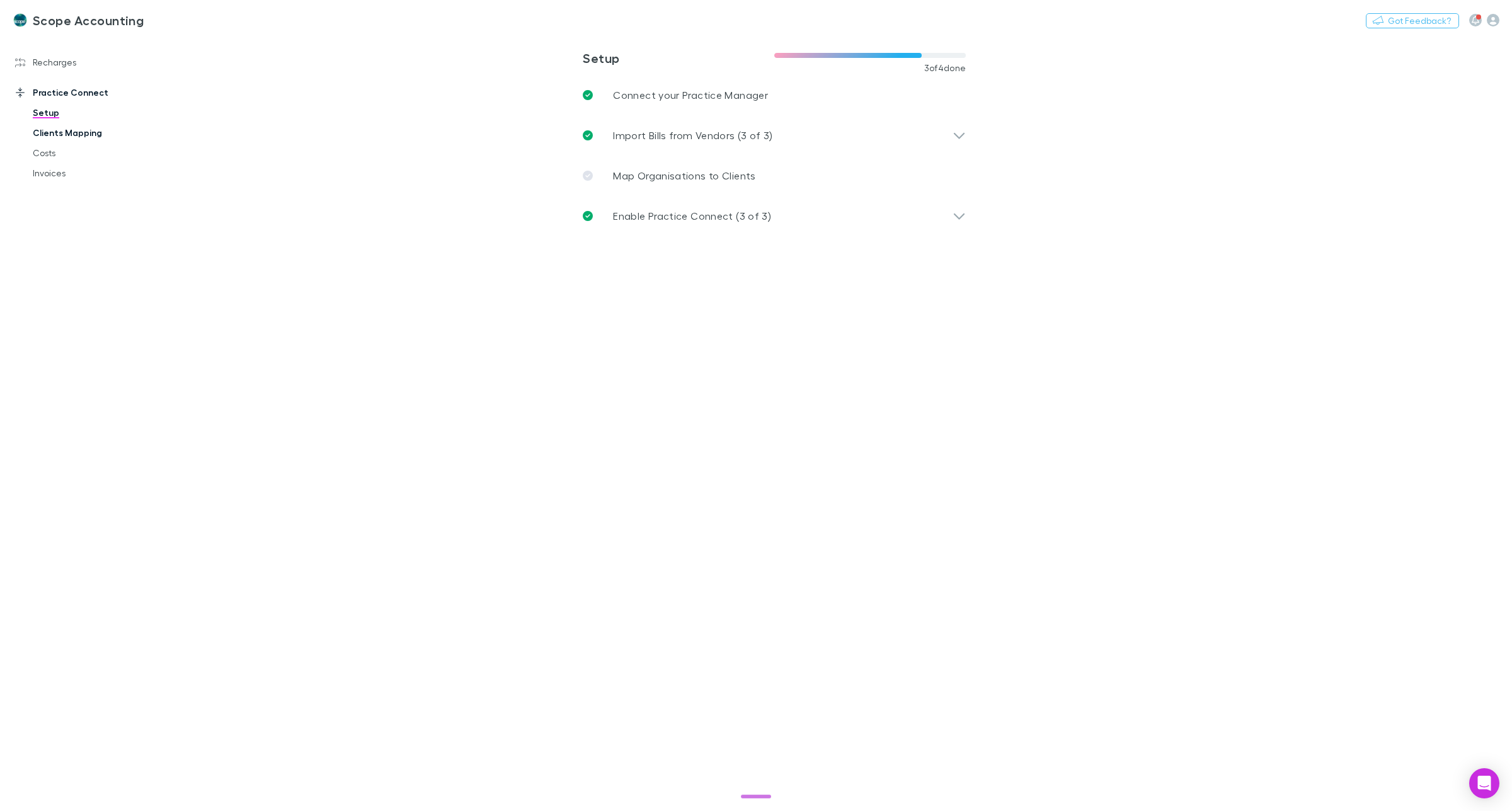
click at [57, 131] on link "Clients Mapping" at bounding box center [99, 133] width 157 height 20
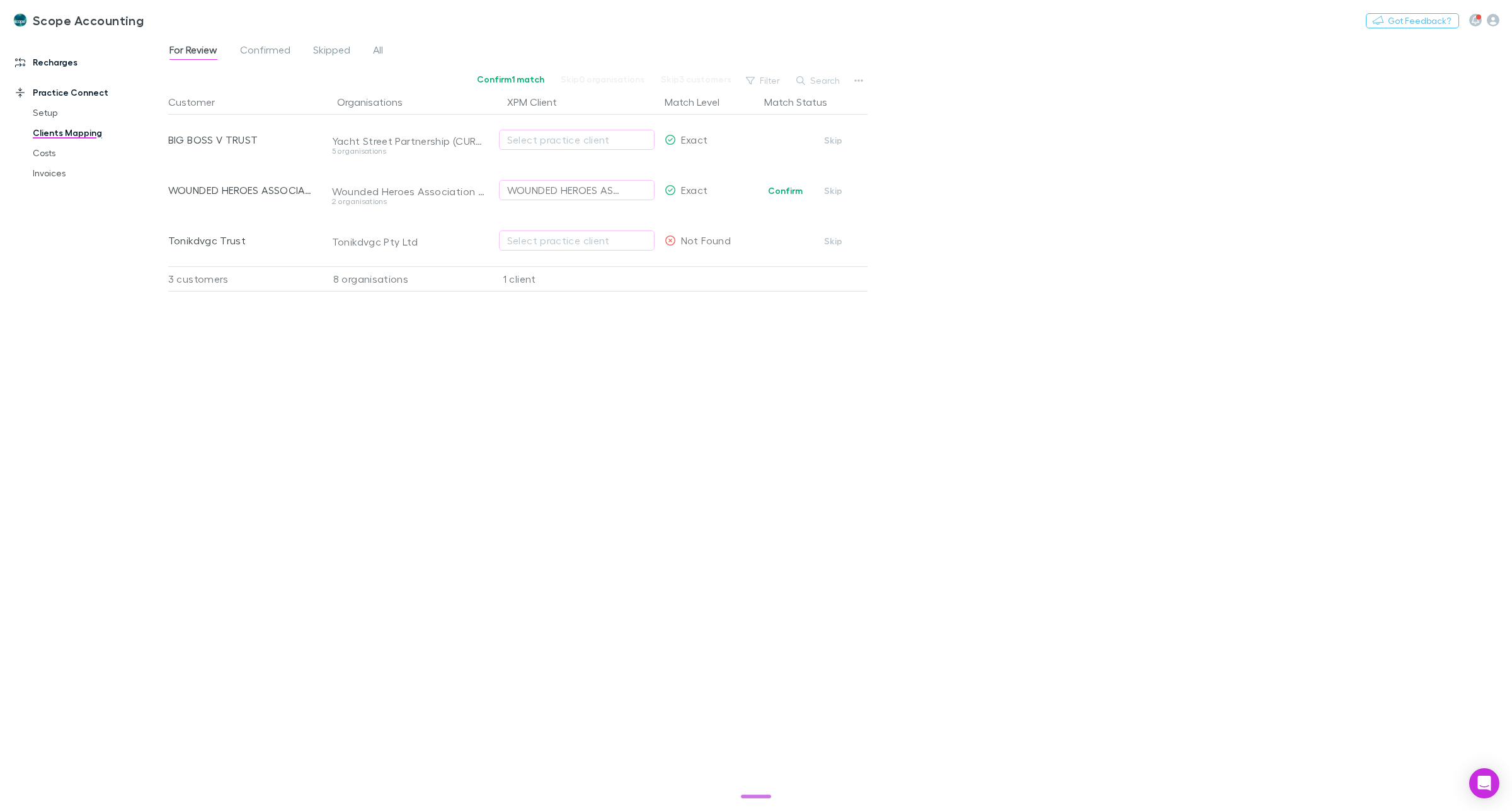
click at [42, 61] on link "Recharges" at bounding box center [90, 62] width 175 height 20
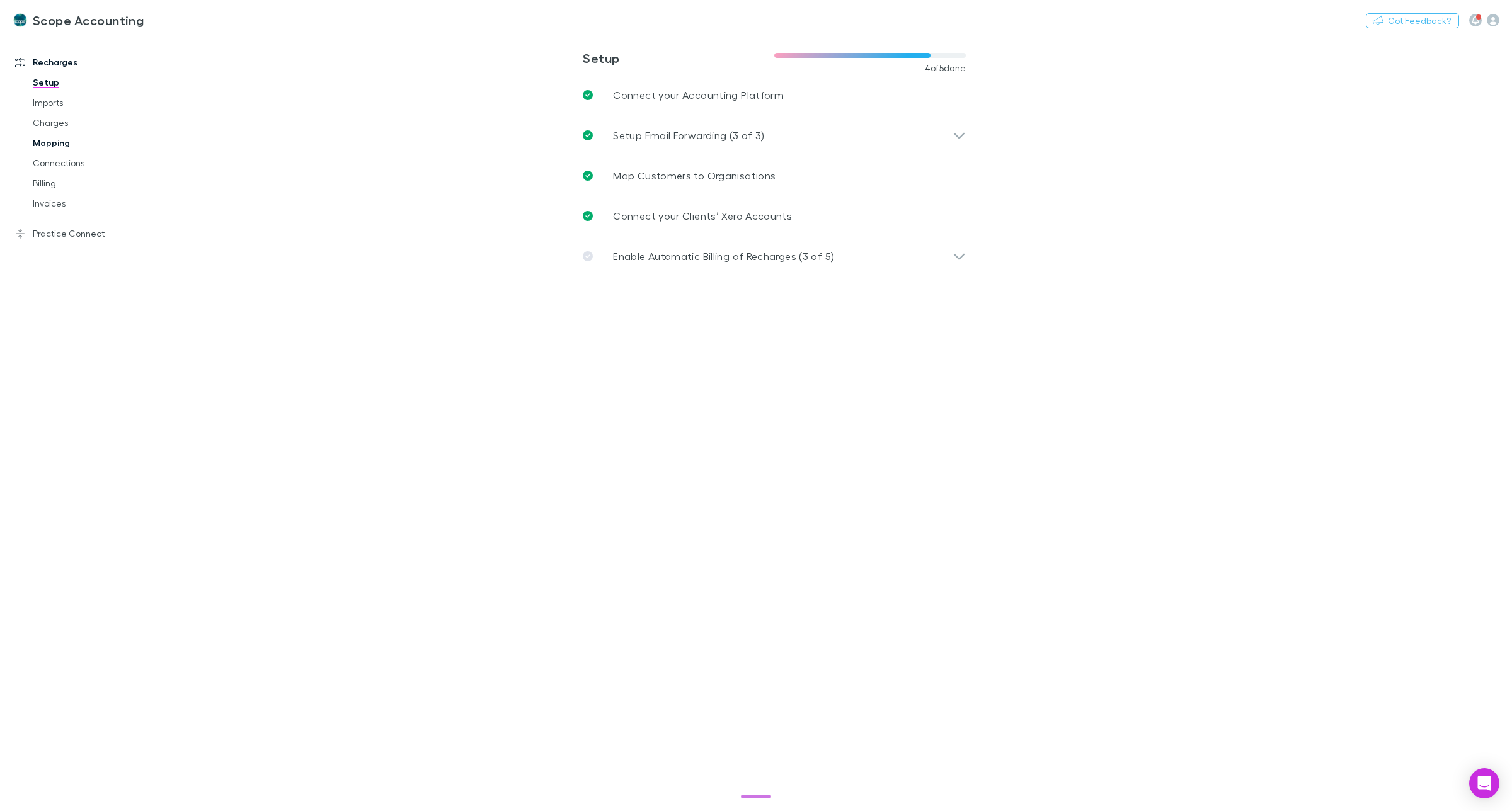
click at [50, 139] on link "Mapping" at bounding box center [99, 143] width 157 height 20
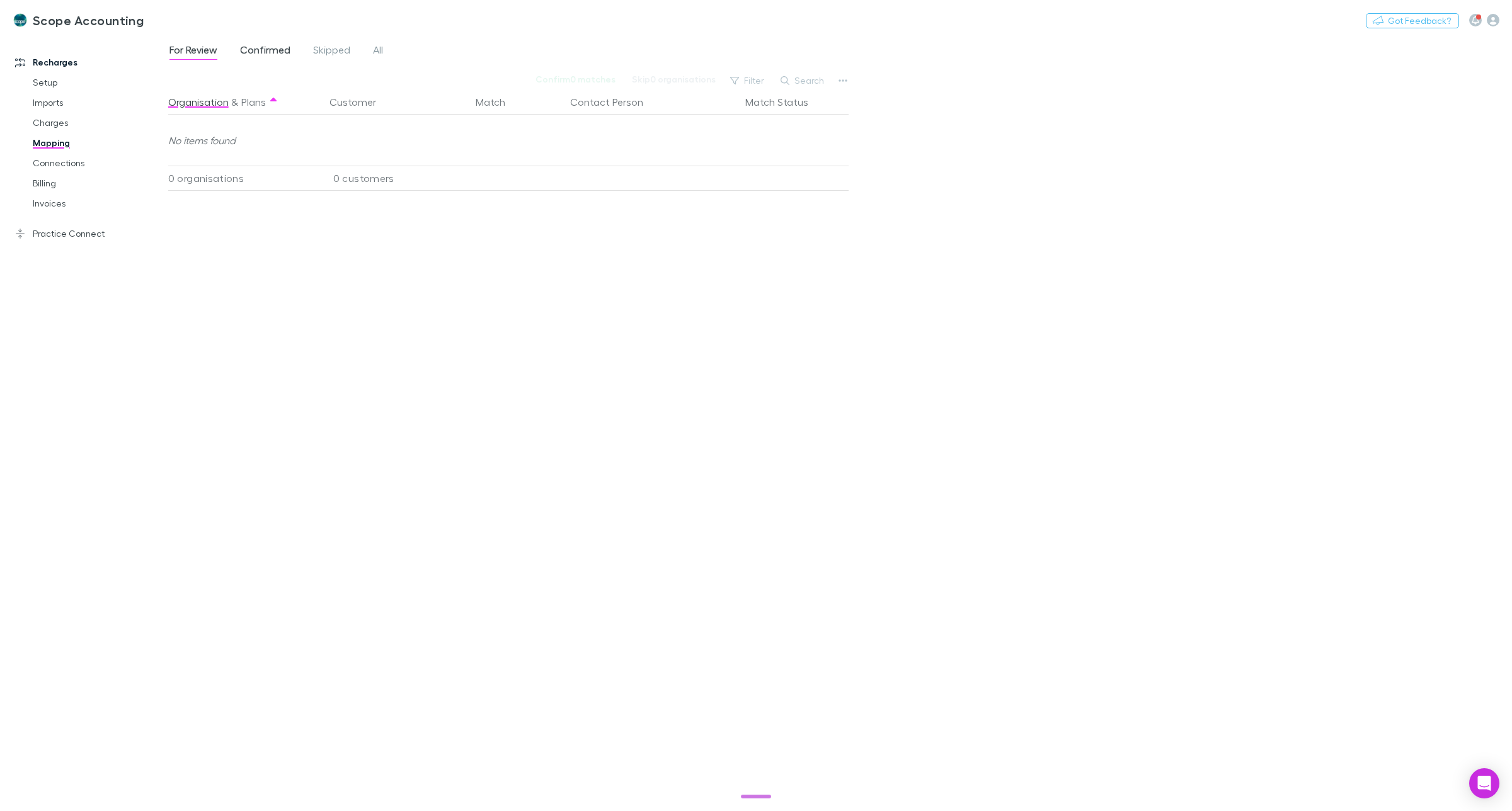
click at [272, 50] on span "Confirmed" at bounding box center [265, 52] width 50 height 16
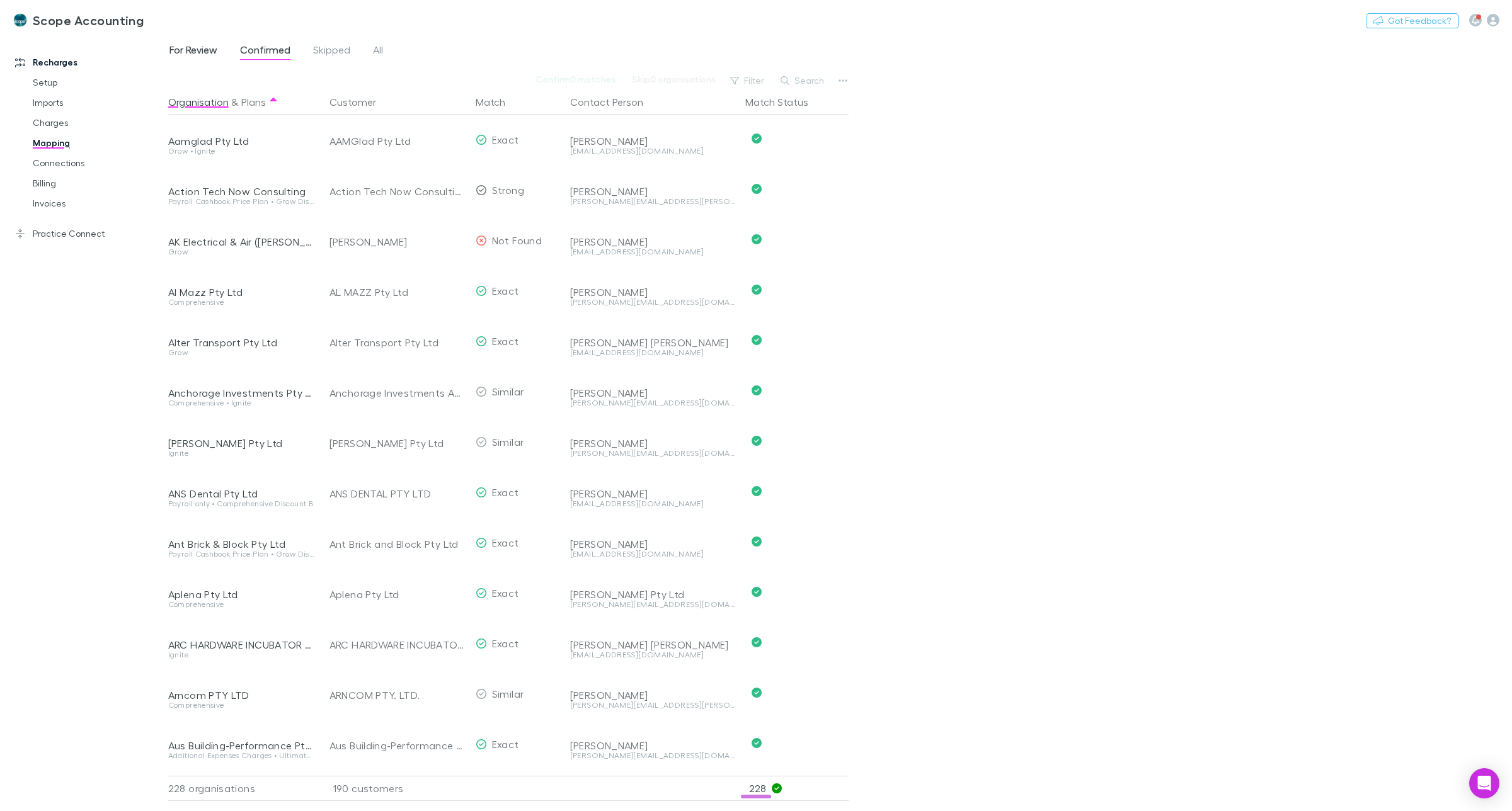
click at [197, 51] on span "For Review" at bounding box center [193, 52] width 48 height 16
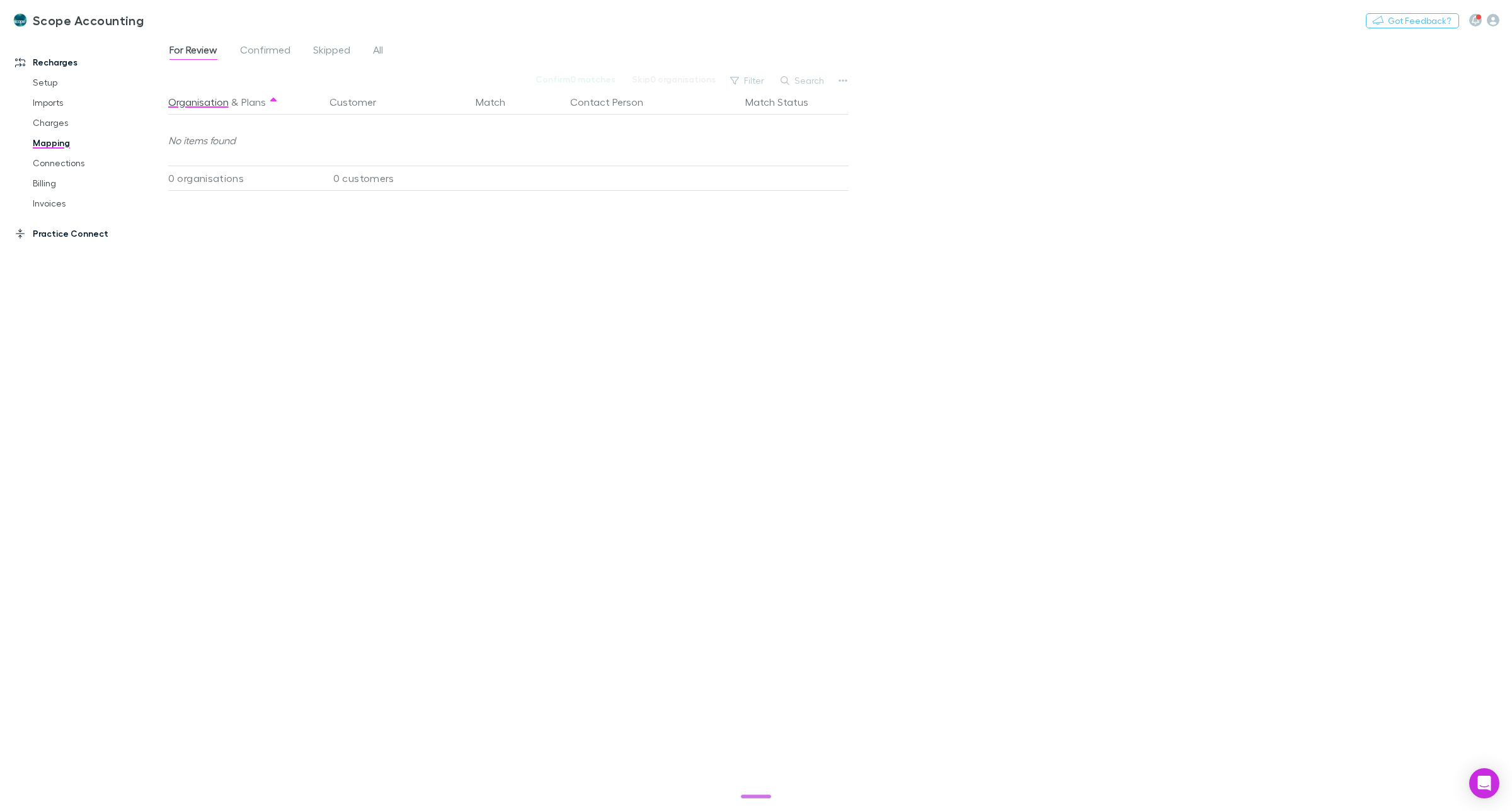
click at [58, 233] on link "Practice Connect" at bounding box center [90, 234] width 175 height 20
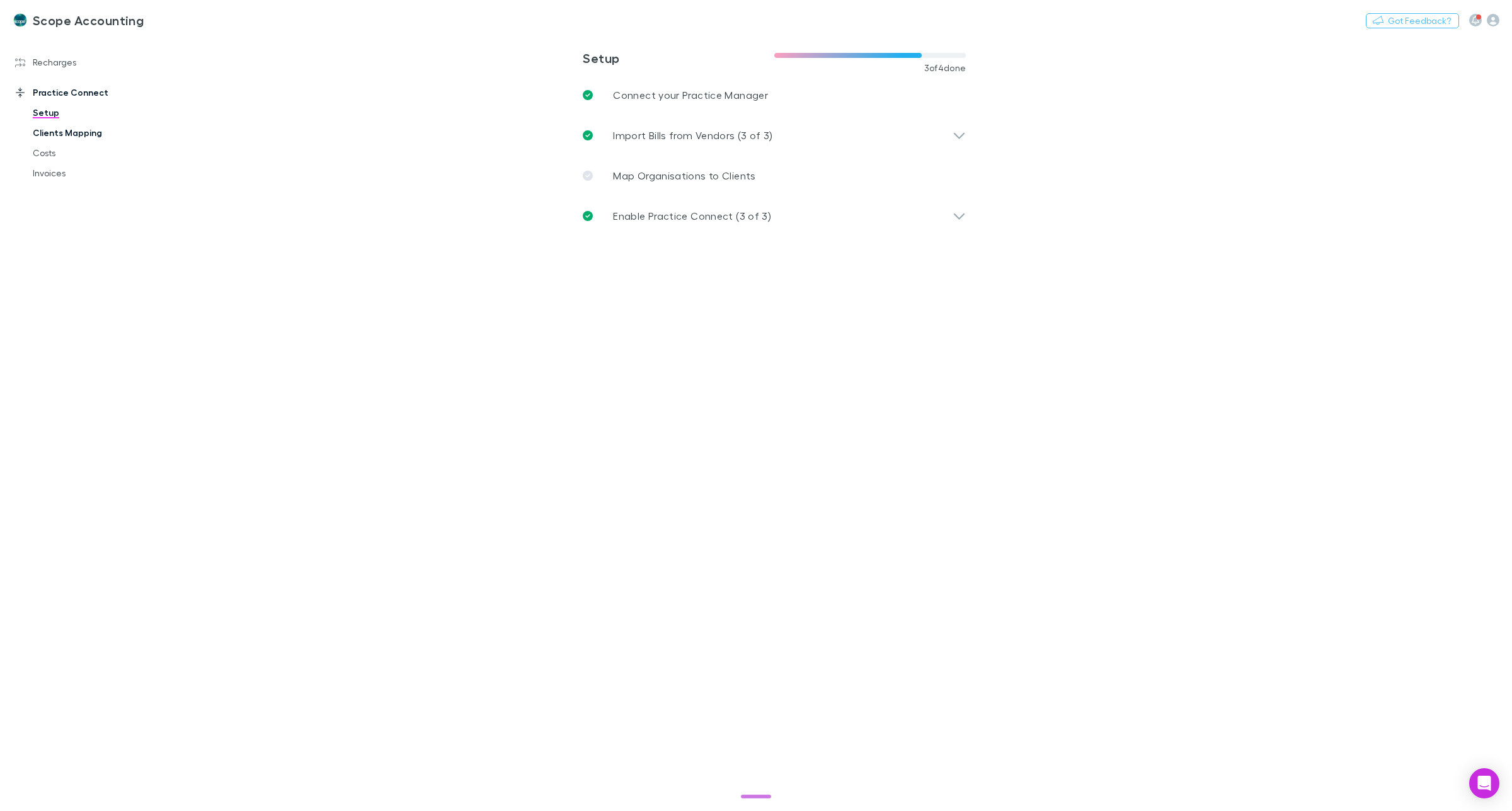
click at [57, 131] on link "Clients Mapping" at bounding box center [99, 133] width 157 height 20
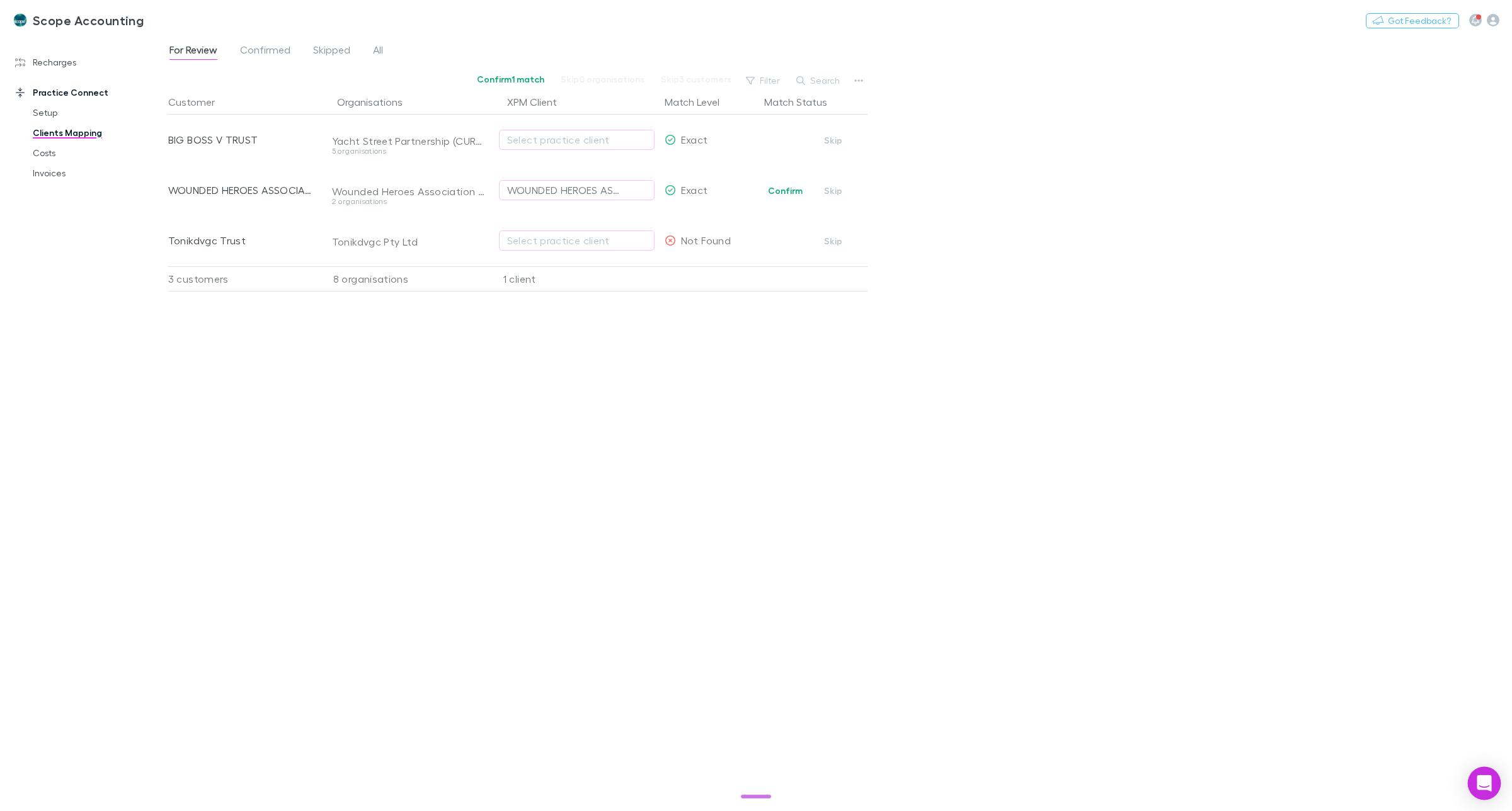
click at [1483, 775] on div "Open Intercom Messenger" at bounding box center [1484, 783] width 34 height 34
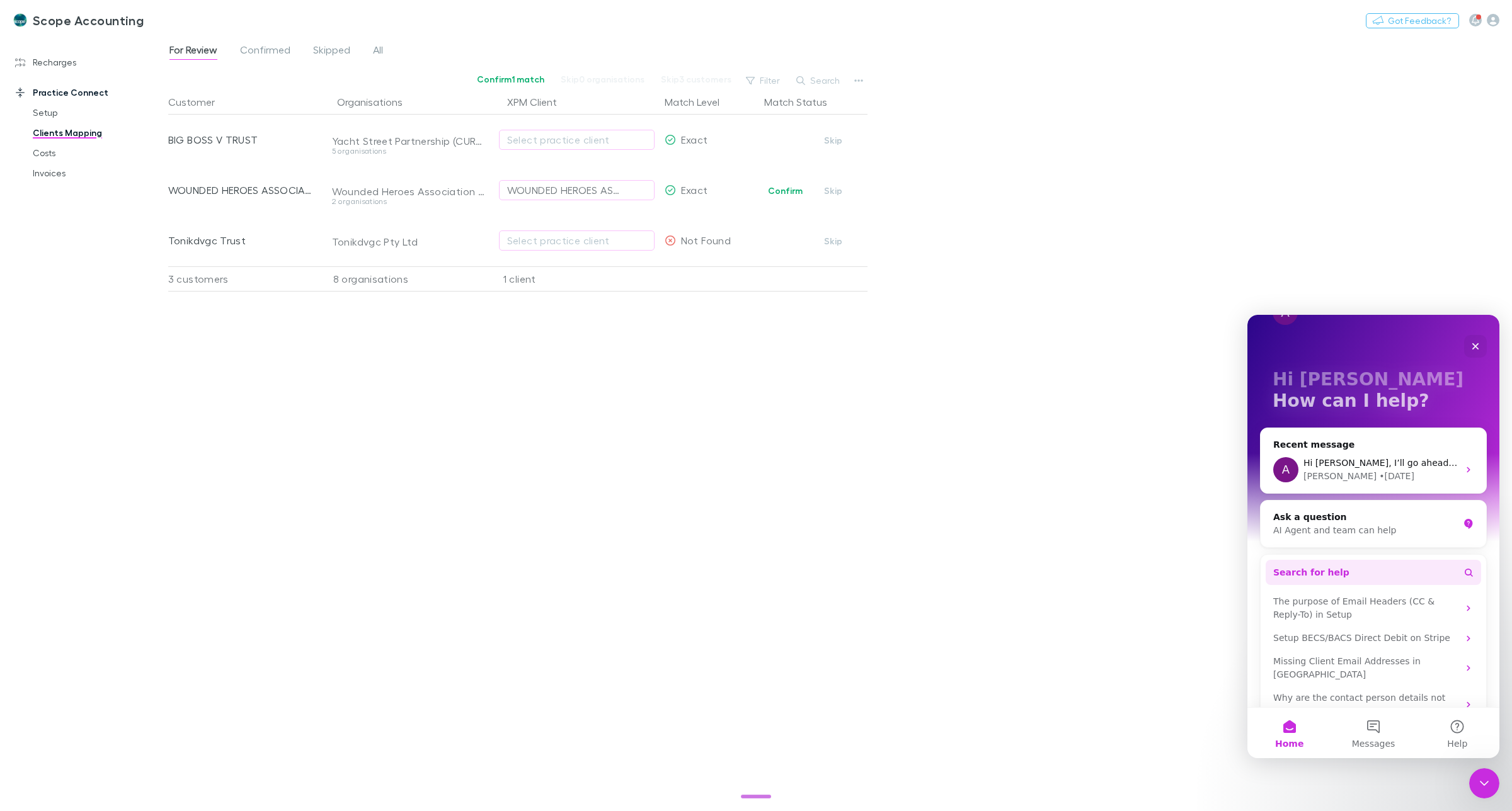
scroll to position [51, 0]
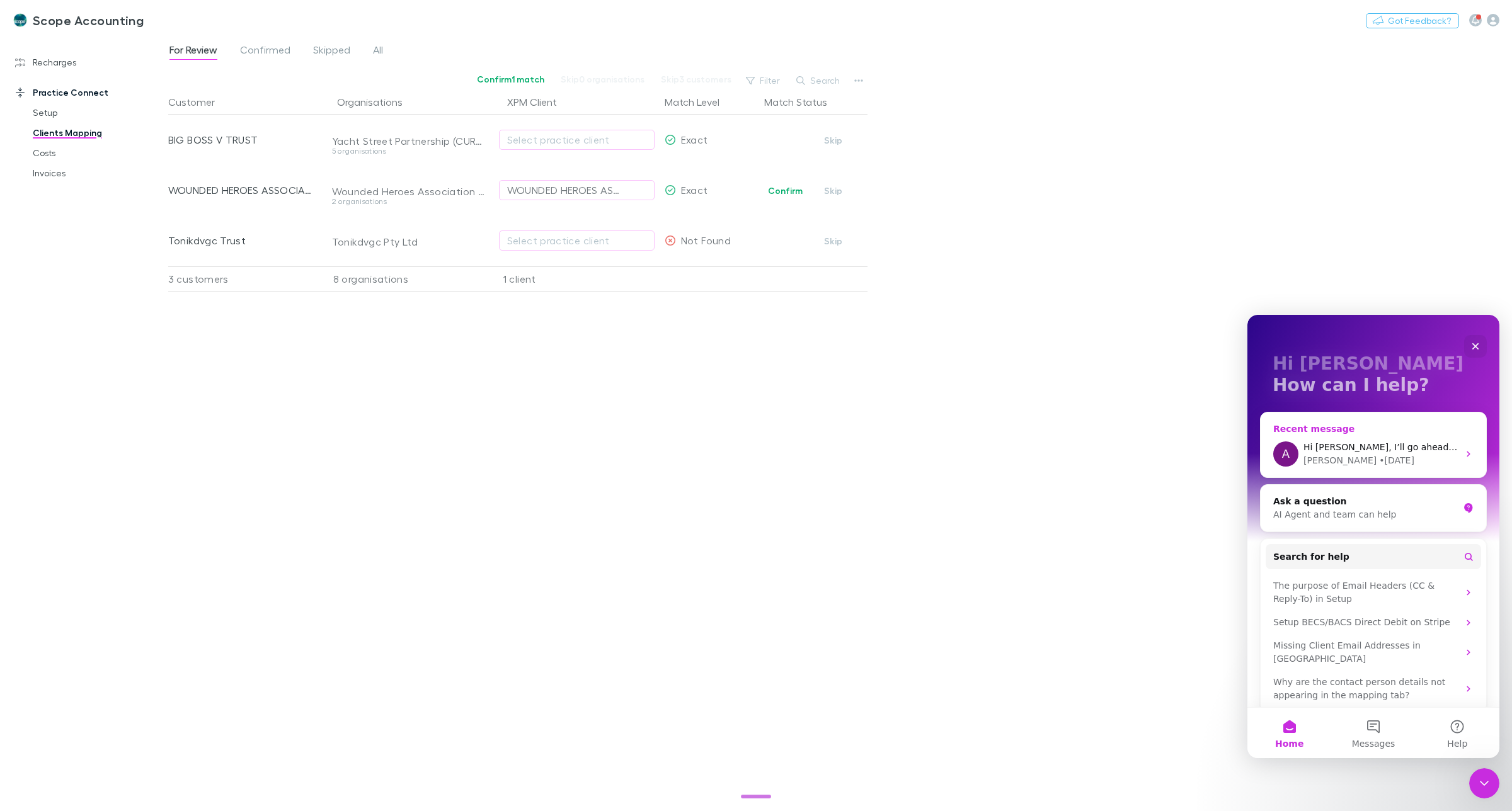
click at [1342, 452] on div "Hi Sharon, I’ll go ahead and close this ticket for now. If you have any other q…" at bounding box center [1381, 447] width 155 height 13
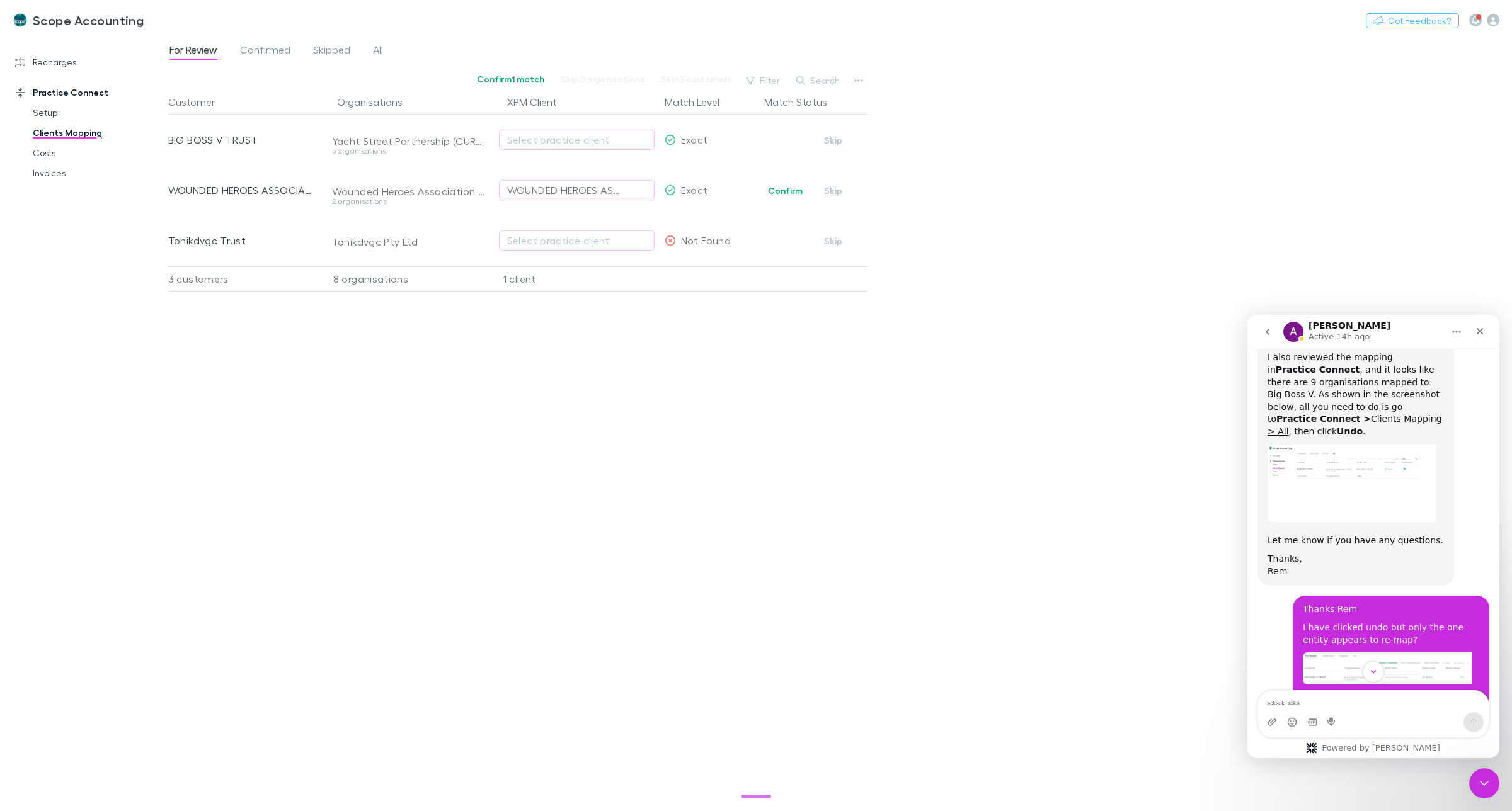
scroll to position [1995, 0]
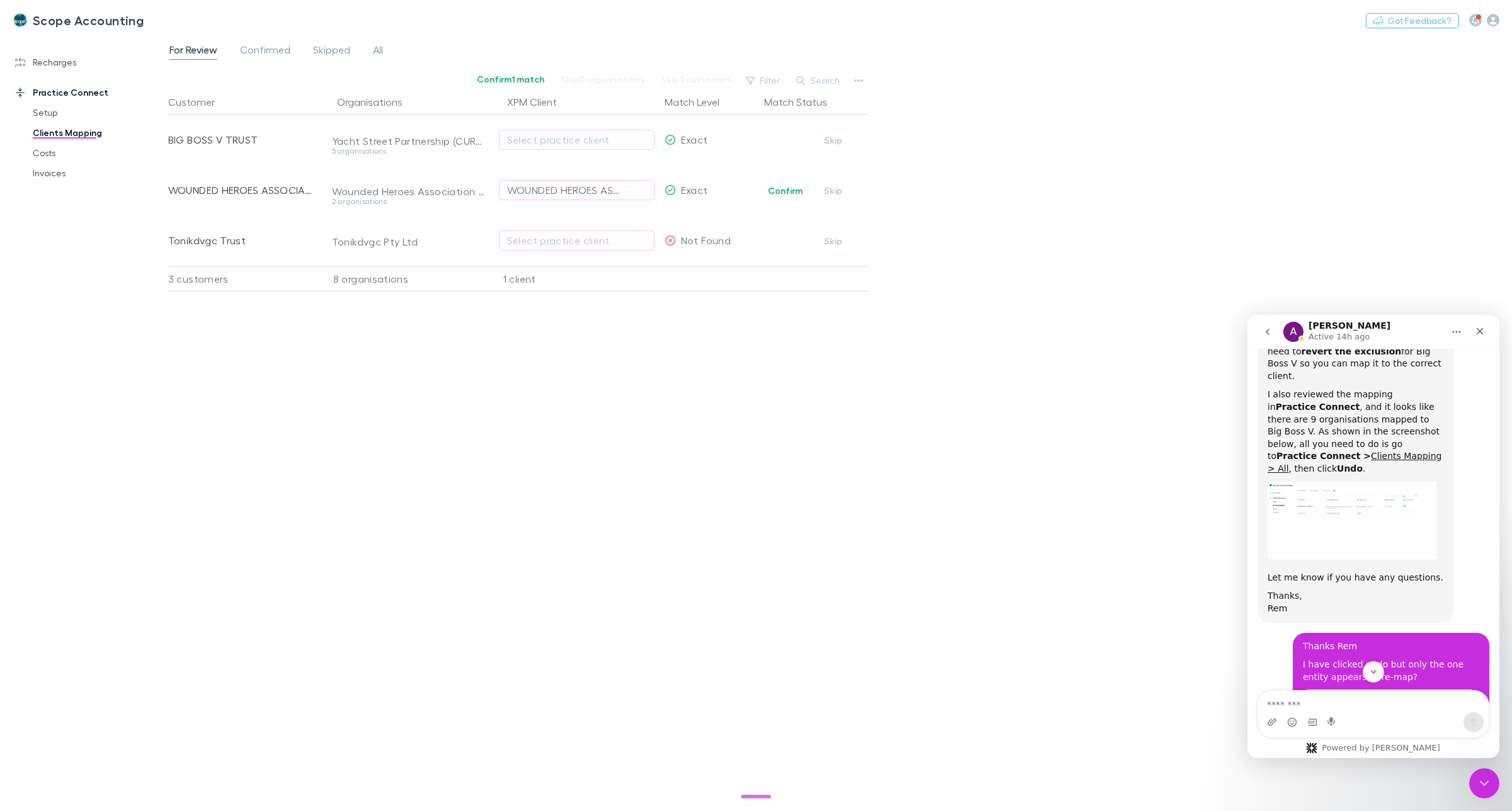
click at [1376, 689] on img "Sharon says…" at bounding box center [1387, 705] width 169 height 32
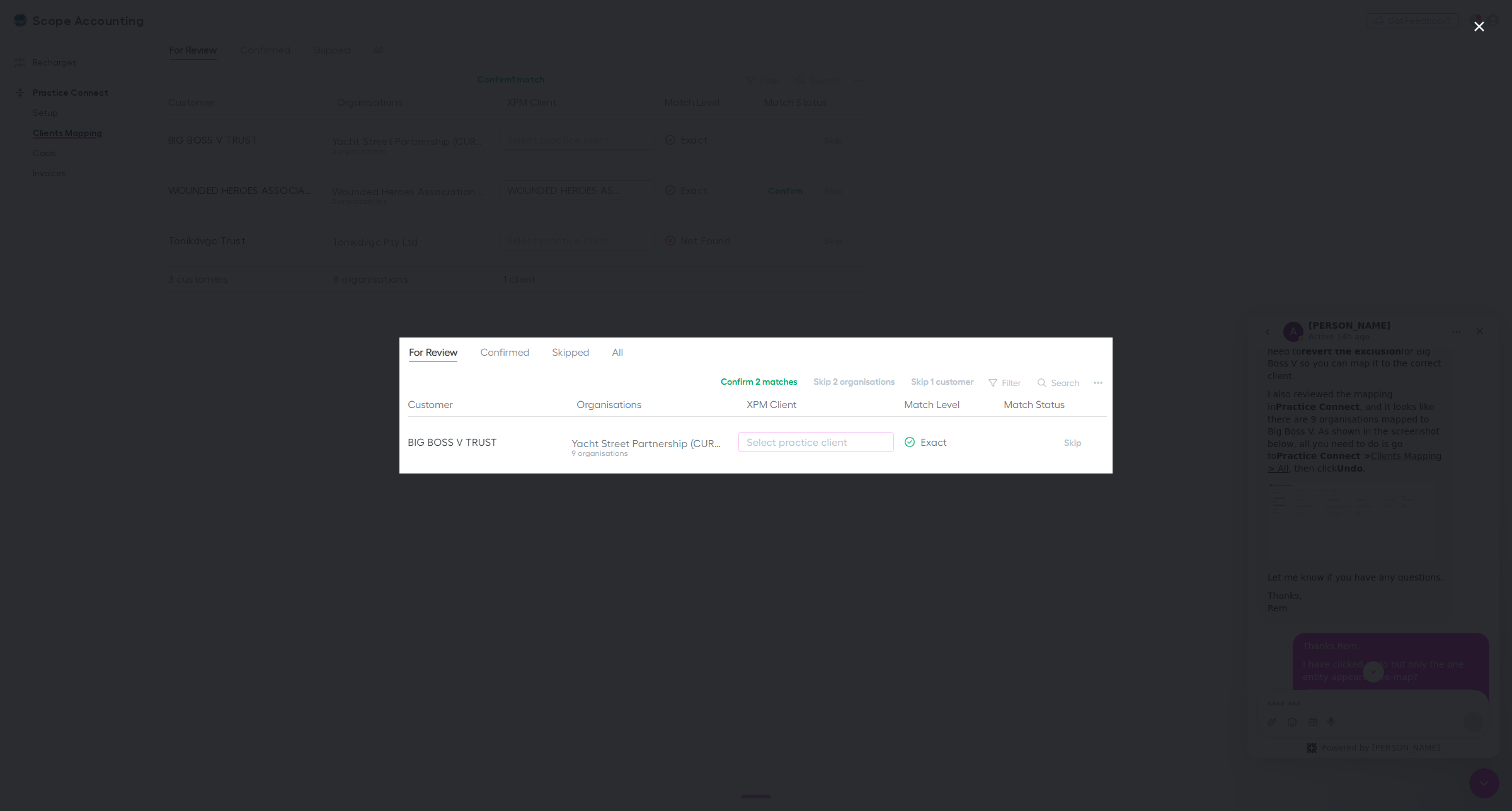
click at [788, 324] on div "Intercom messenger" at bounding box center [756, 406] width 1512 height 811
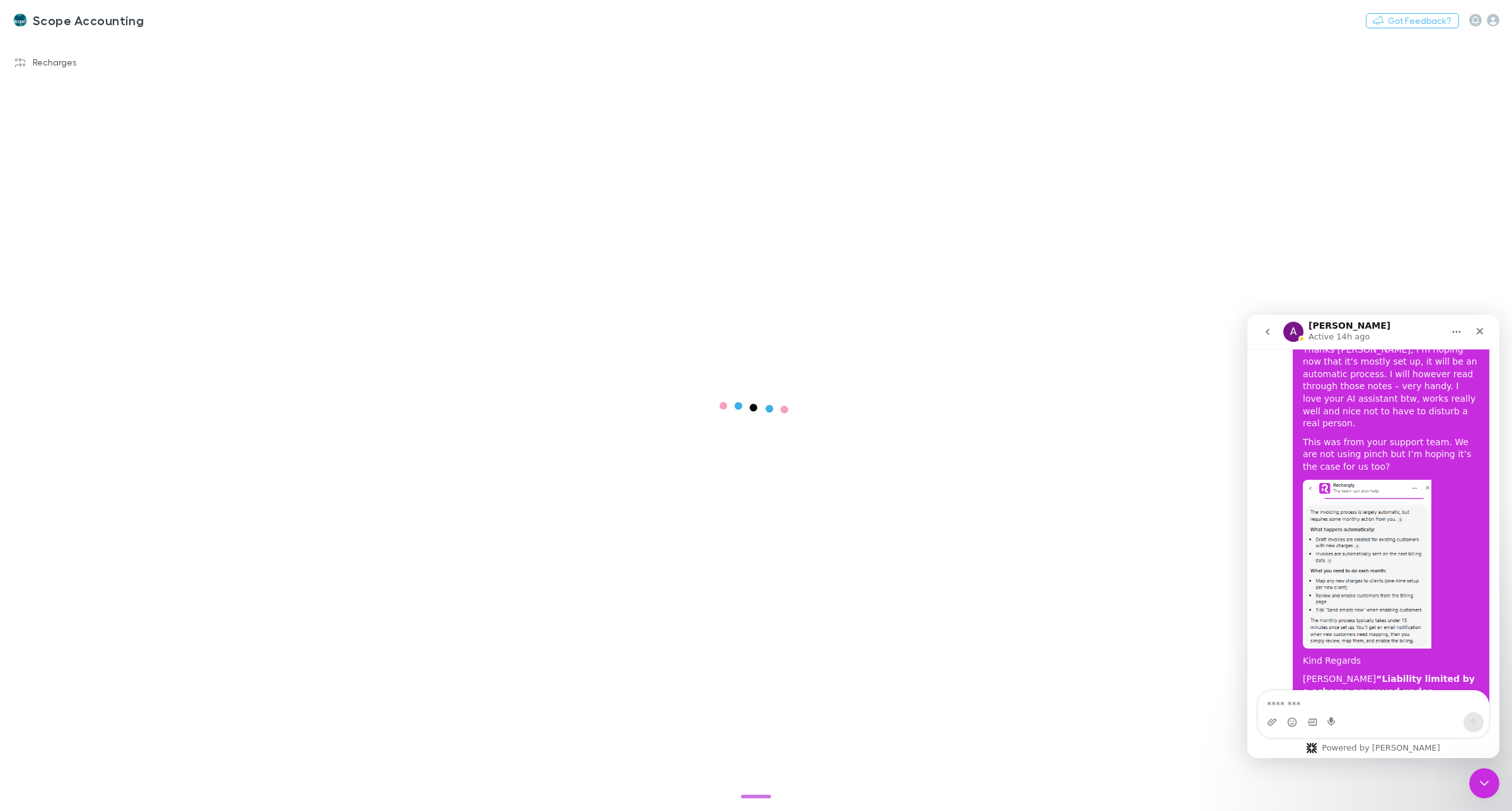
scroll to position [6716, 0]
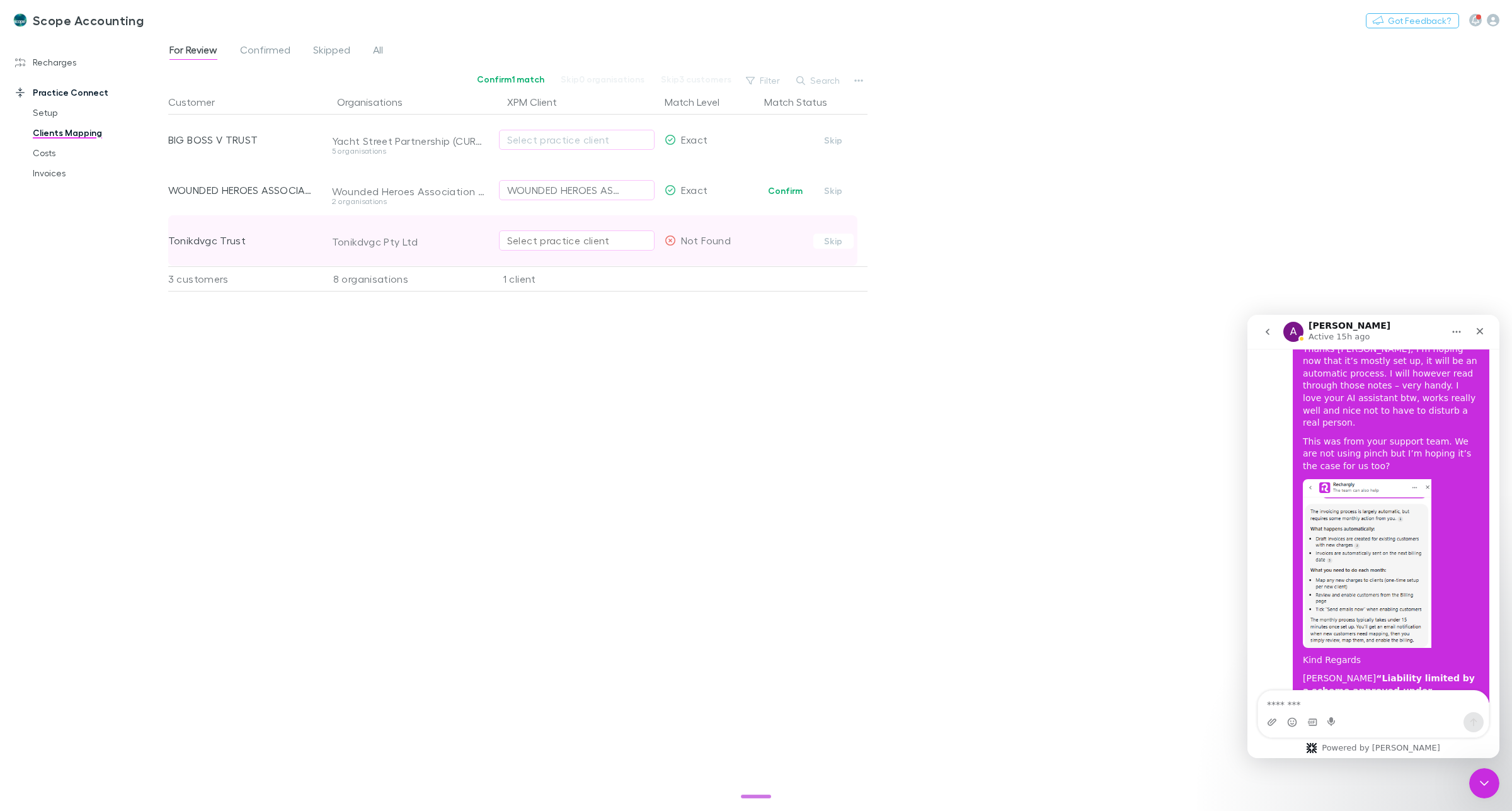
click at [562, 241] on div "Select practice client" at bounding box center [577, 241] width 139 height 15
type input "*****"
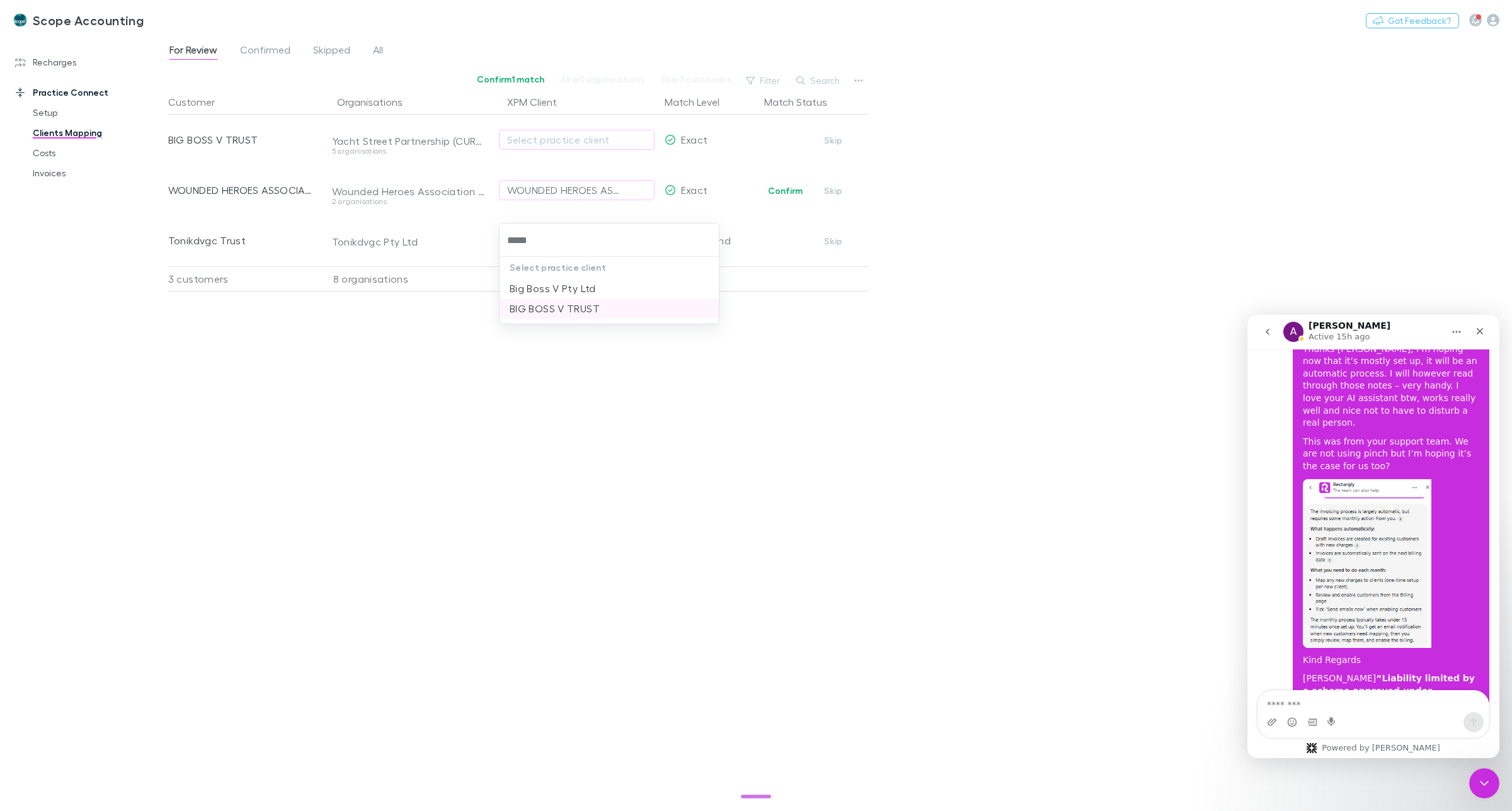
click at [557, 312] on li "BIG BOSS V TRUST" at bounding box center [609, 309] width 219 height 20
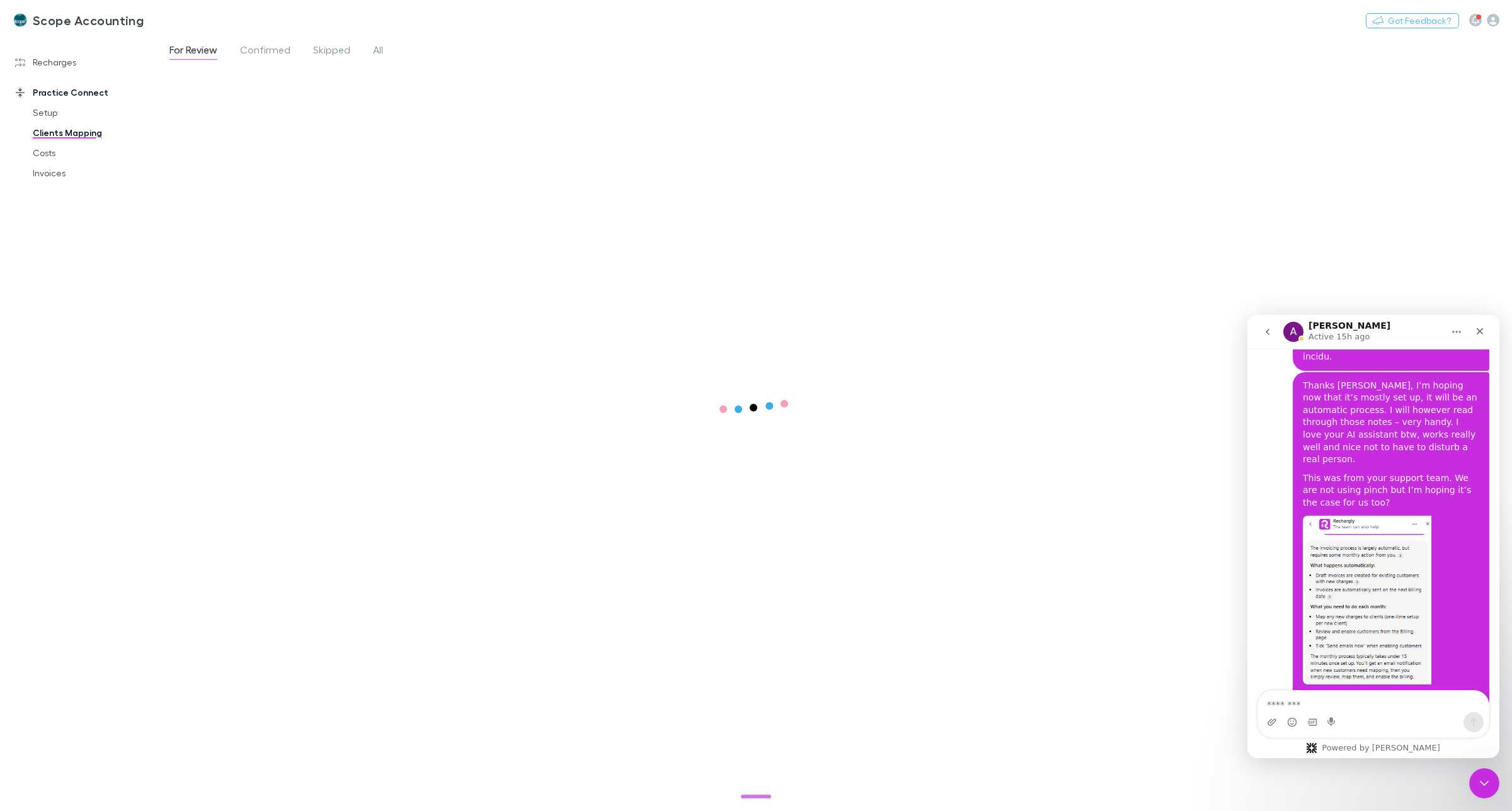
scroll to position [6716, 0]
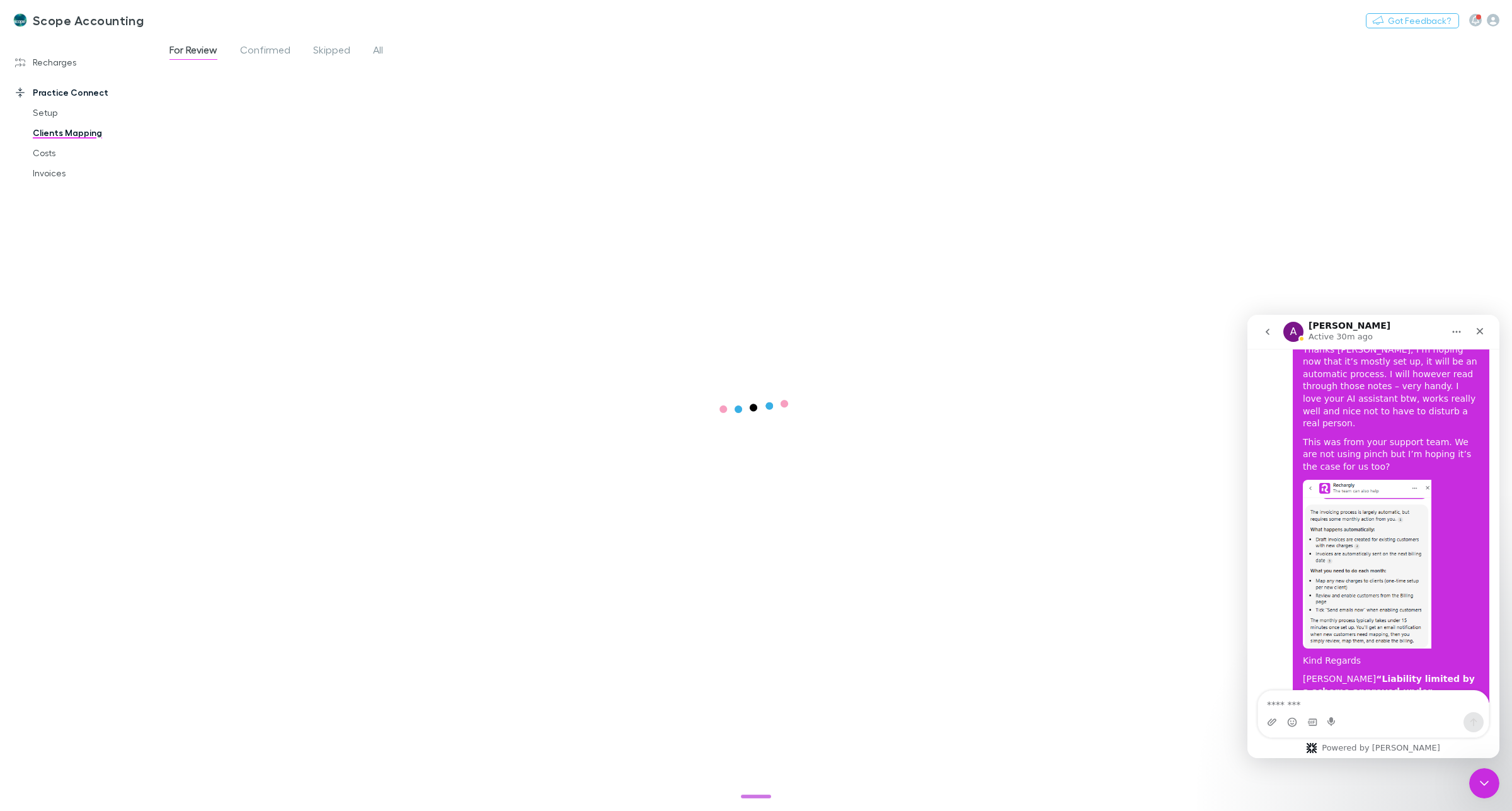
scroll to position [6716, 0]
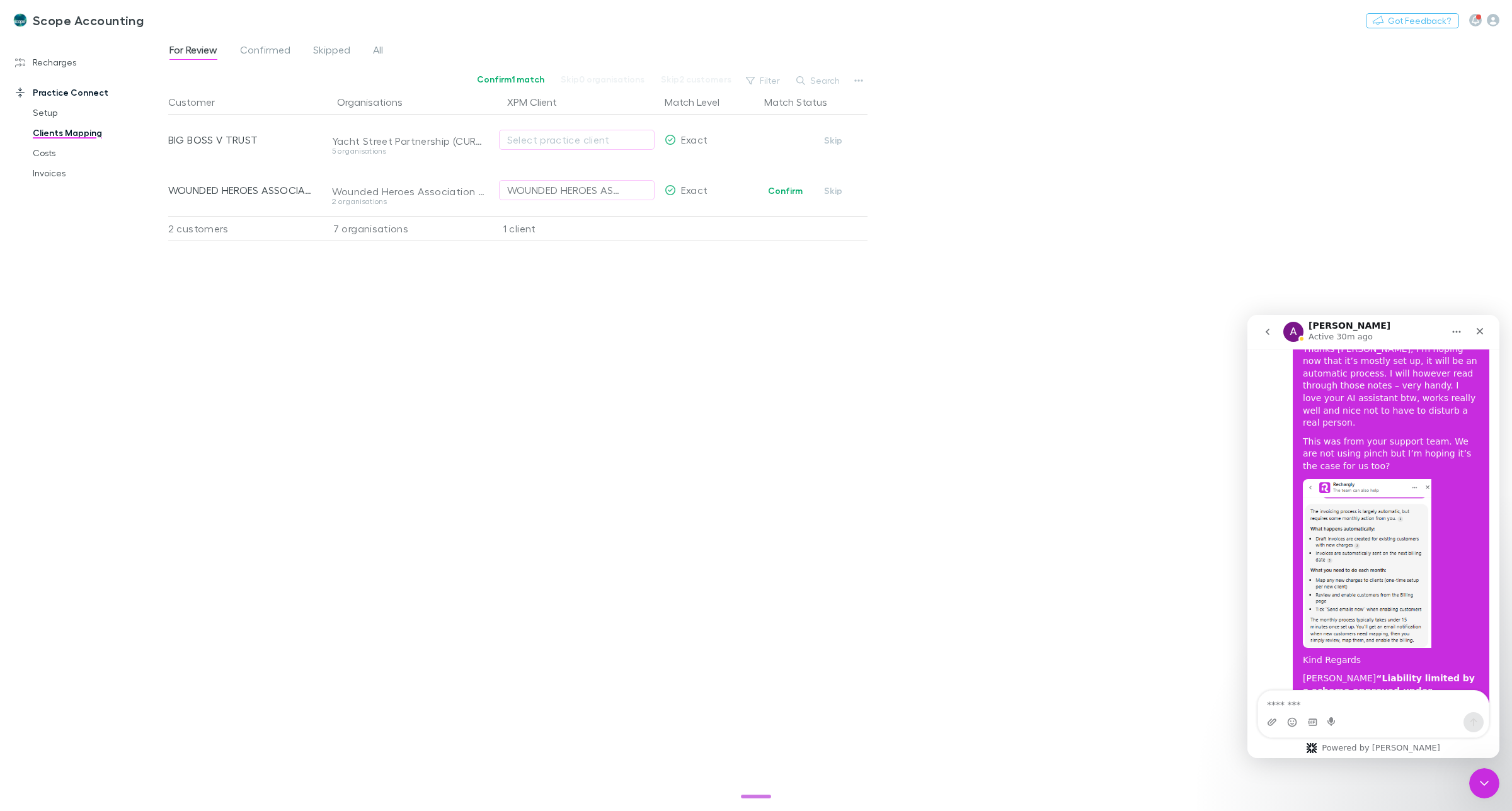
click at [351, 229] on div "7 organisations" at bounding box center [404, 229] width 170 height 25
